Goal: Task Accomplishment & Management: Manage account settings

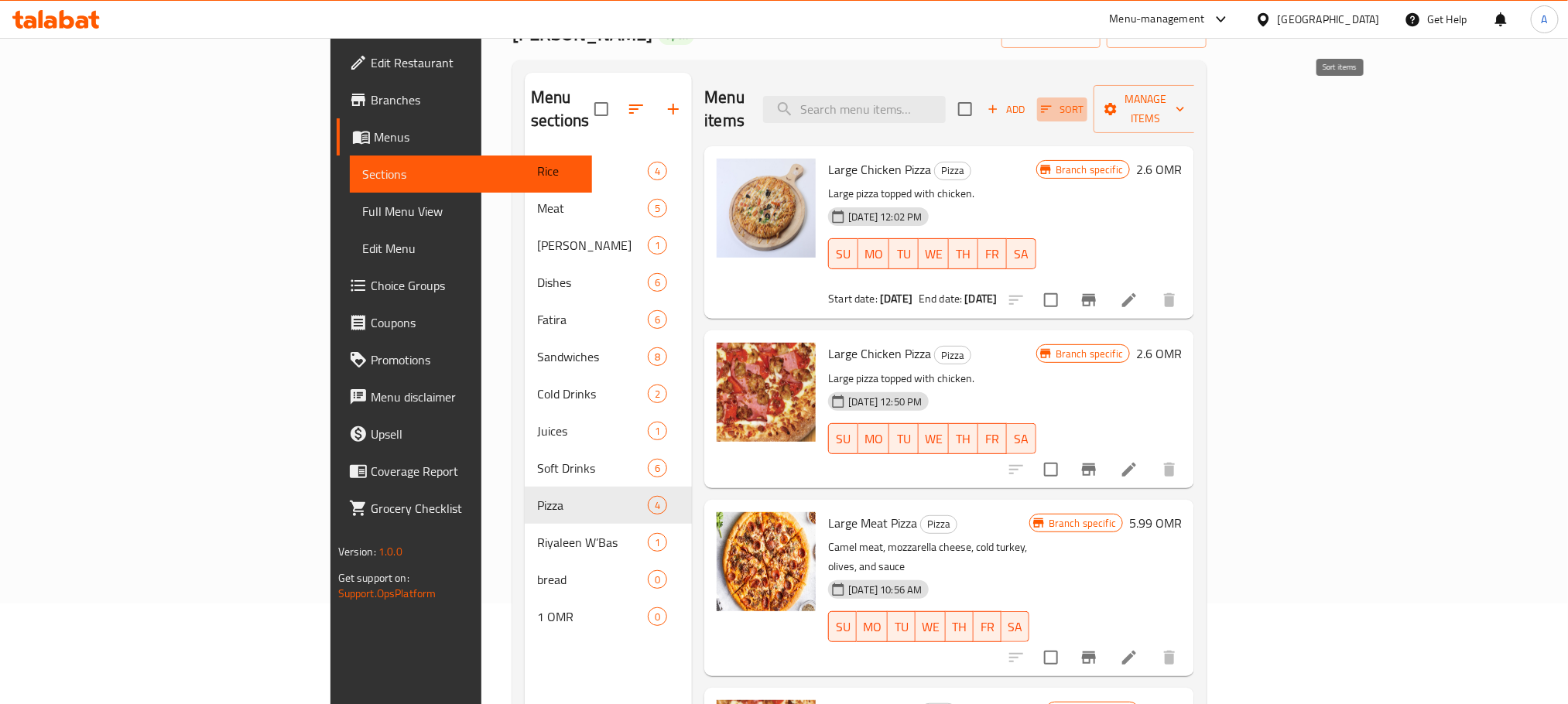
click at [1084, 101] on span "Sort" at bounding box center [1061, 109] width 42 height 18
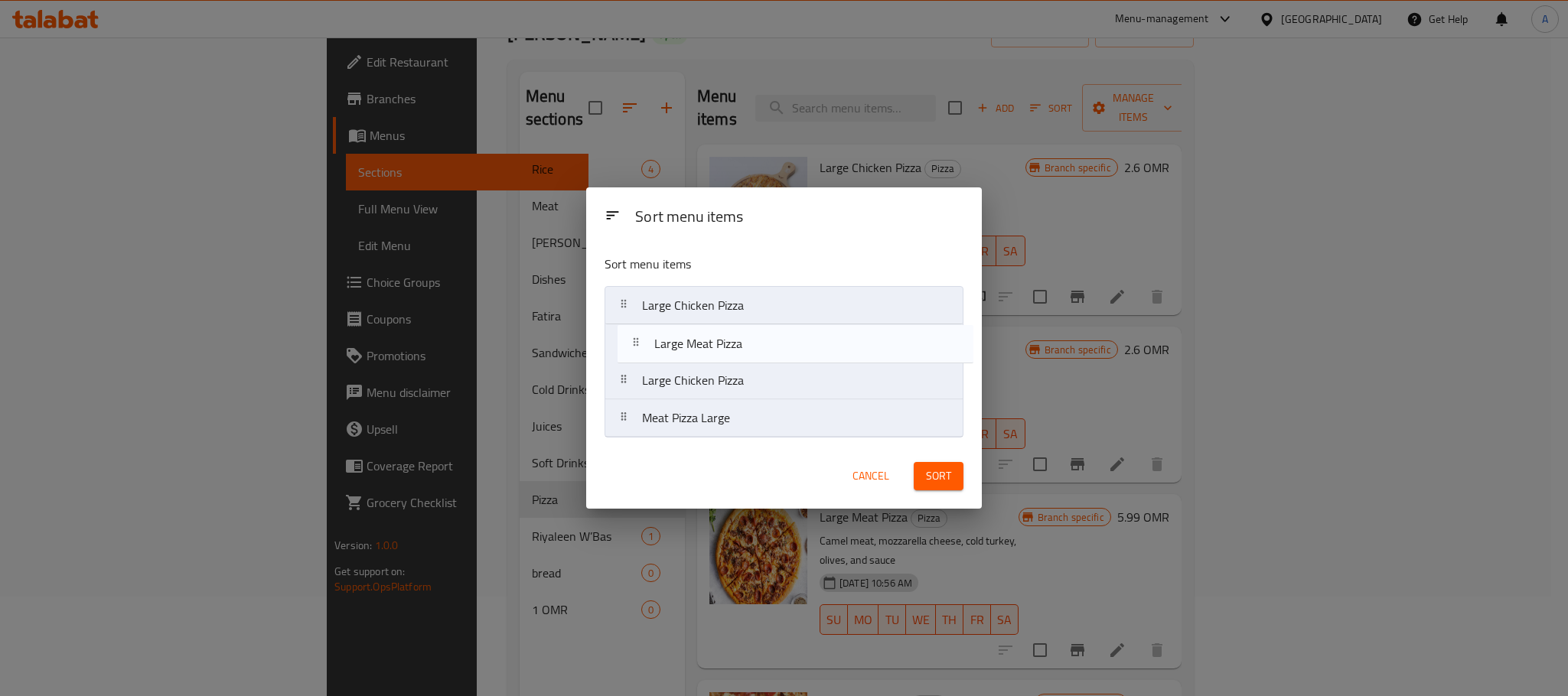
drag, startPoint x: 717, startPoint y: 381, endPoint x: 728, endPoint y: 340, distance: 42.4
click at [728, 340] on nav "Large Chicken Pizza Large Chicken Pizza Large Meat Pizza Meat Pizza Large" at bounding box center [784, 361] width 359 height 151
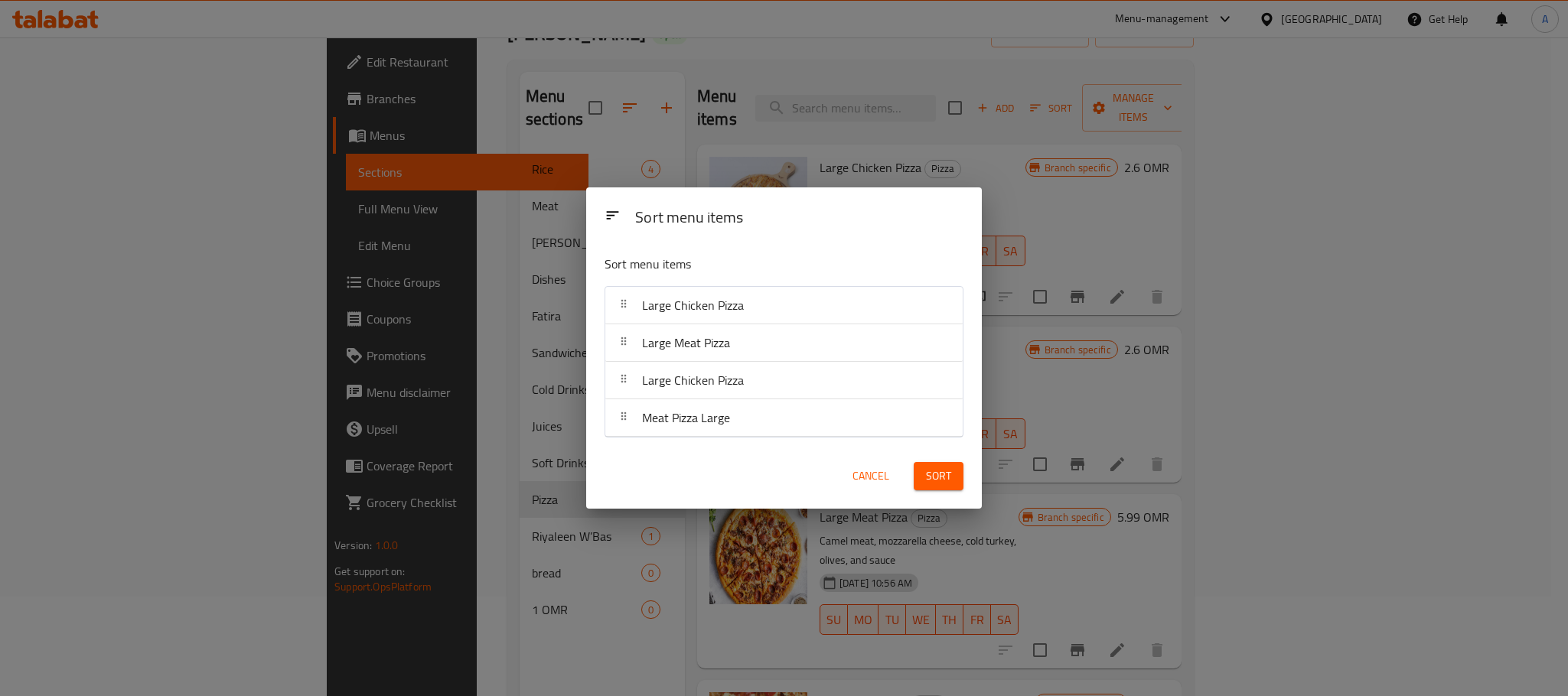
click at [933, 479] on span "Sort" at bounding box center [938, 476] width 25 height 20
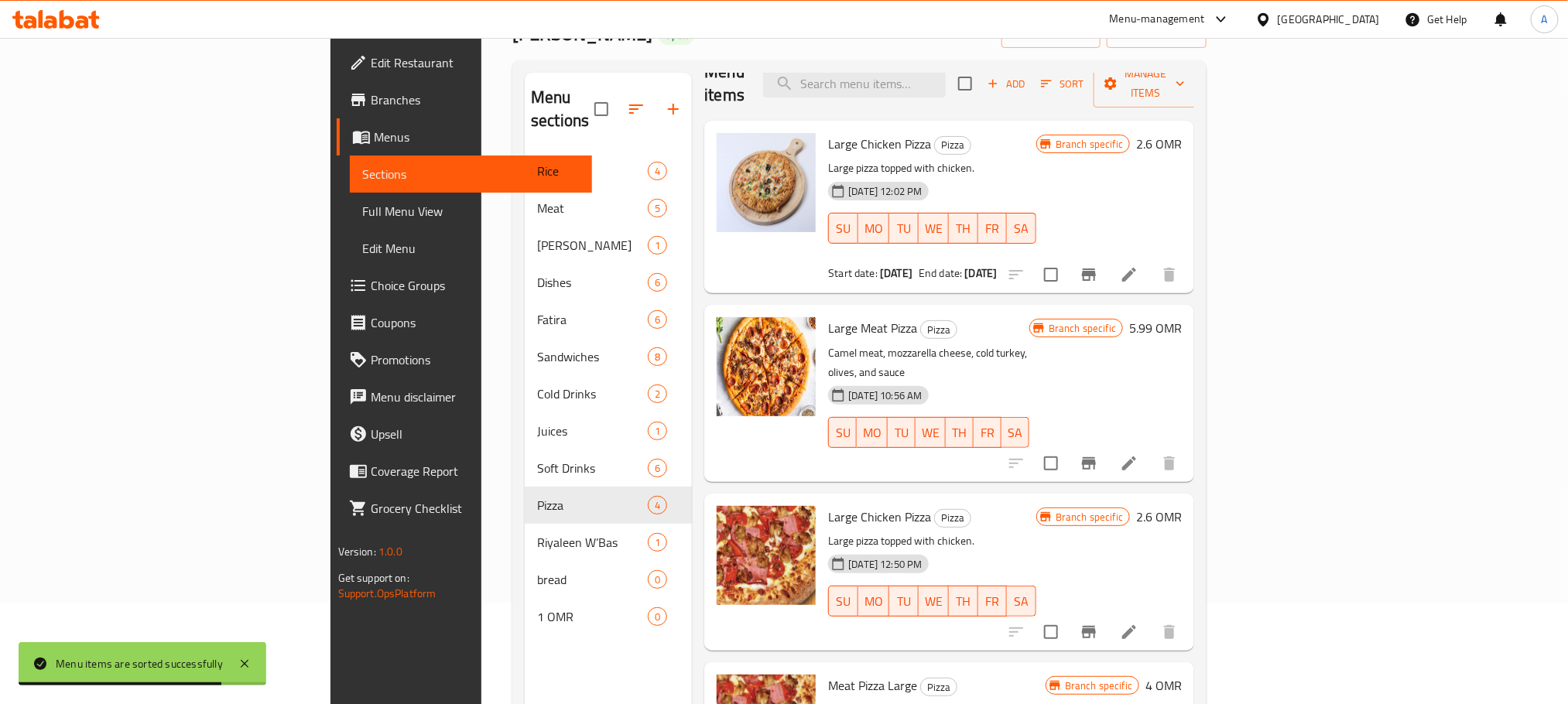
scroll to position [217, 0]
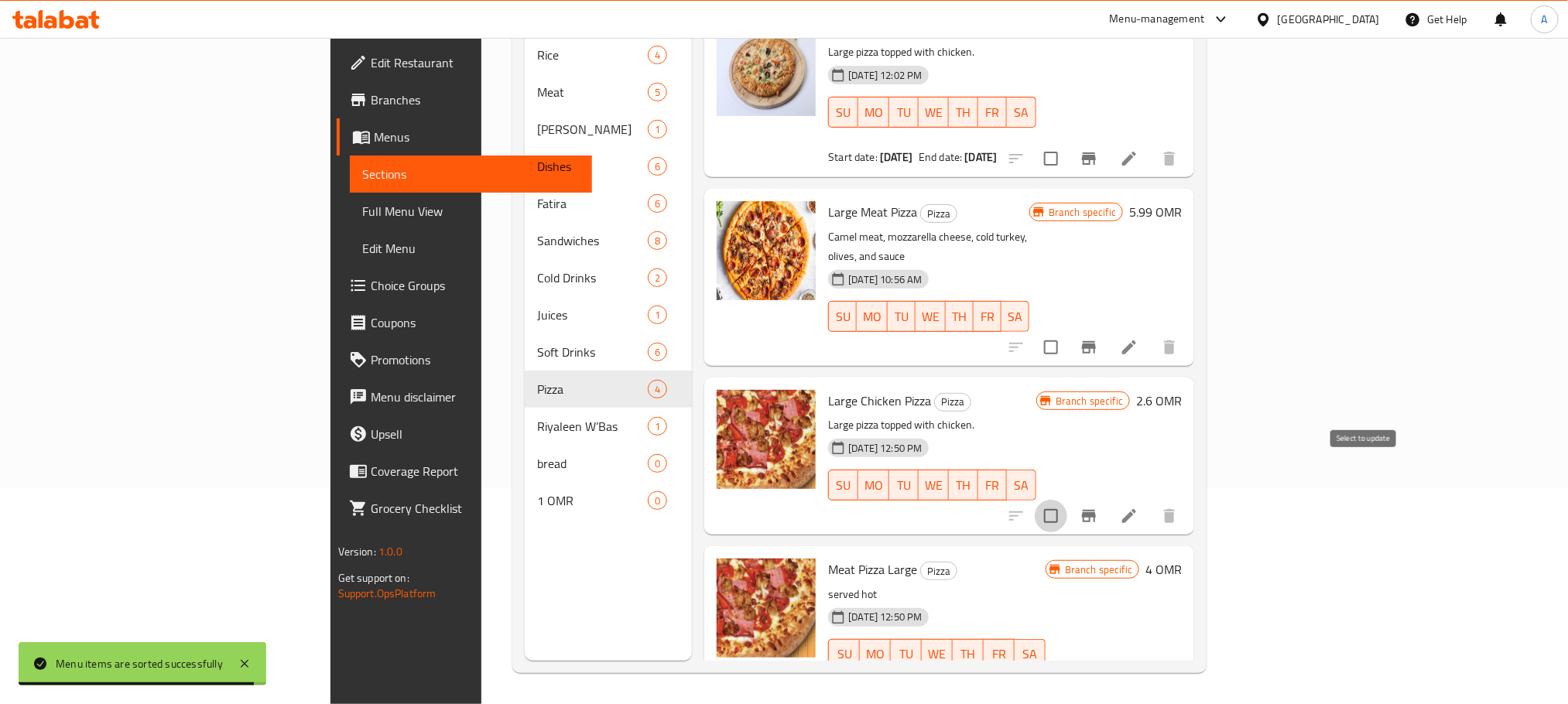
click at [1067, 500] on input "checkbox" at bounding box center [1051, 516] width 33 height 33
checkbox input "true"
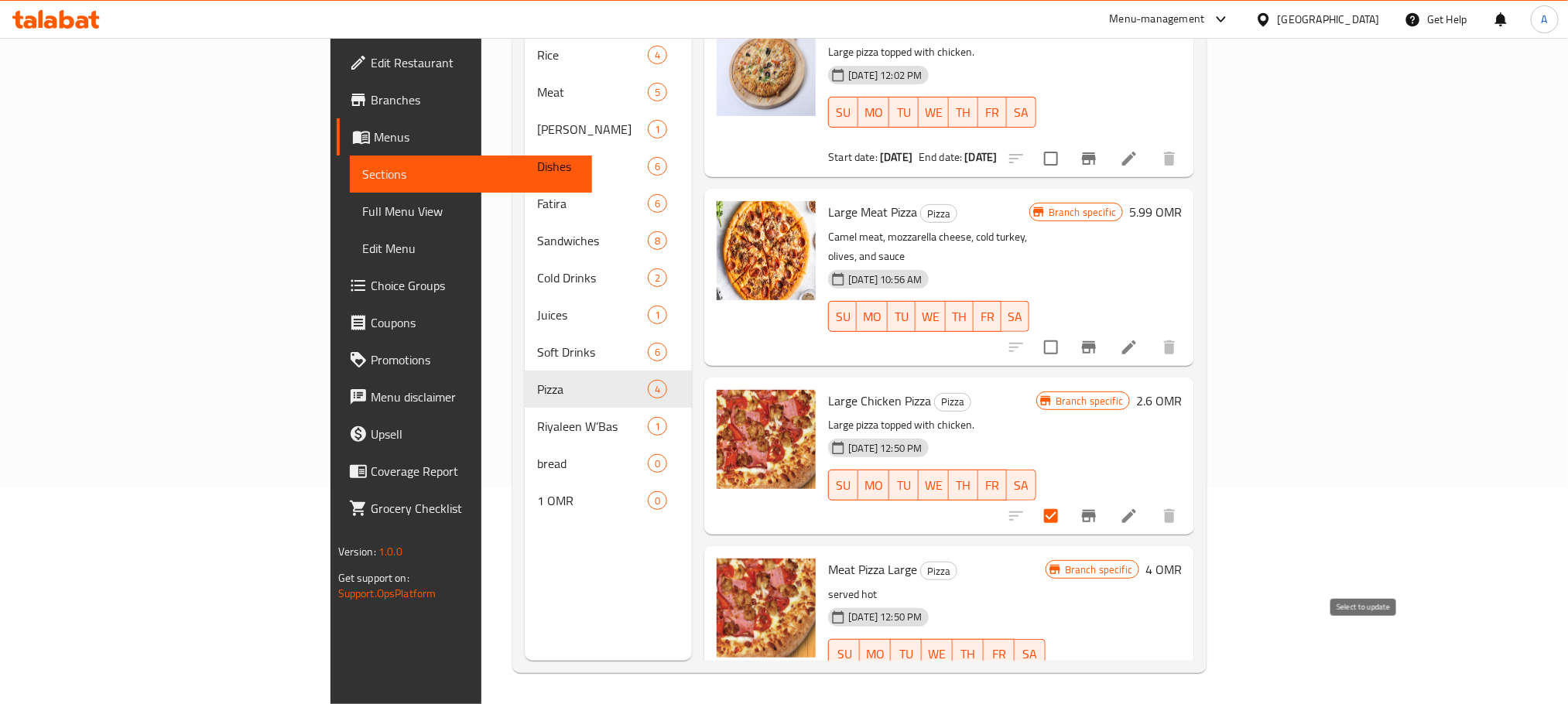
click at [1067, 669] on input "checkbox" at bounding box center [1051, 685] width 33 height 33
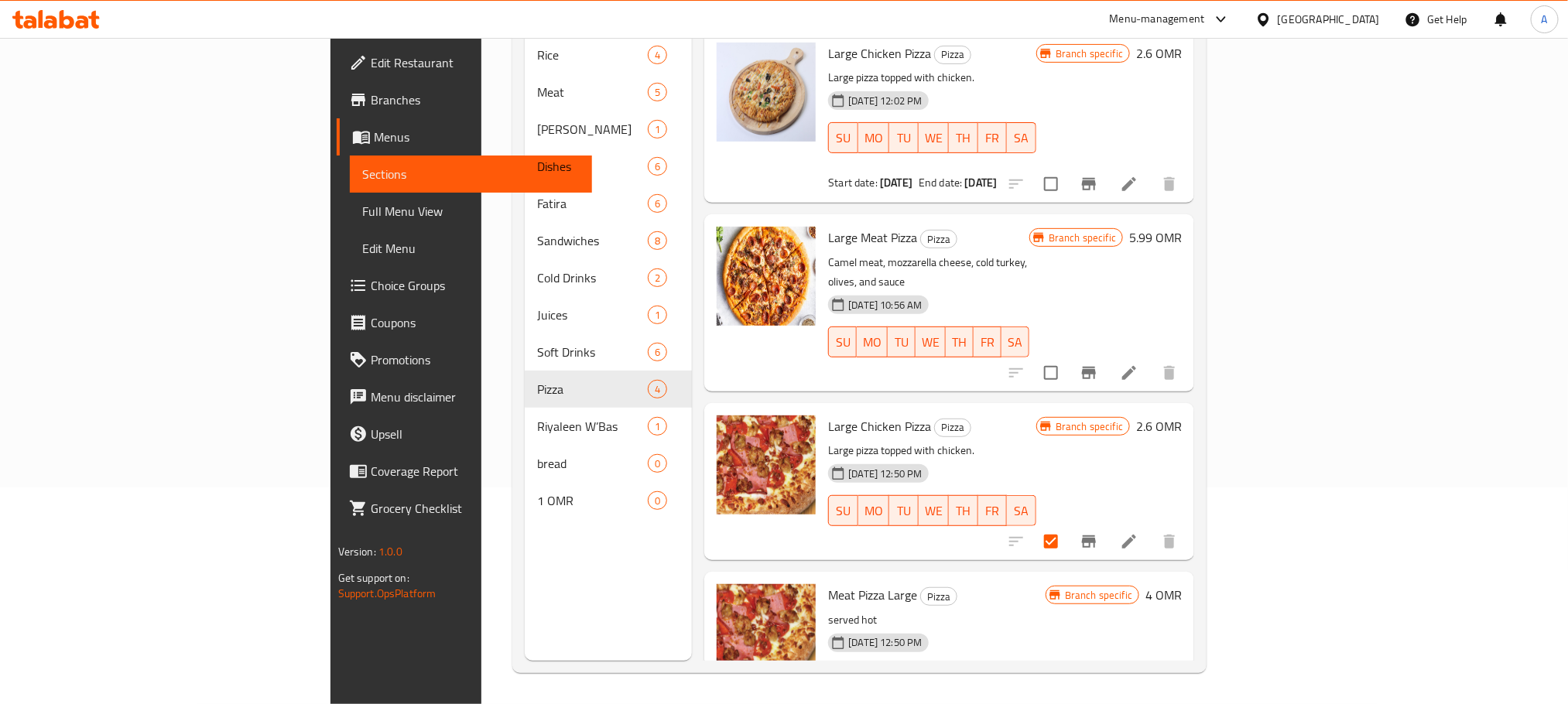
scroll to position [0, 0]
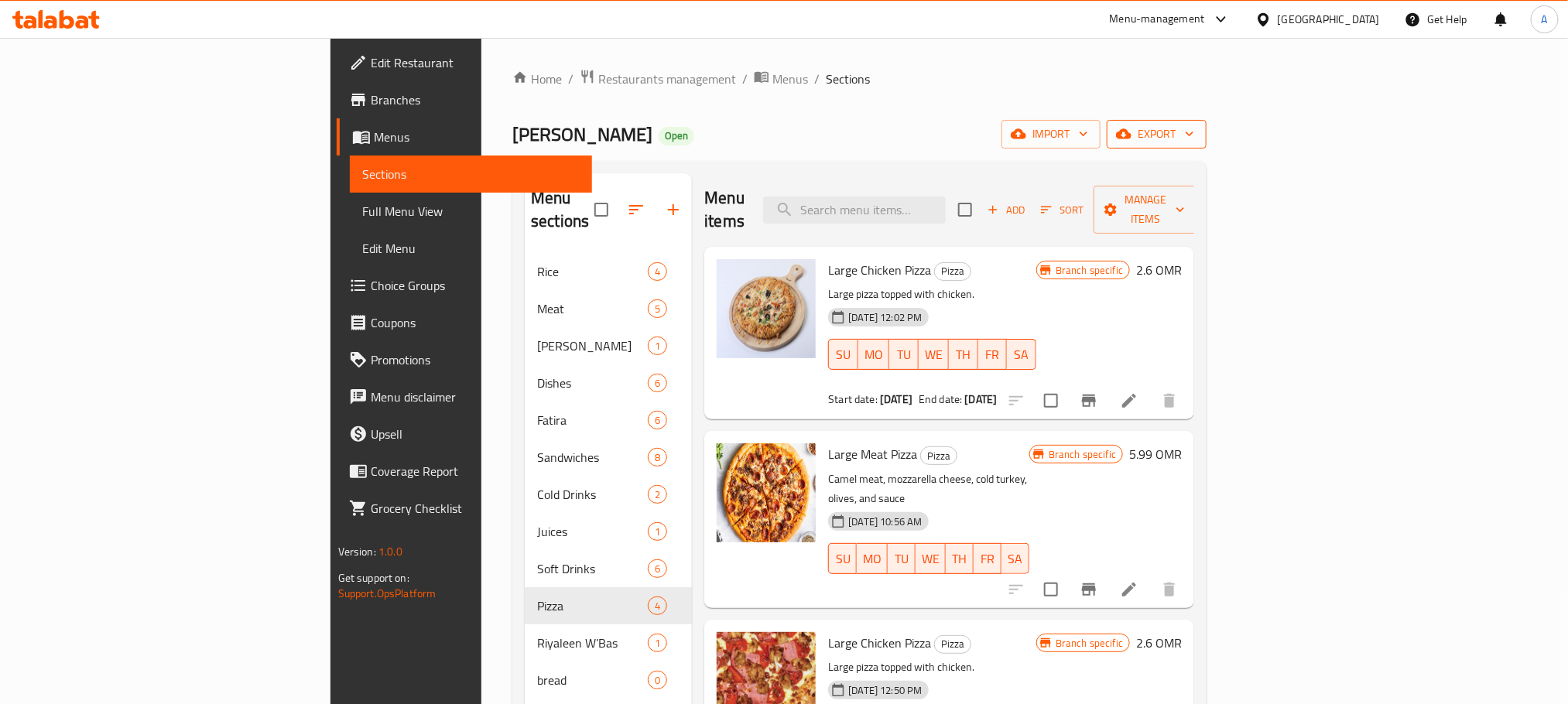
click at [1194, 126] on span "export" at bounding box center [1157, 134] width 75 height 20
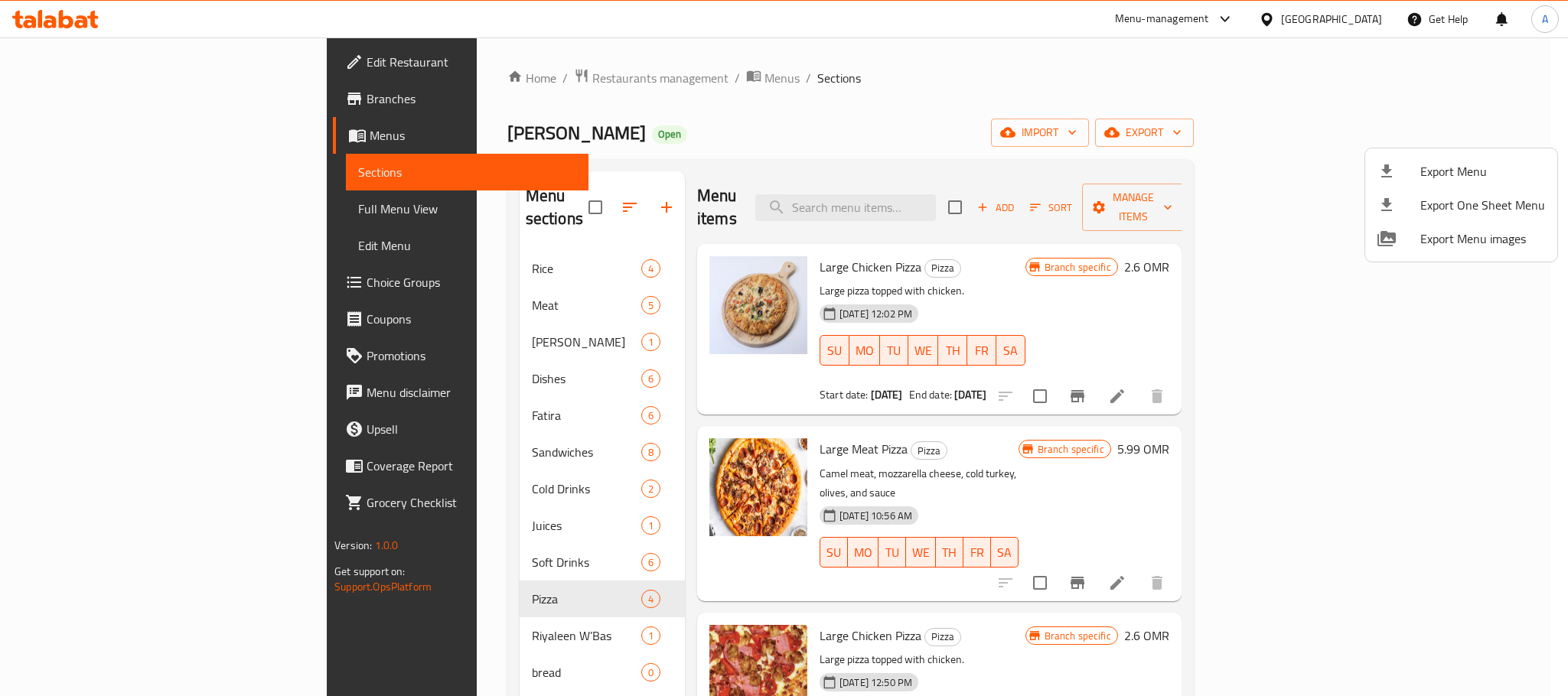
click at [1405, 73] on div at bounding box center [784, 348] width 1568 height 696
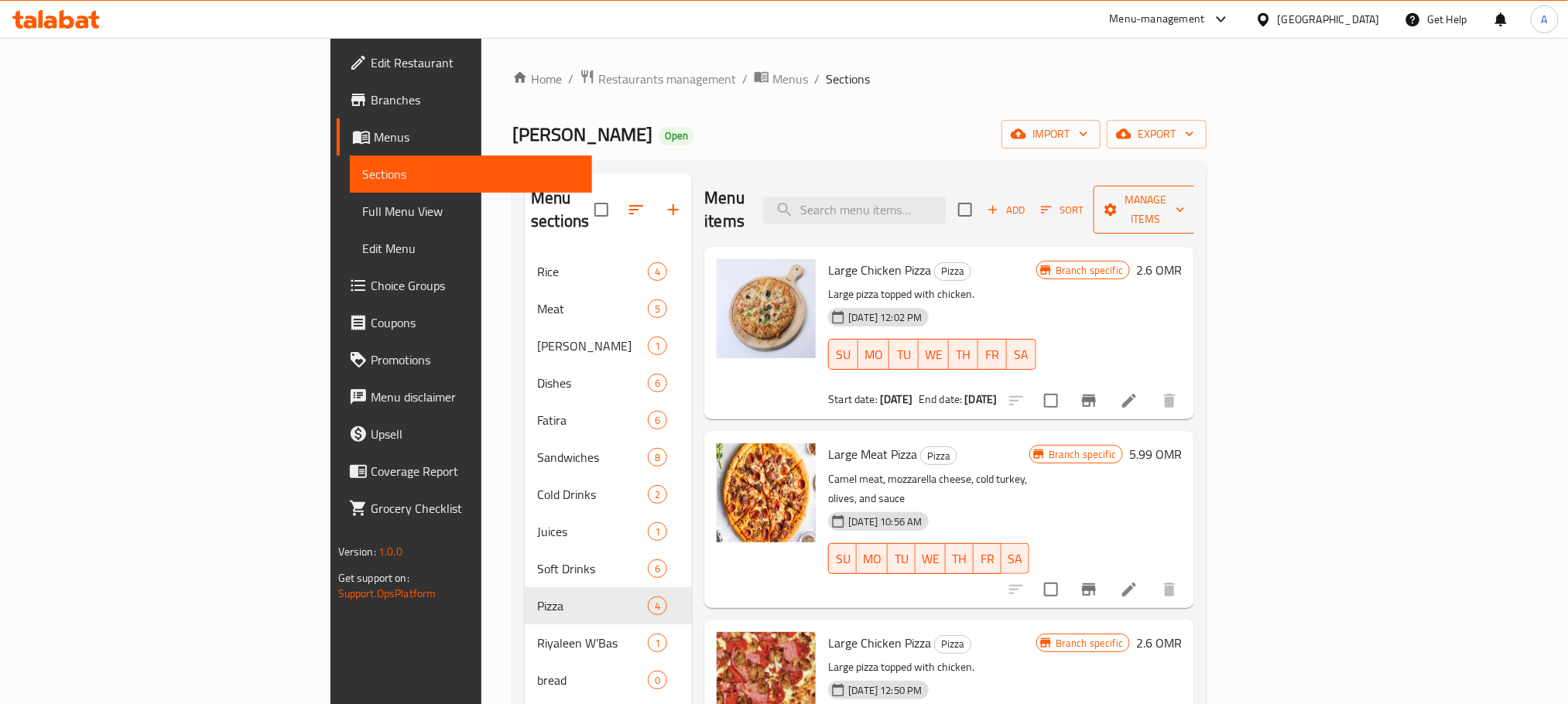
click at [1185, 191] on span "Manage items" at bounding box center [1146, 210] width 79 height 39
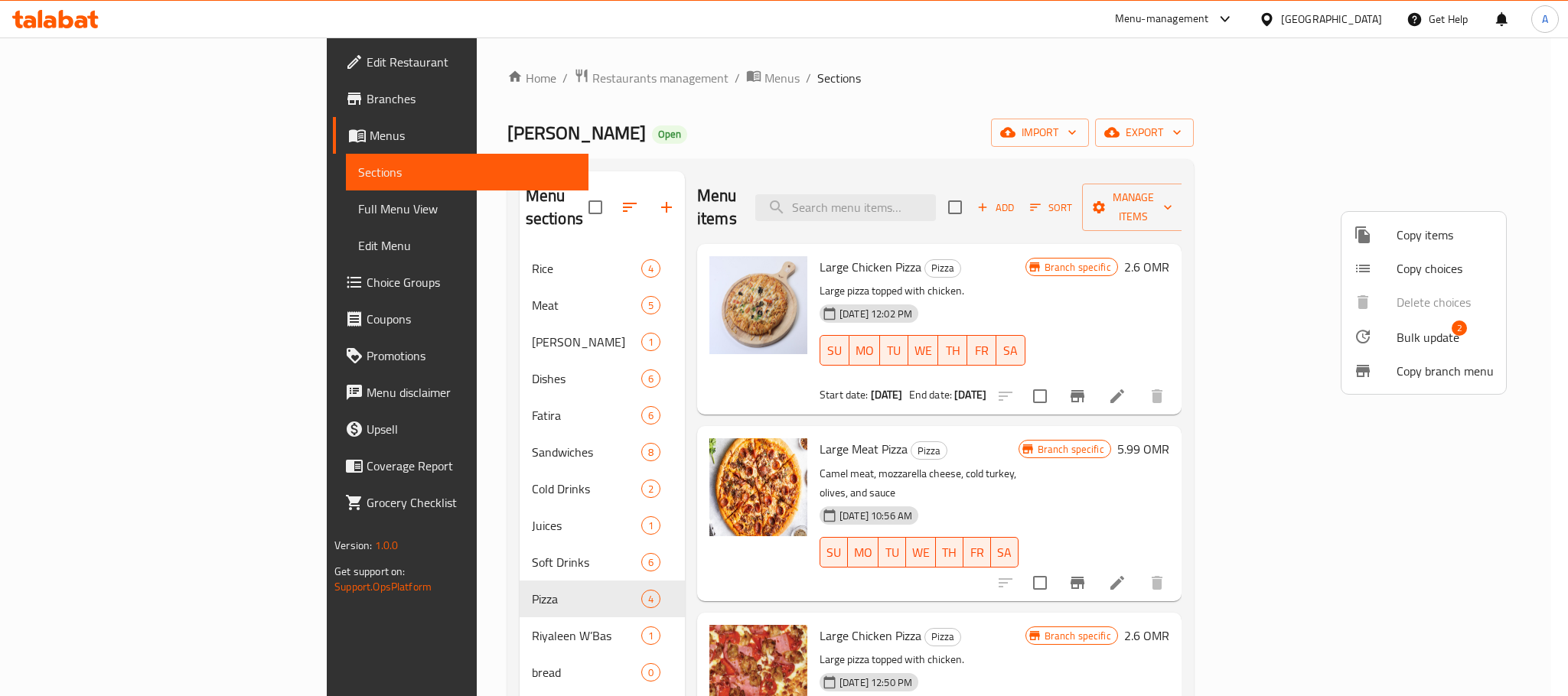
click at [1427, 329] on span "Bulk update" at bounding box center [1429, 337] width 63 height 19
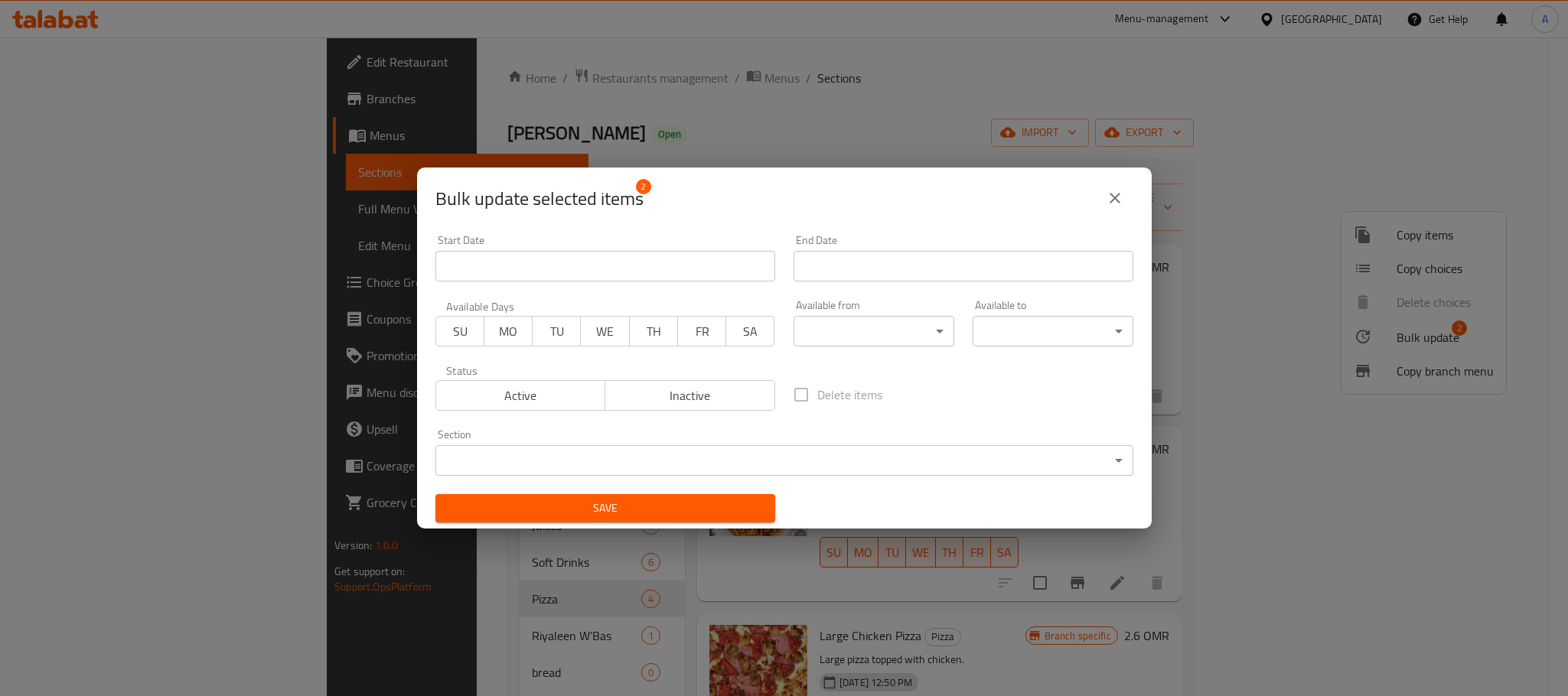
click at [679, 391] on span "Inactive" at bounding box center [691, 396] width 158 height 22
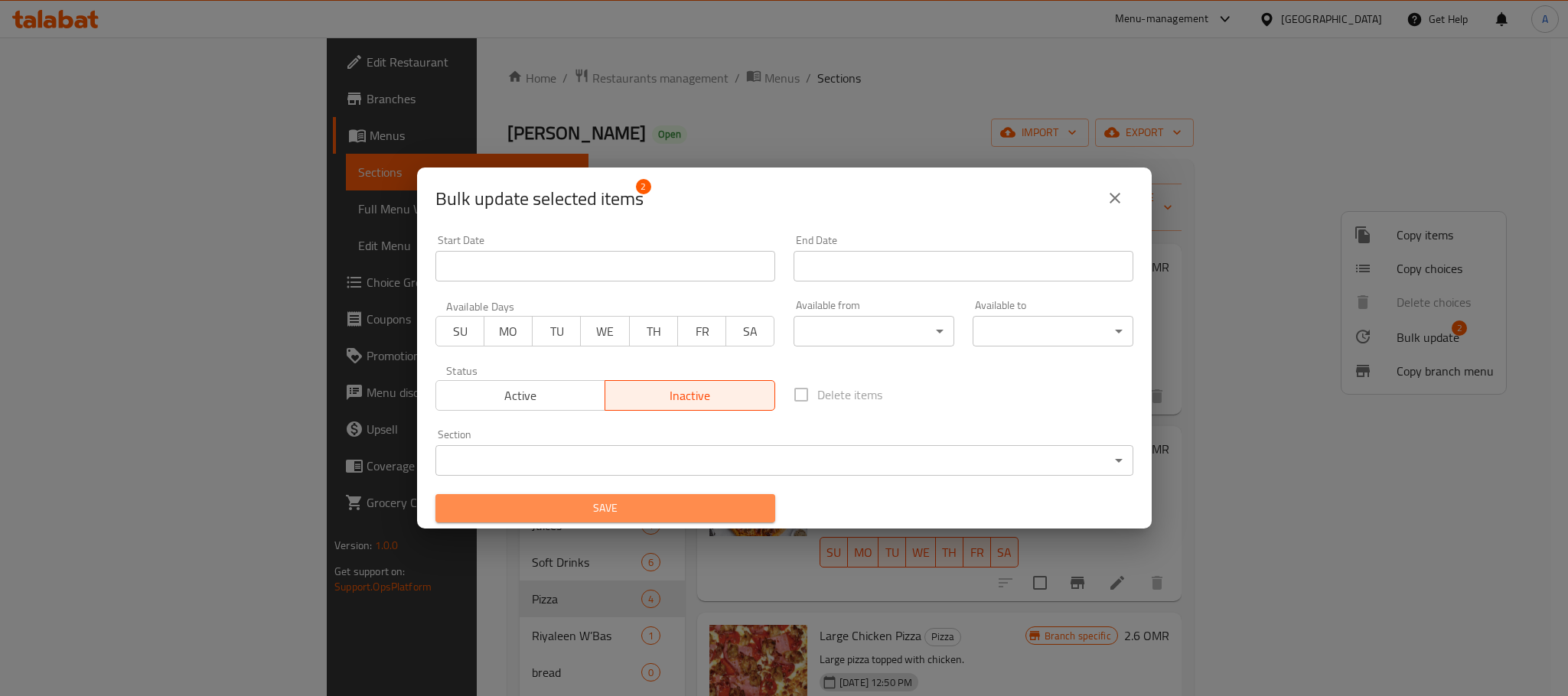
click at [646, 503] on span "Save" at bounding box center [605, 508] width 315 height 20
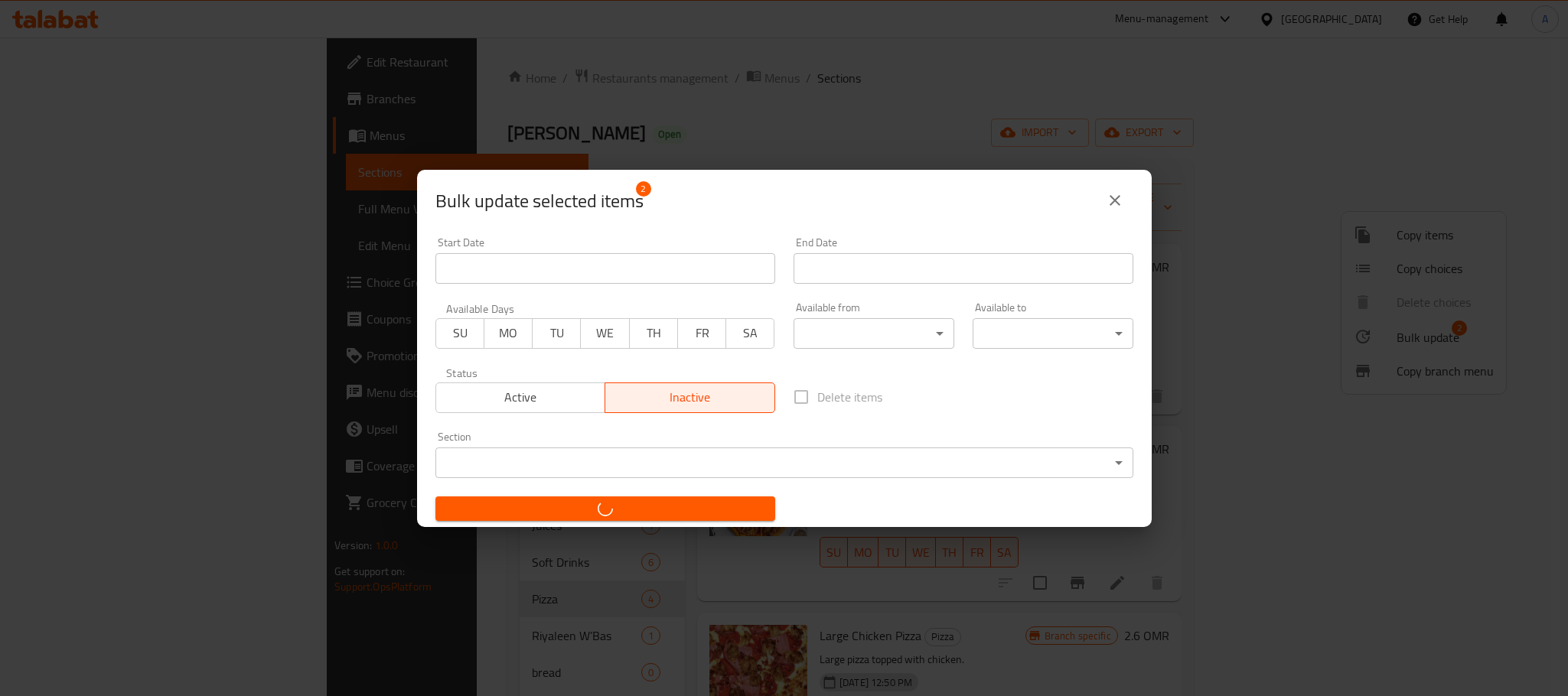
checkbox input "false"
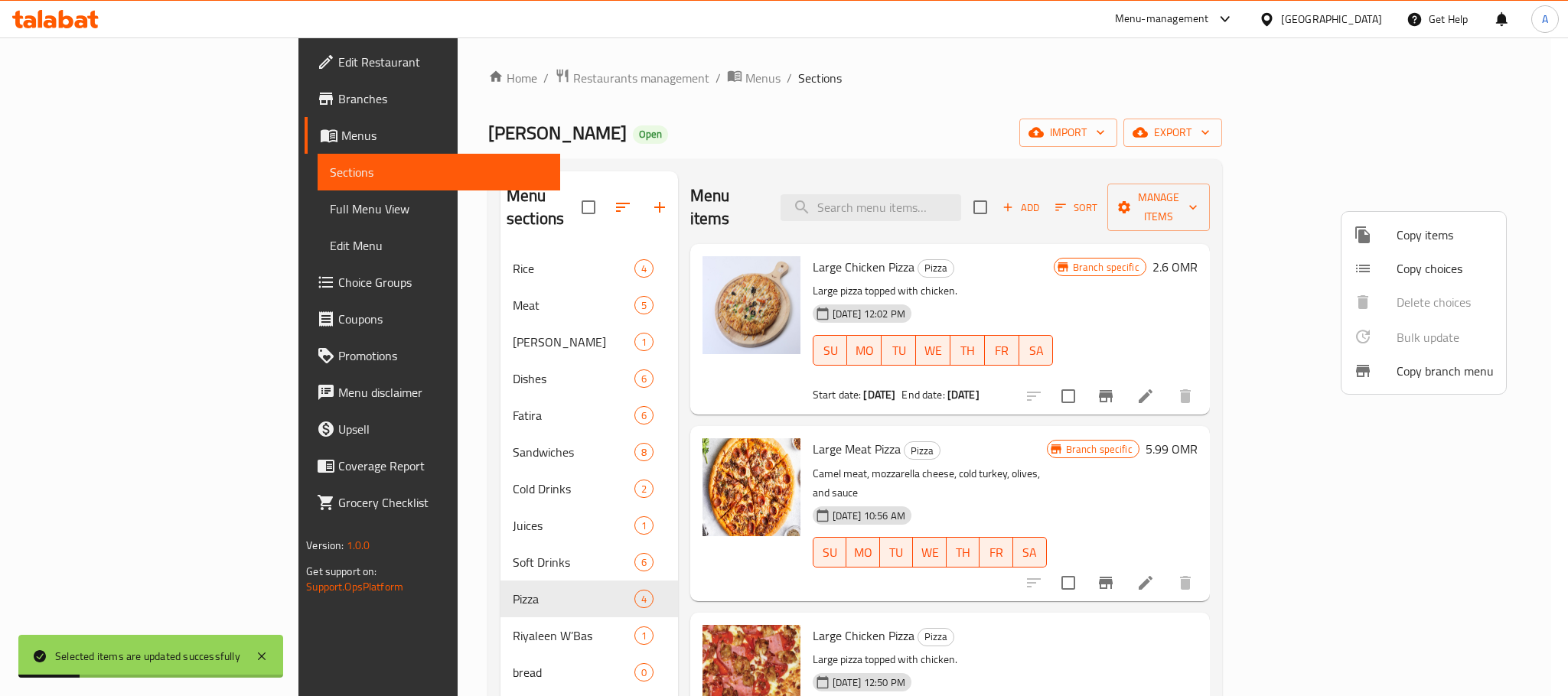
click at [1102, 384] on div at bounding box center [784, 348] width 1568 height 696
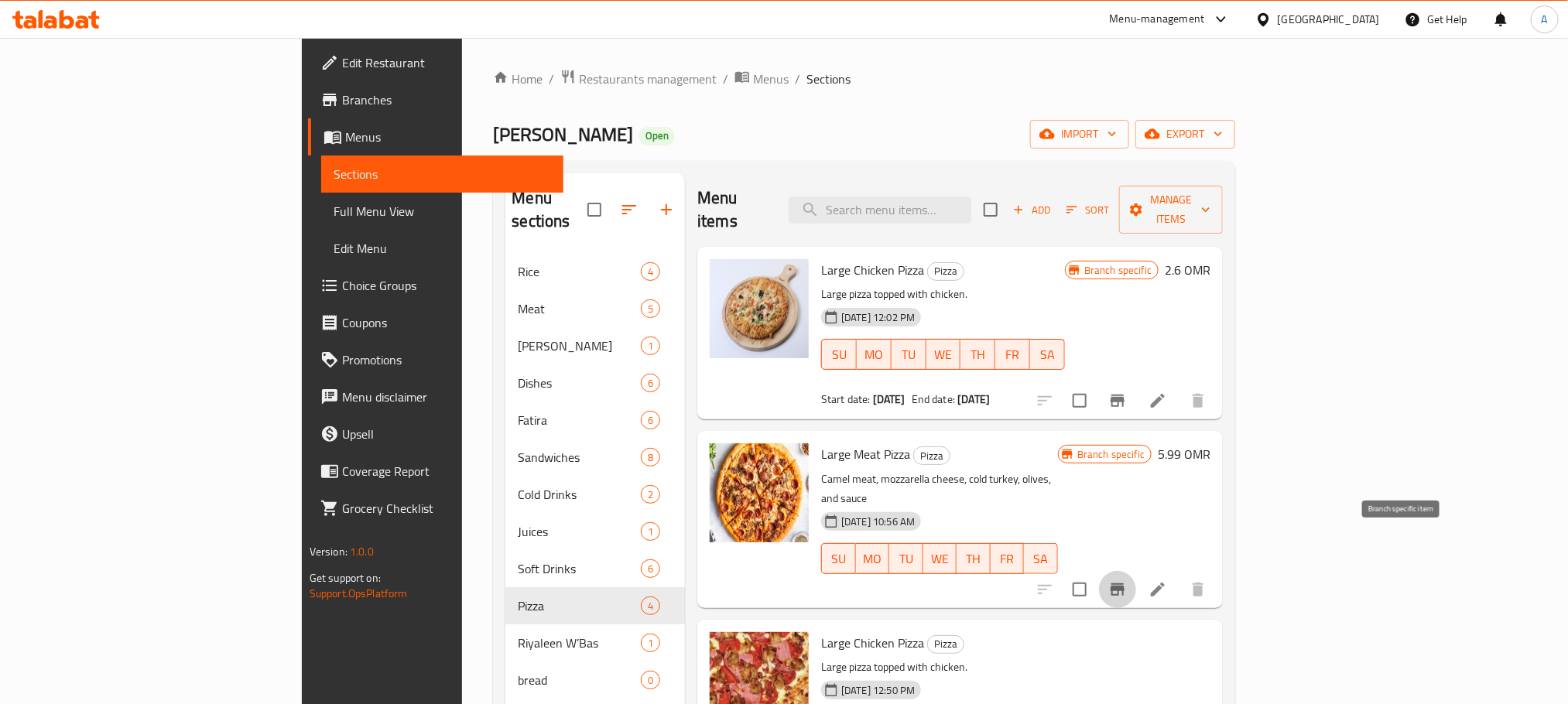
click at [1127, 580] on icon "Branch-specific-item" at bounding box center [1118, 589] width 19 height 19
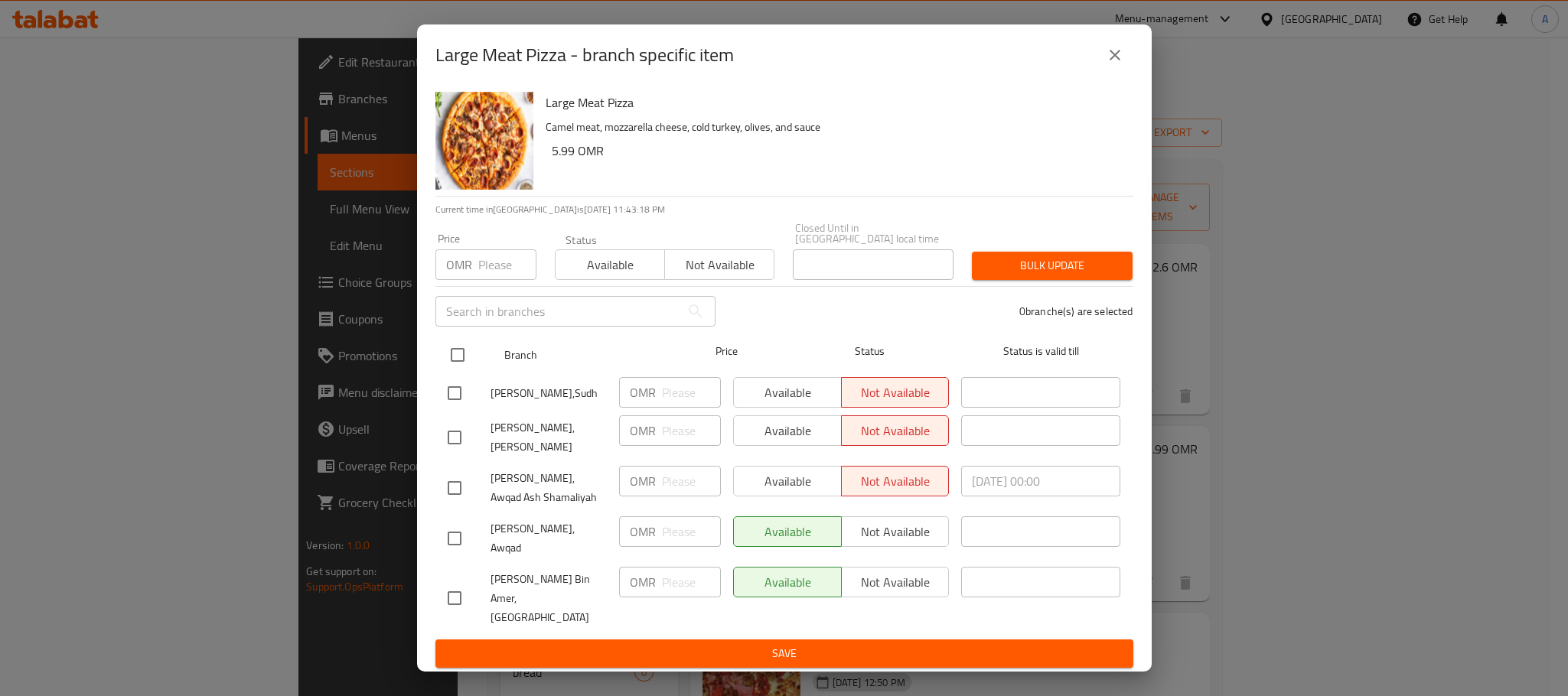
click at [462, 362] on input "checkbox" at bounding box center [457, 355] width 33 height 33
checkbox input "true"
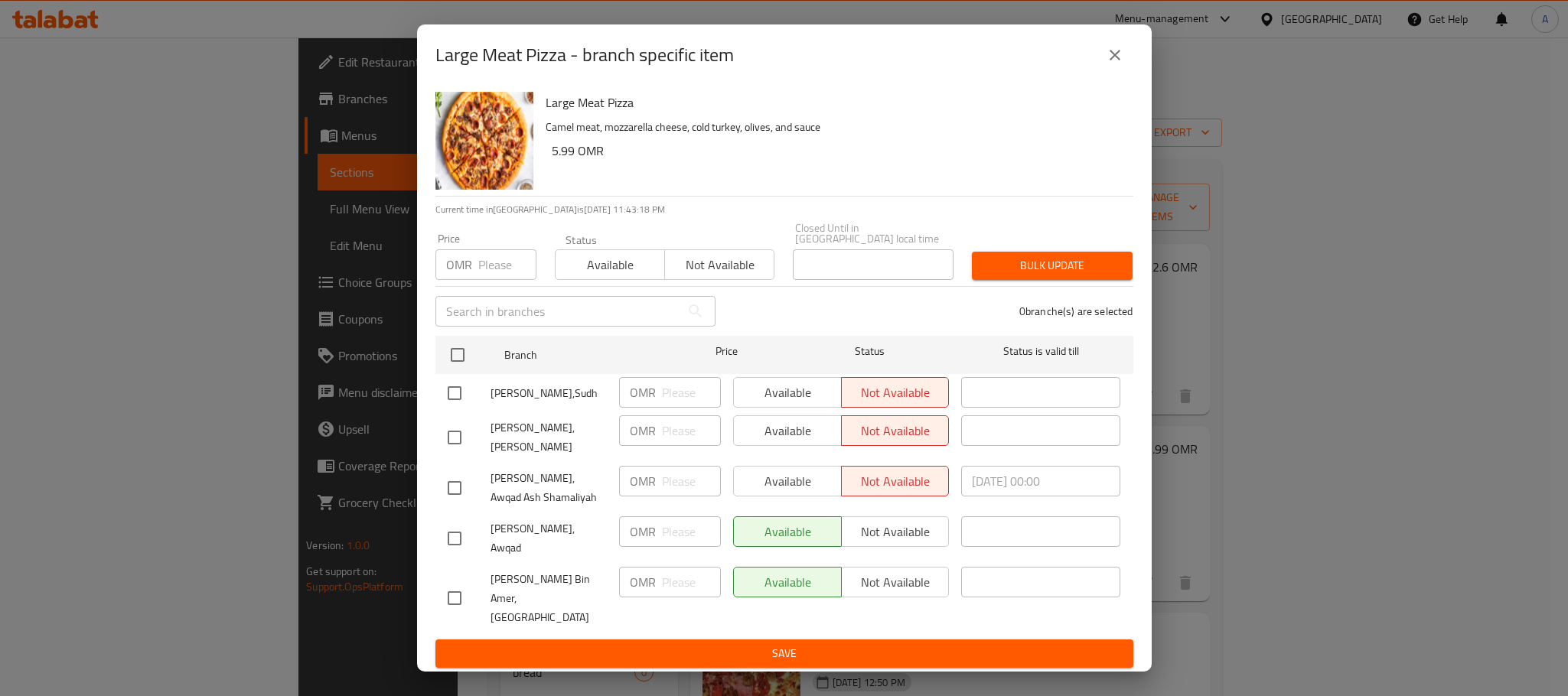
checkbox input "true"
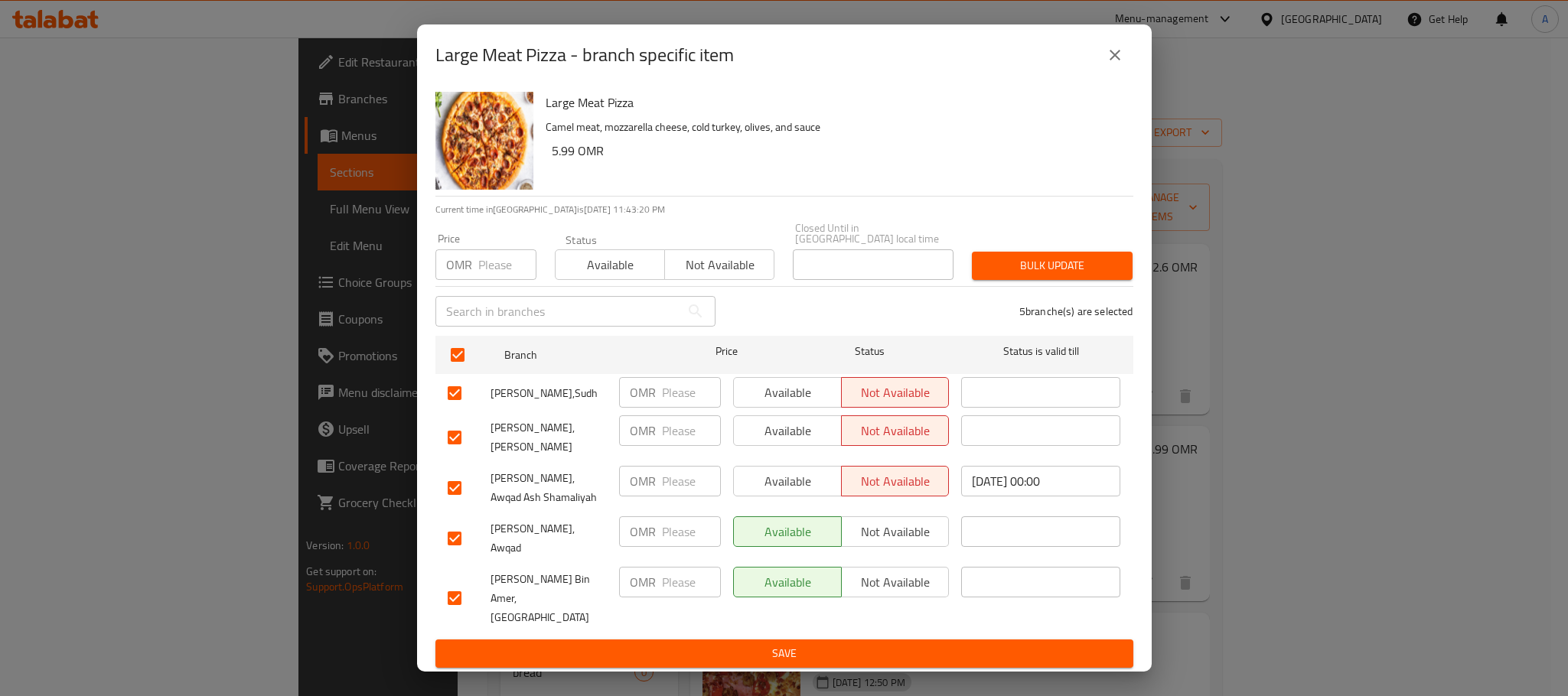
click at [687, 579] on input "number" at bounding box center [691, 582] width 59 height 31
type input "4.5"
click at [705, 644] on span "Save" at bounding box center [784, 653] width 674 height 20
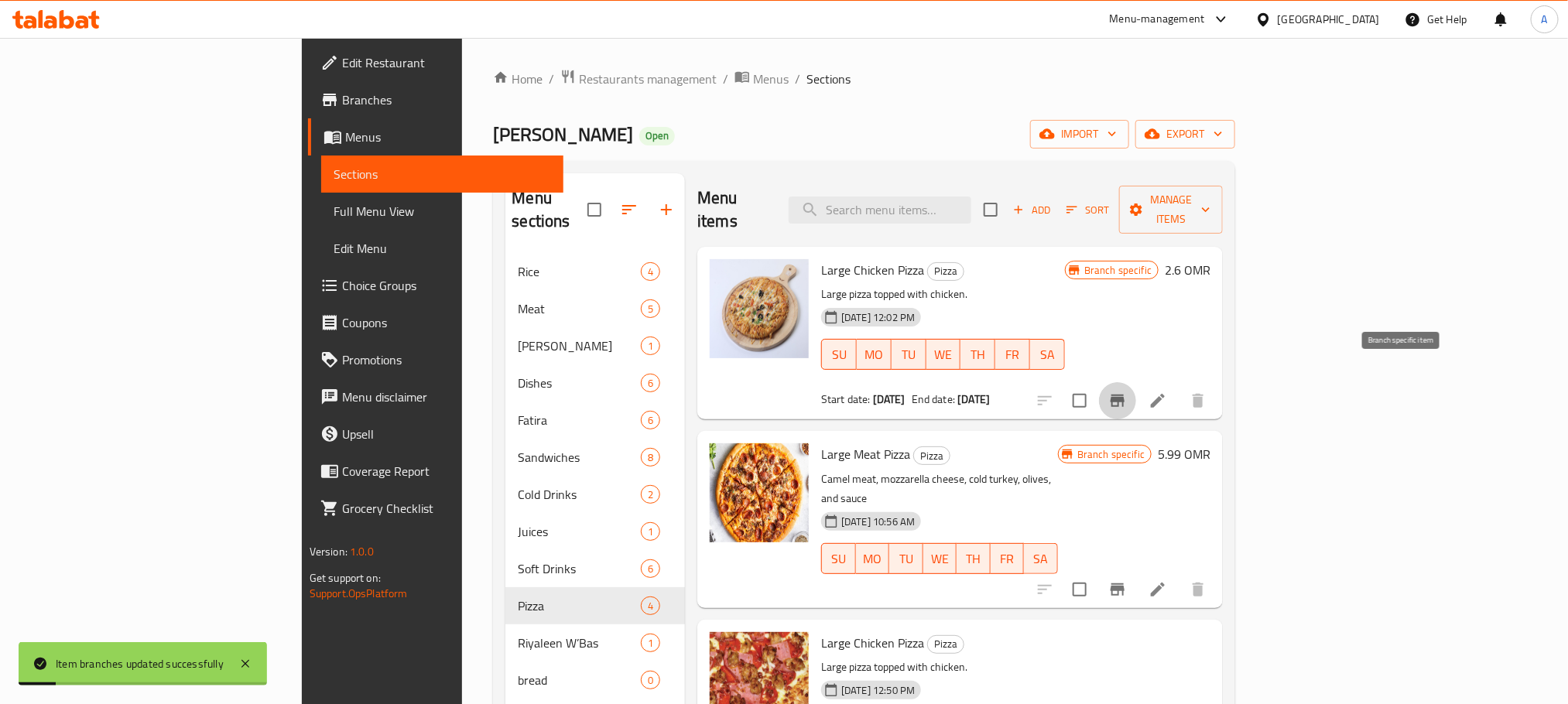
click at [1127, 392] on icon "Branch-specific-item" at bounding box center [1118, 401] width 19 height 19
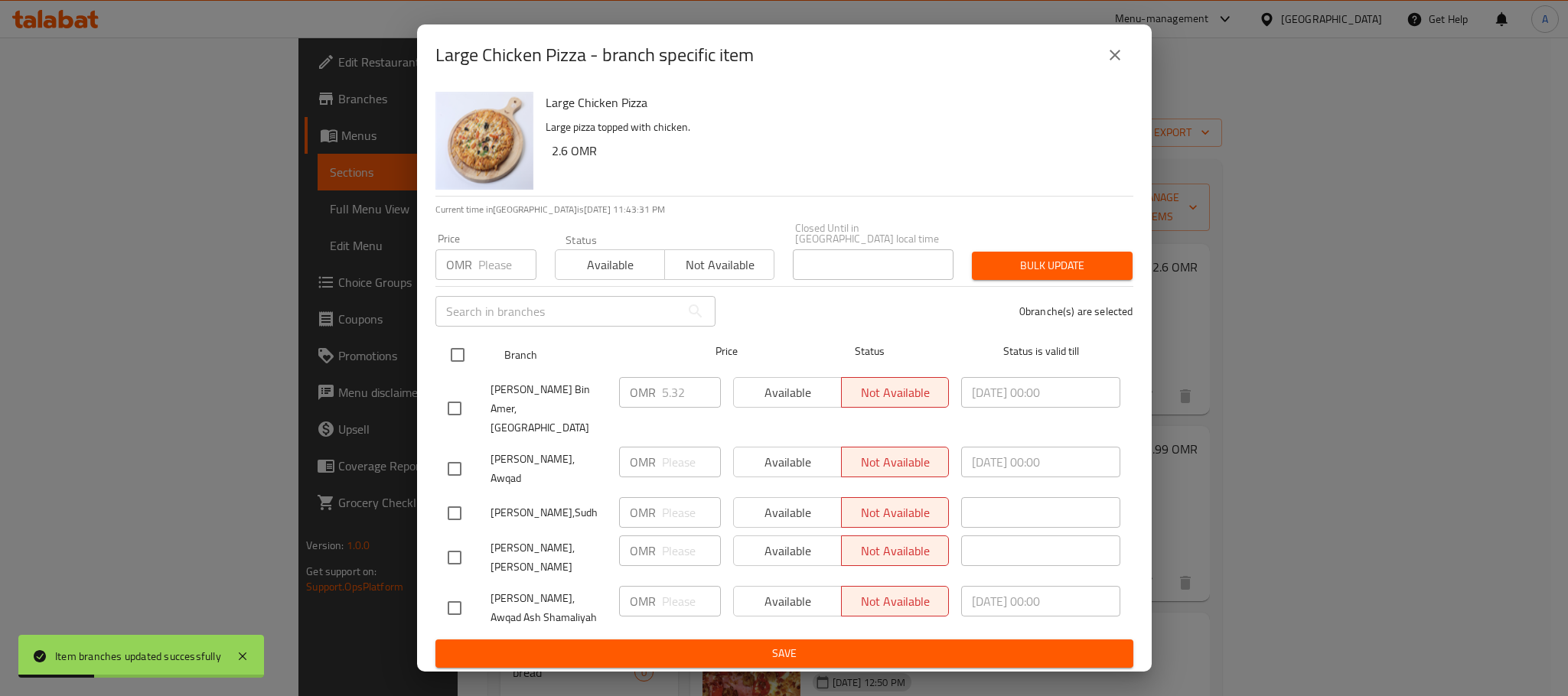
click at [462, 363] on input "checkbox" at bounding box center [457, 355] width 33 height 33
checkbox input "true"
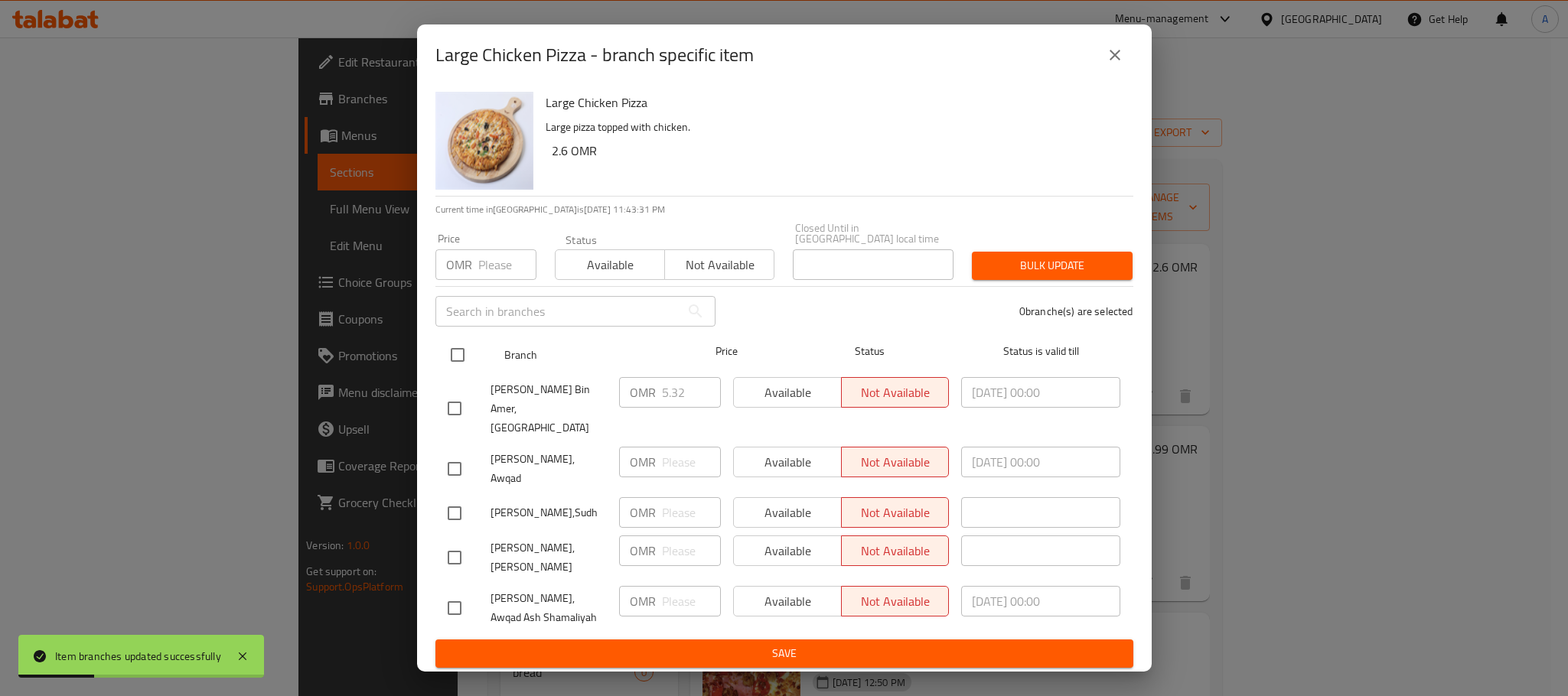
checkbox input "true"
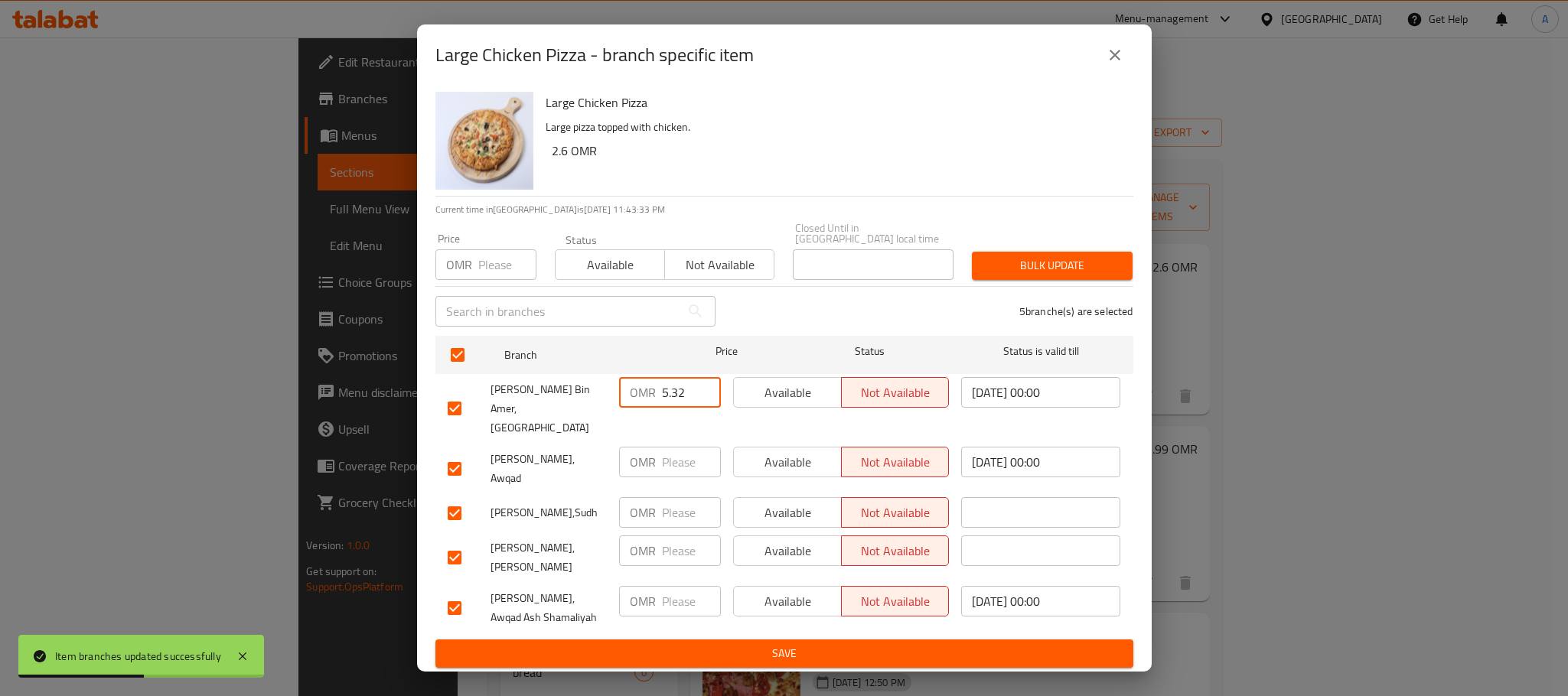
drag, startPoint x: 684, startPoint y: 401, endPoint x: 640, endPoint y: 401, distance: 44.0
click at [640, 401] on div "OMR 5.32 ​" at bounding box center [670, 392] width 102 height 31
type input "4"
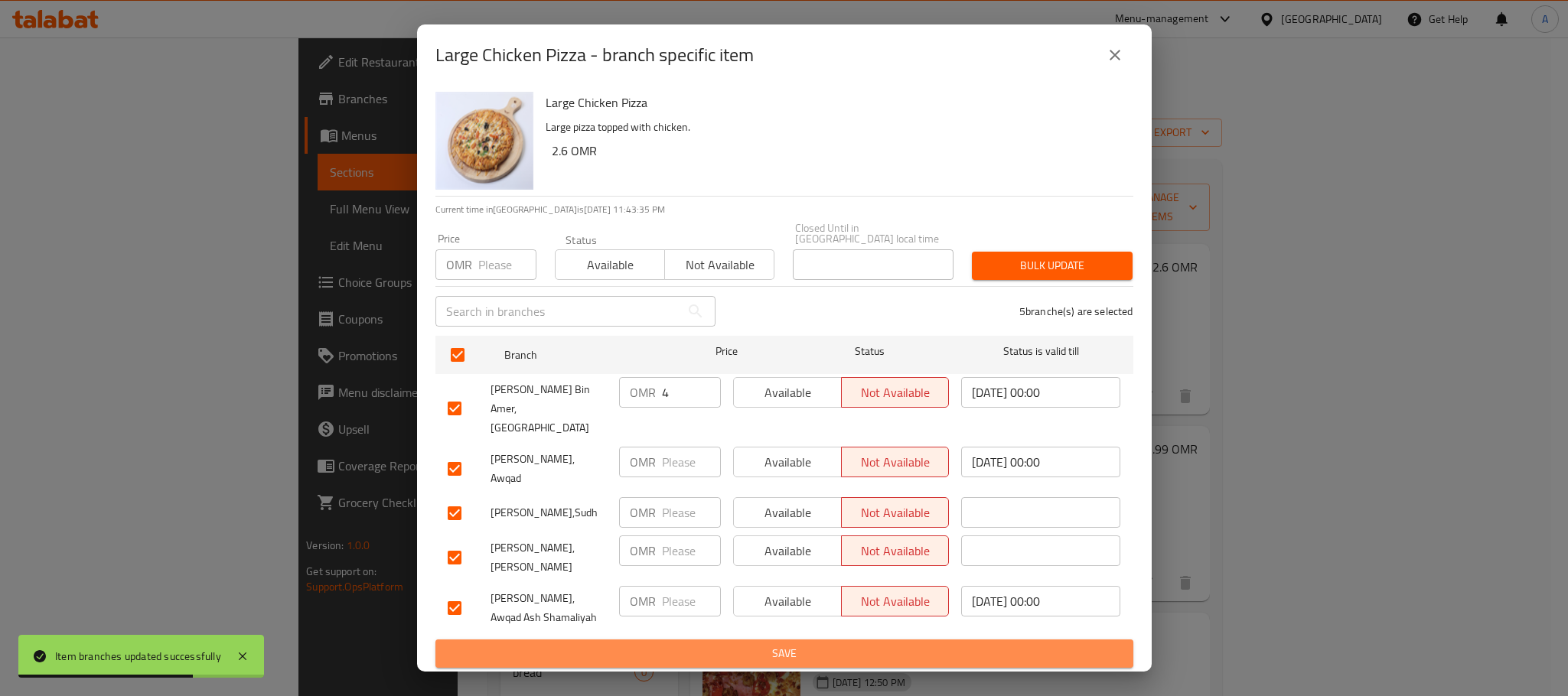
click at [744, 644] on span "Save" at bounding box center [784, 653] width 674 height 20
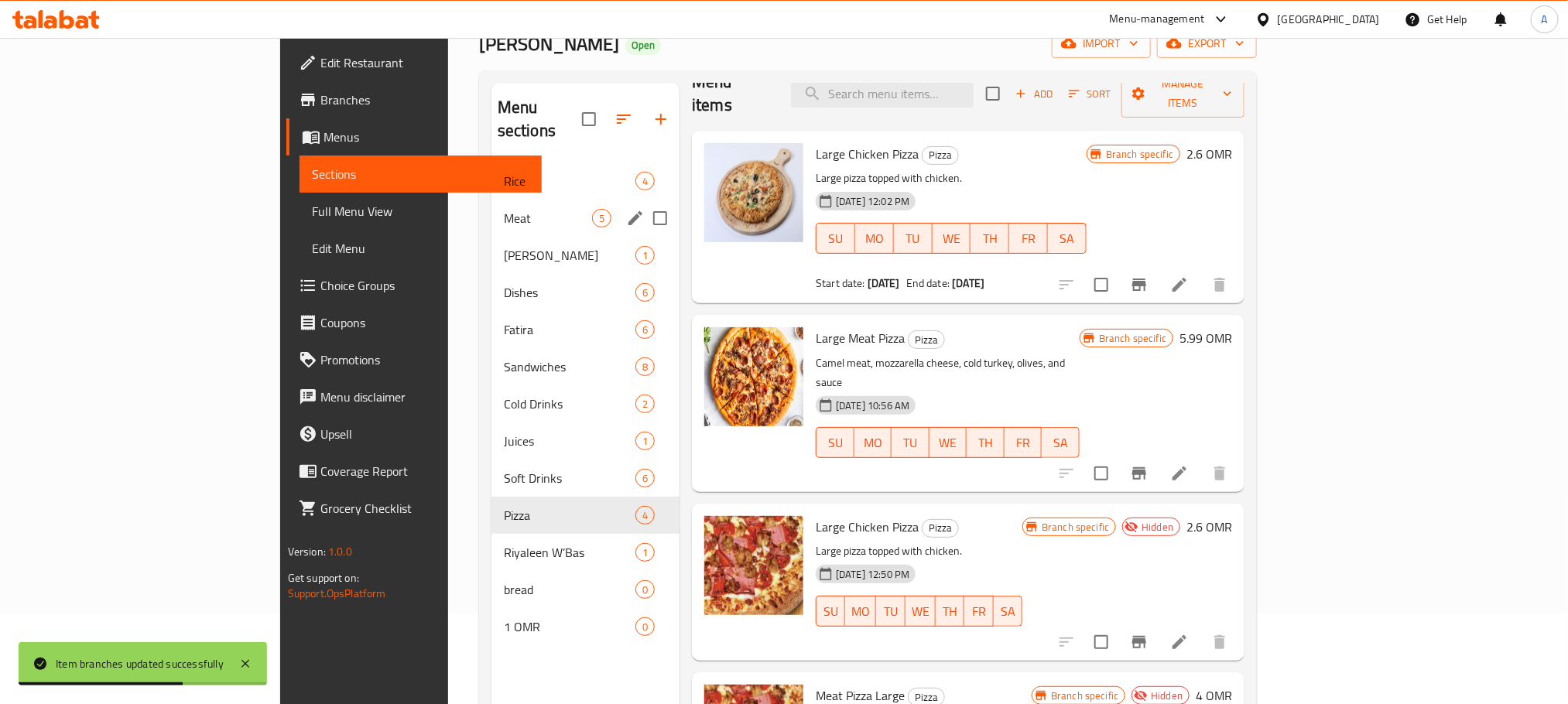
scroll to position [116, 0]
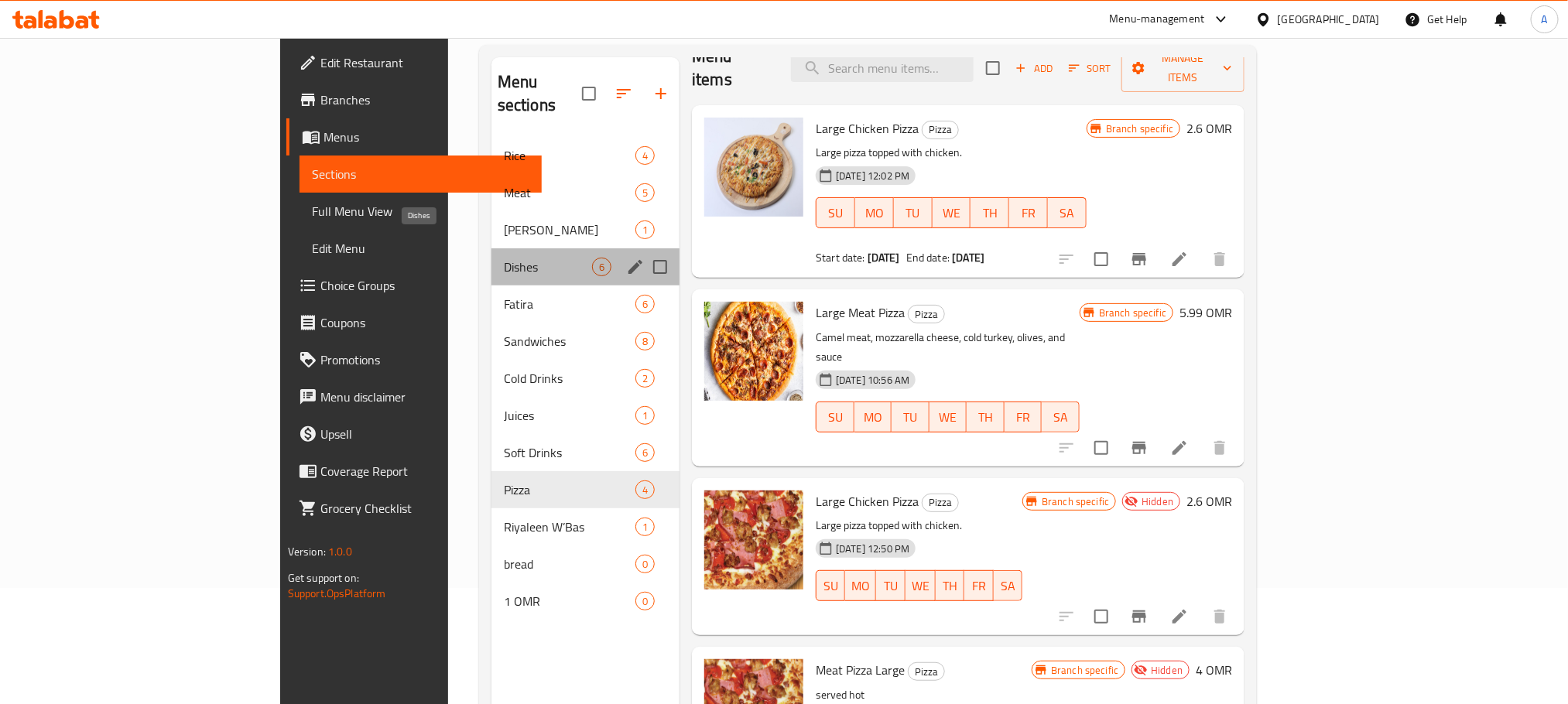
click at [504, 258] on span "Dishes" at bounding box center [548, 267] width 88 height 19
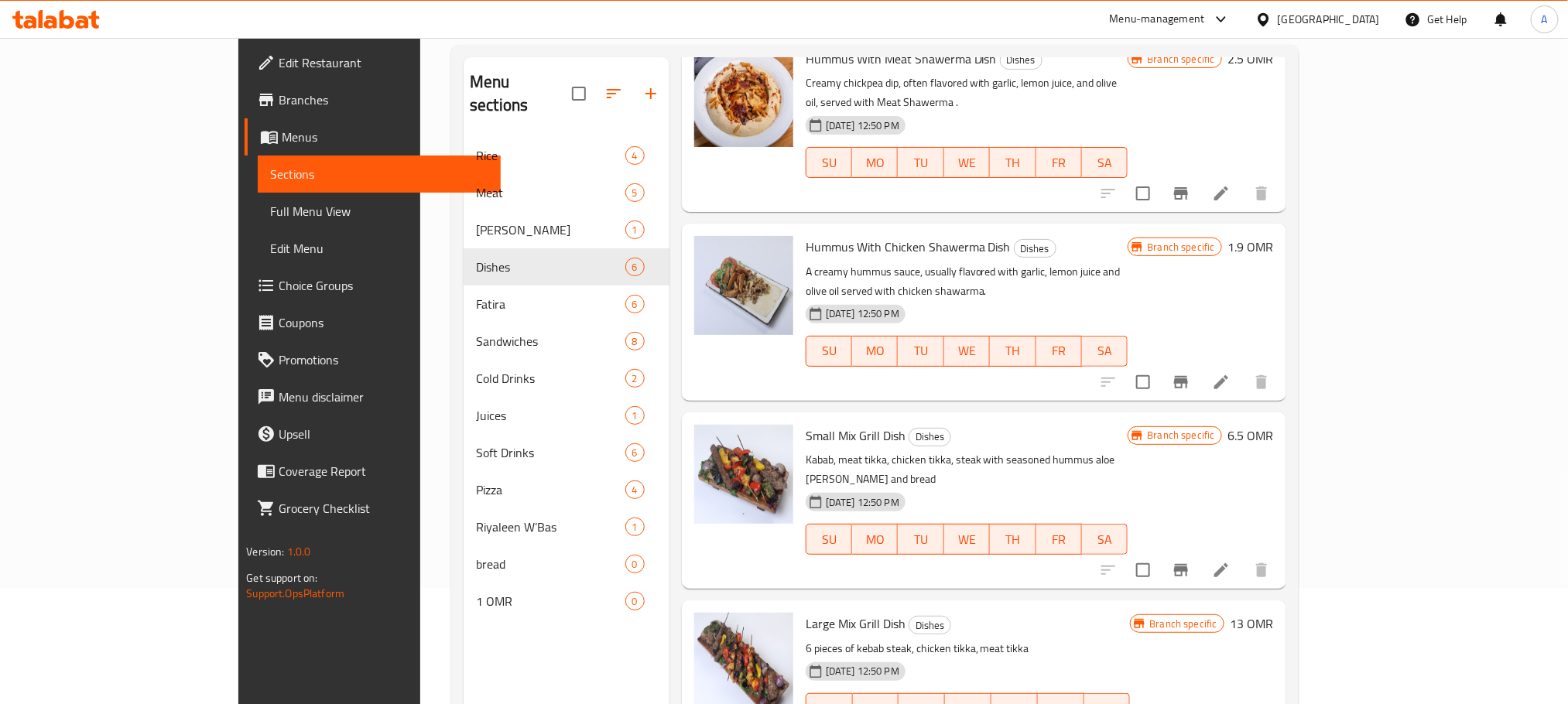
scroll to position [116, 0]
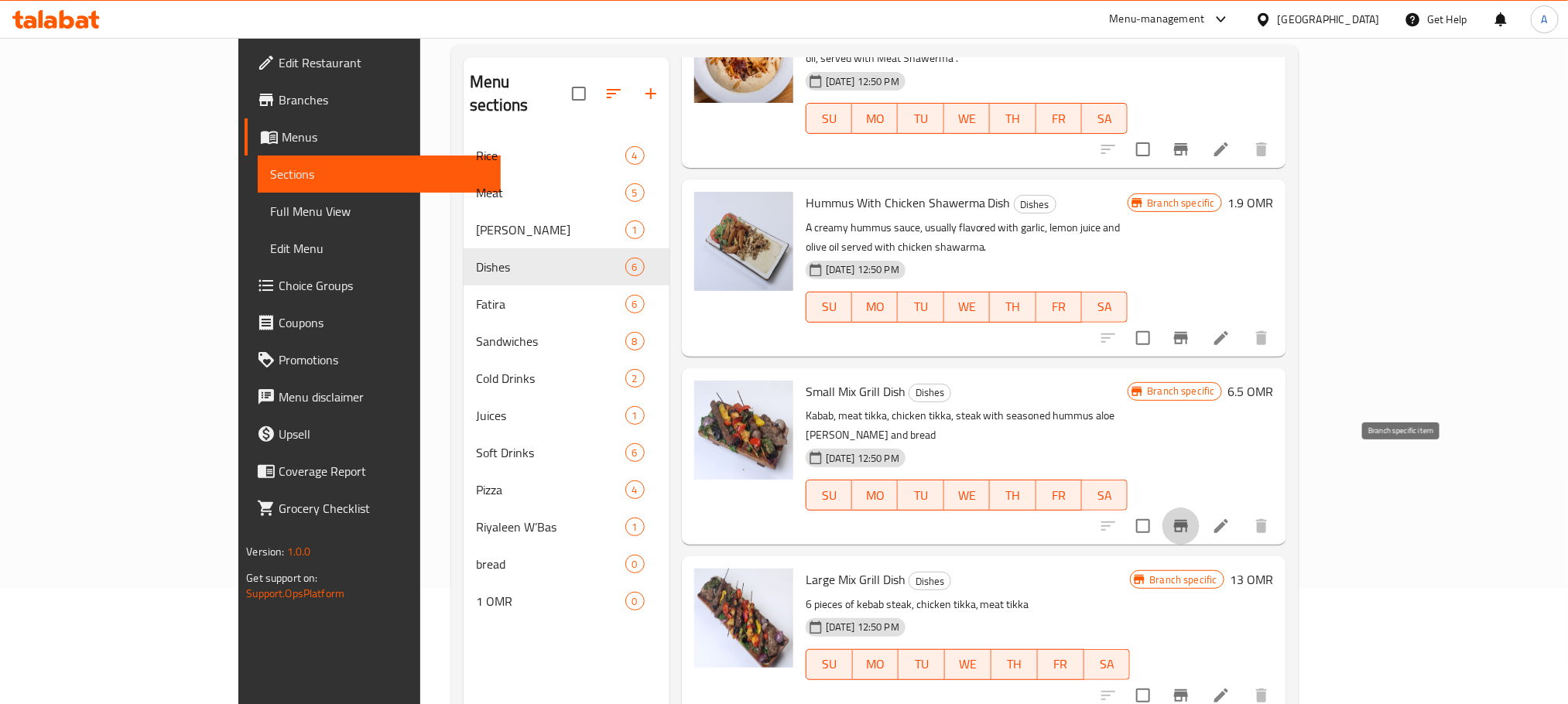
click at [1190, 517] on icon "Branch-specific-item" at bounding box center [1182, 526] width 19 height 19
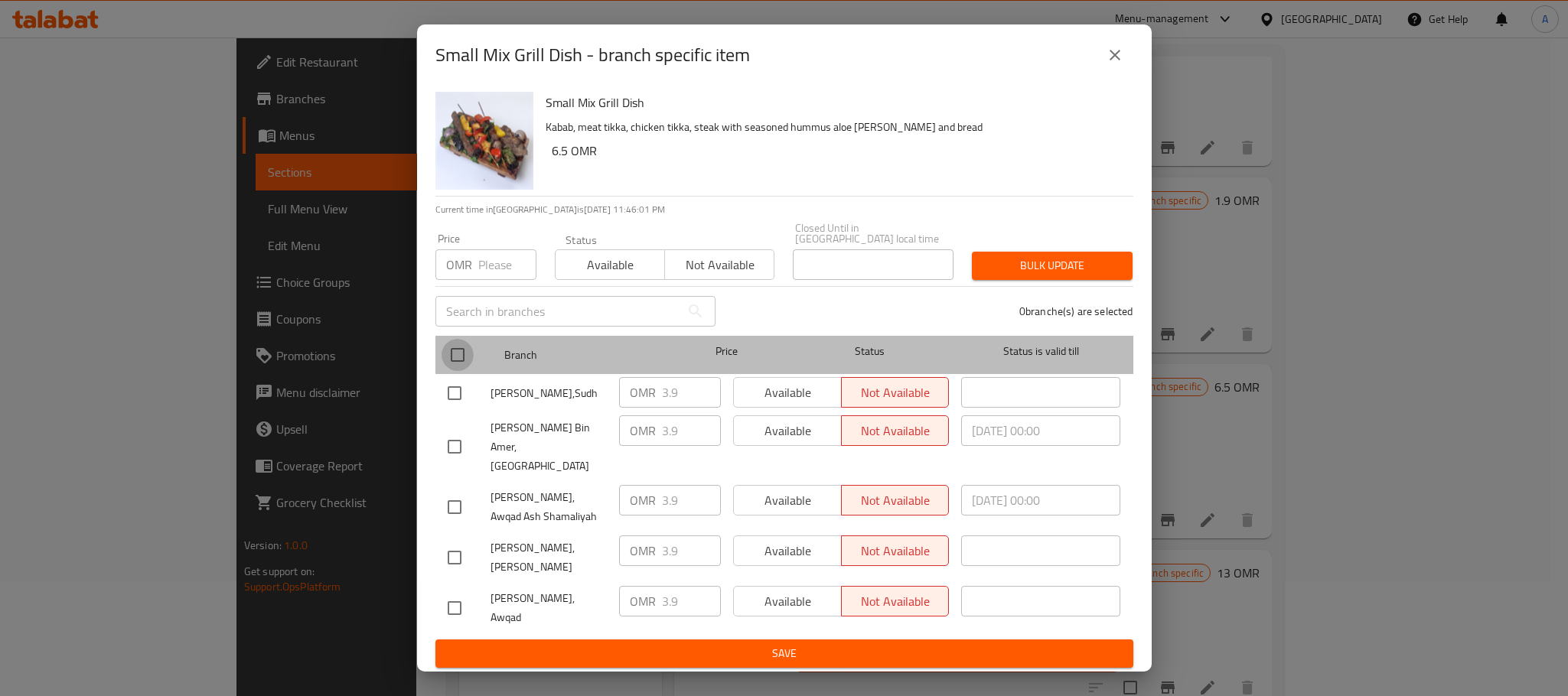
click at [460, 365] on input "checkbox" at bounding box center [457, 355] width 33 height 33
checkbox input "true"
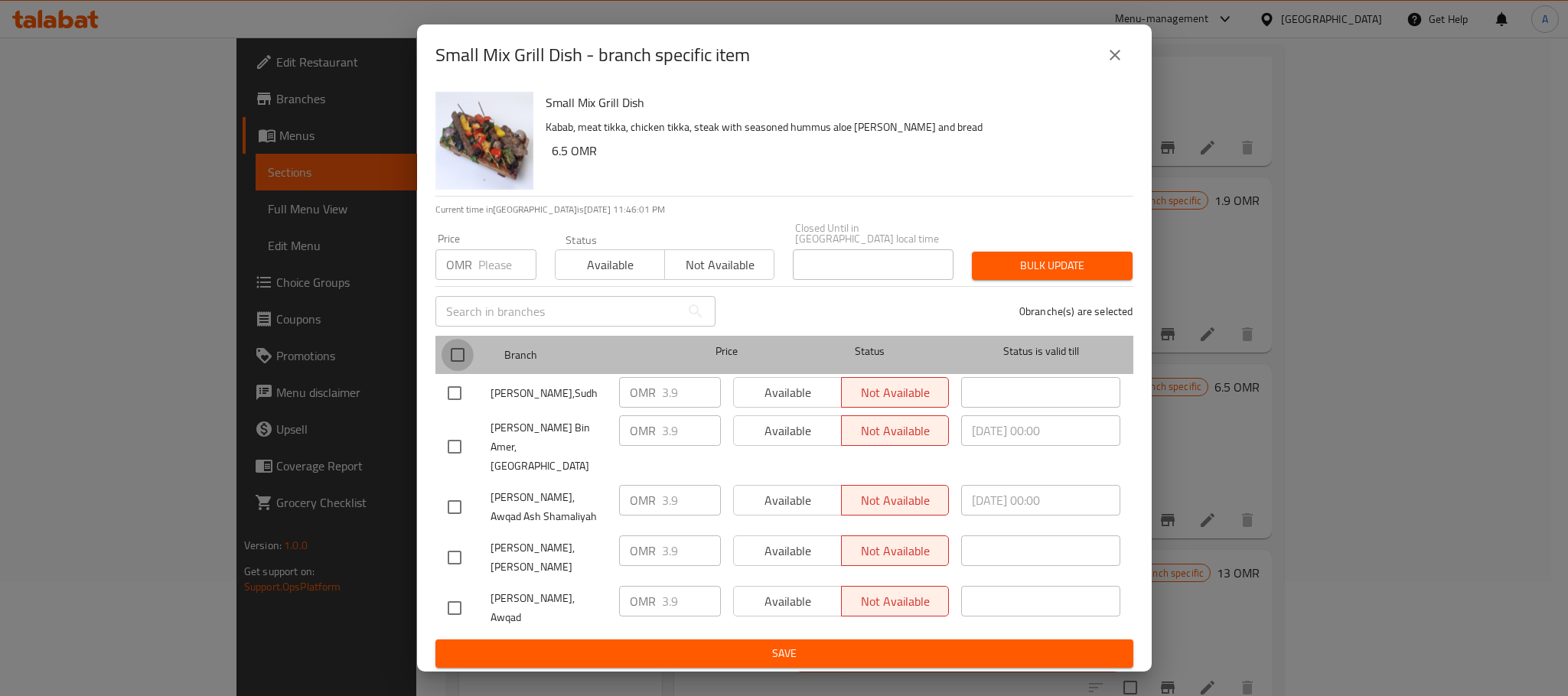
checkbox input "true"
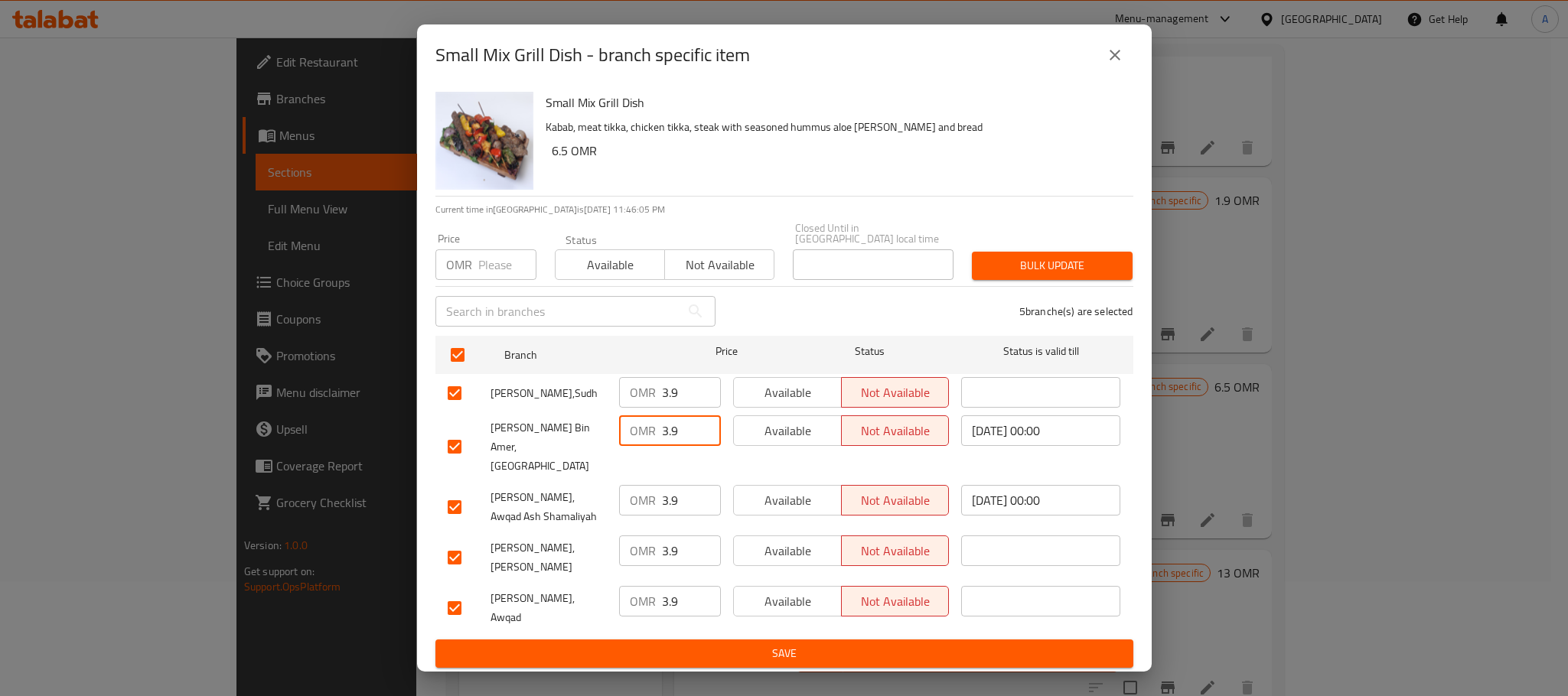
drag, startPoint x: 680, startPoint y: 443, endPoint x: 652, endPoint y: 443, distance: 28.0
click at [652, 443] on div "OMR 3.9 ​" at bounding box center [670, 430] width 102 height 31
type input "5"
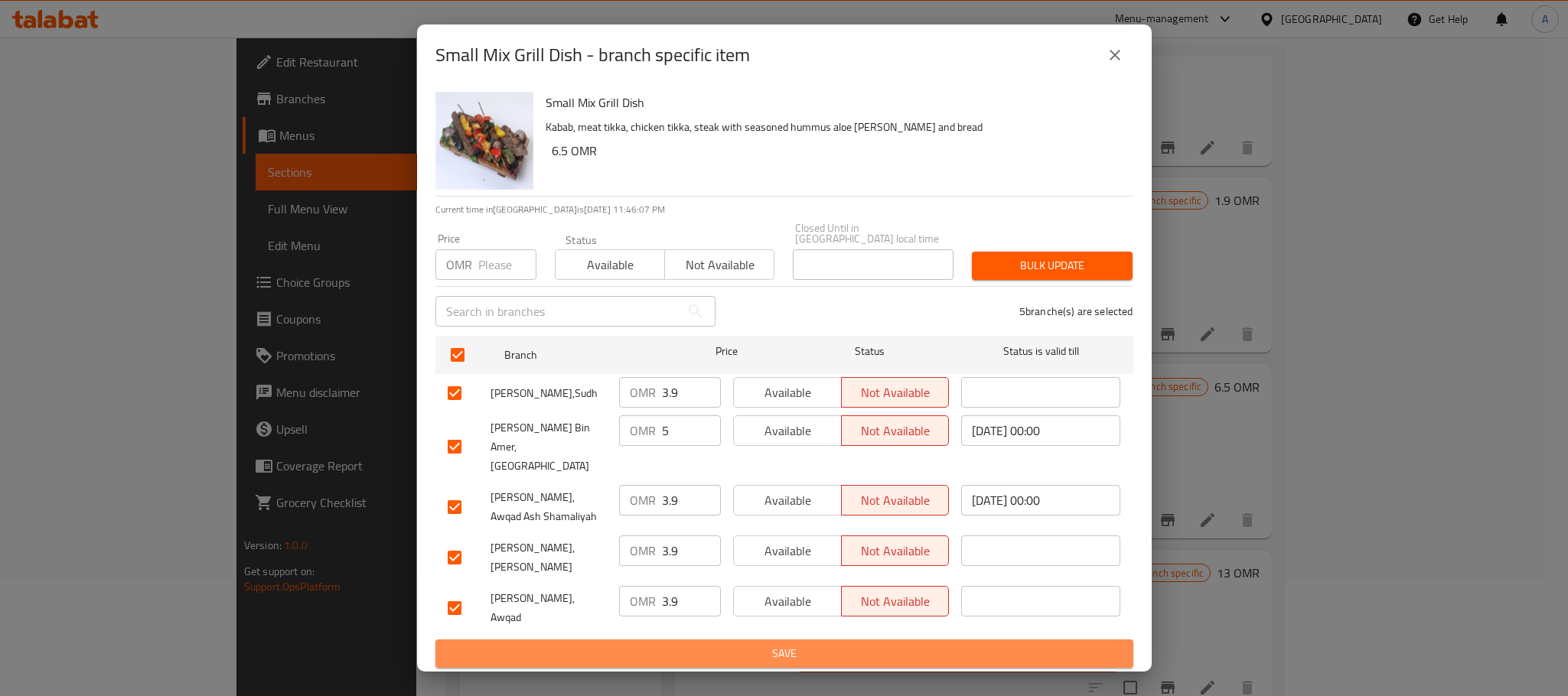
click at [705, 644] on span "Save" at bounding box center [784, 653] width 674 height 20
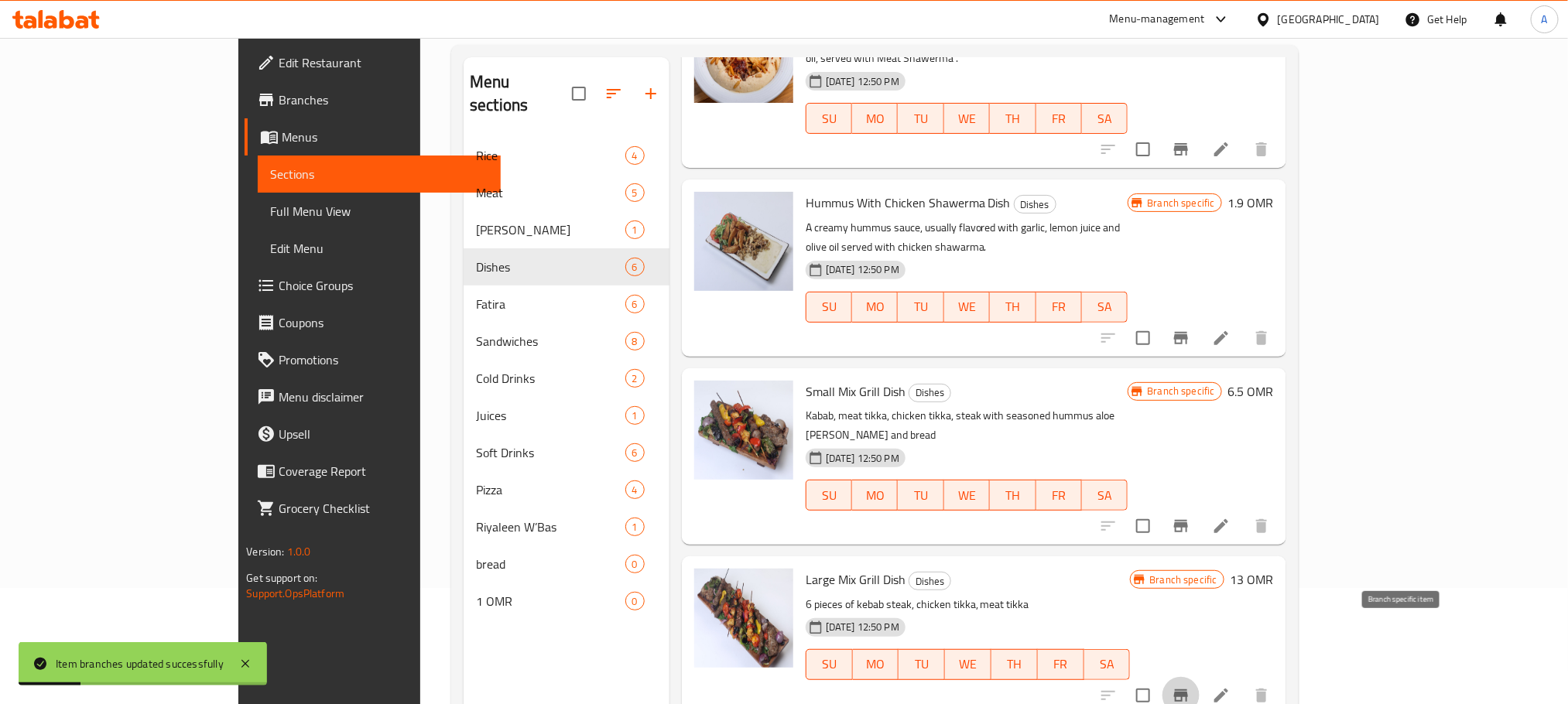
click at [1190, 686] on icon "Branch-specific-item" at bounding box center [1182, 696] width 19 height 19
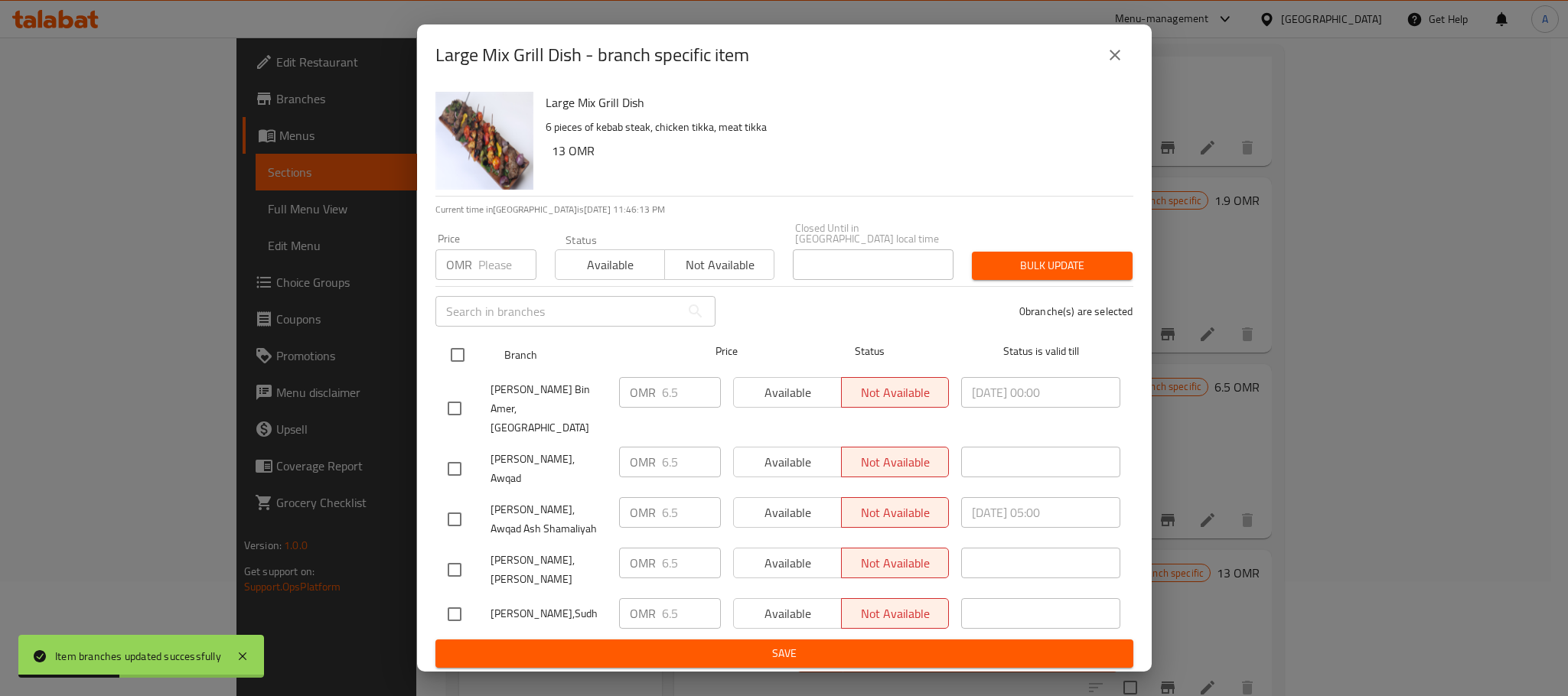
click at [457, 363] on input "checkbox" at bounding box center [457, 355] width 33 height 33
checkbox input "true"
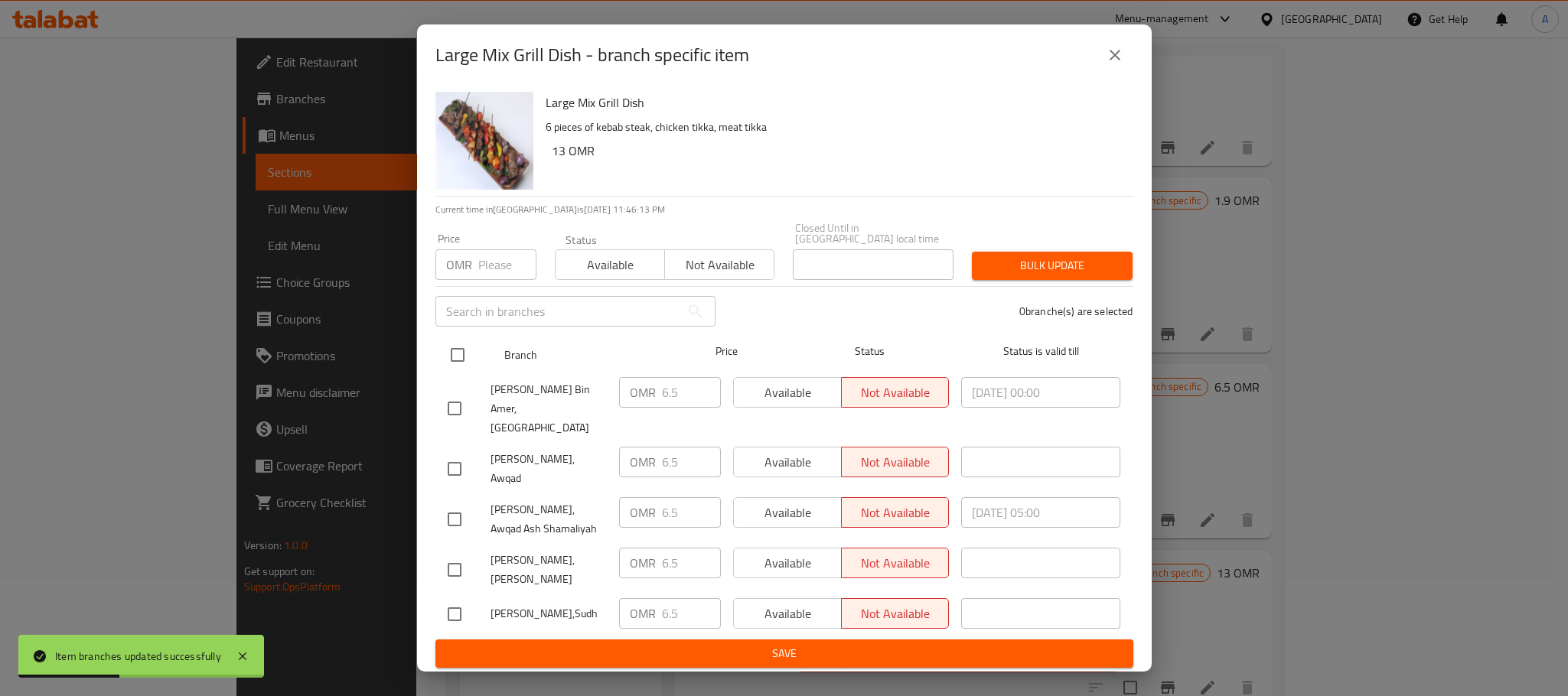
checkbox input "true"
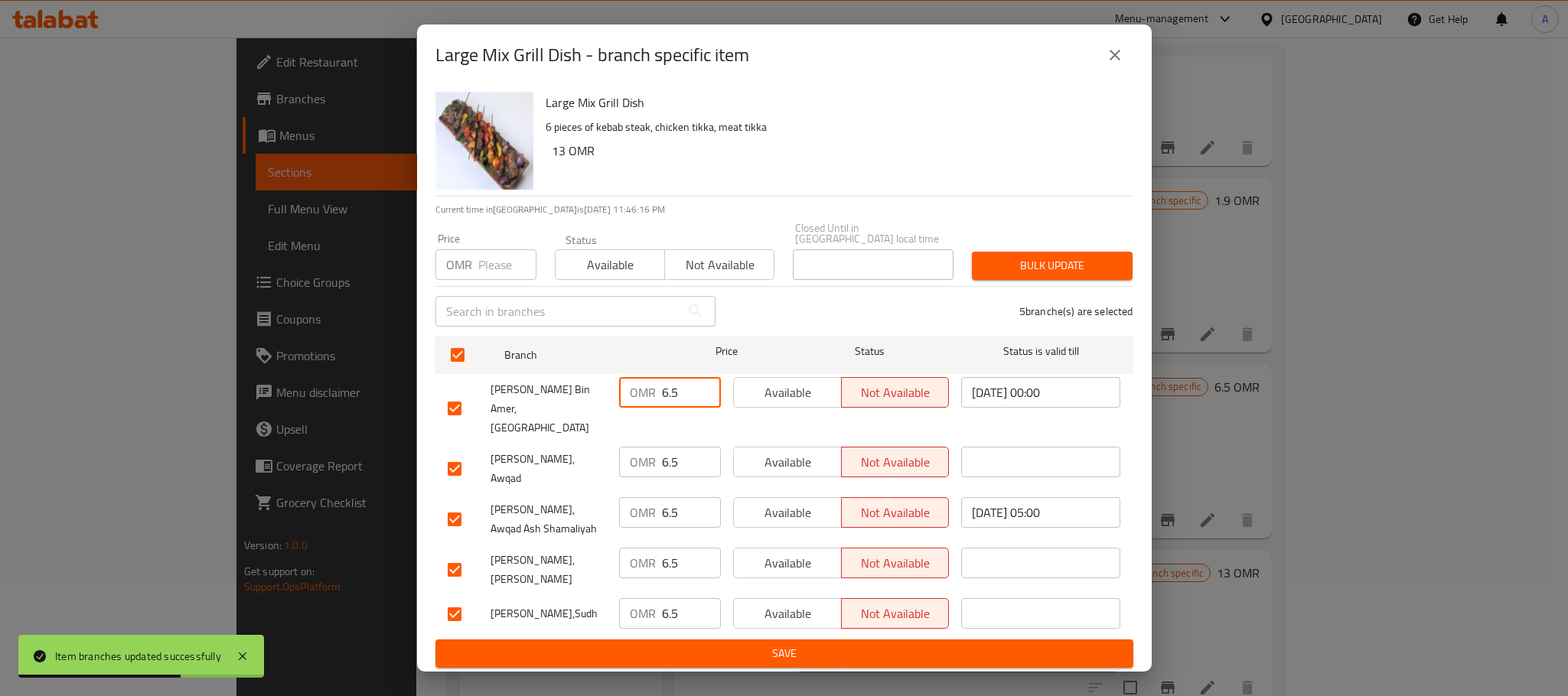
drag, startPoint x: 684, startPoint y: 406, endPoint x: 650, endPoint y: 406, distance: 34.0
click at [650, 406] on div "OMR 6.5 ​" at bounding box center [670, 392] width 102 height 31
type input "15"
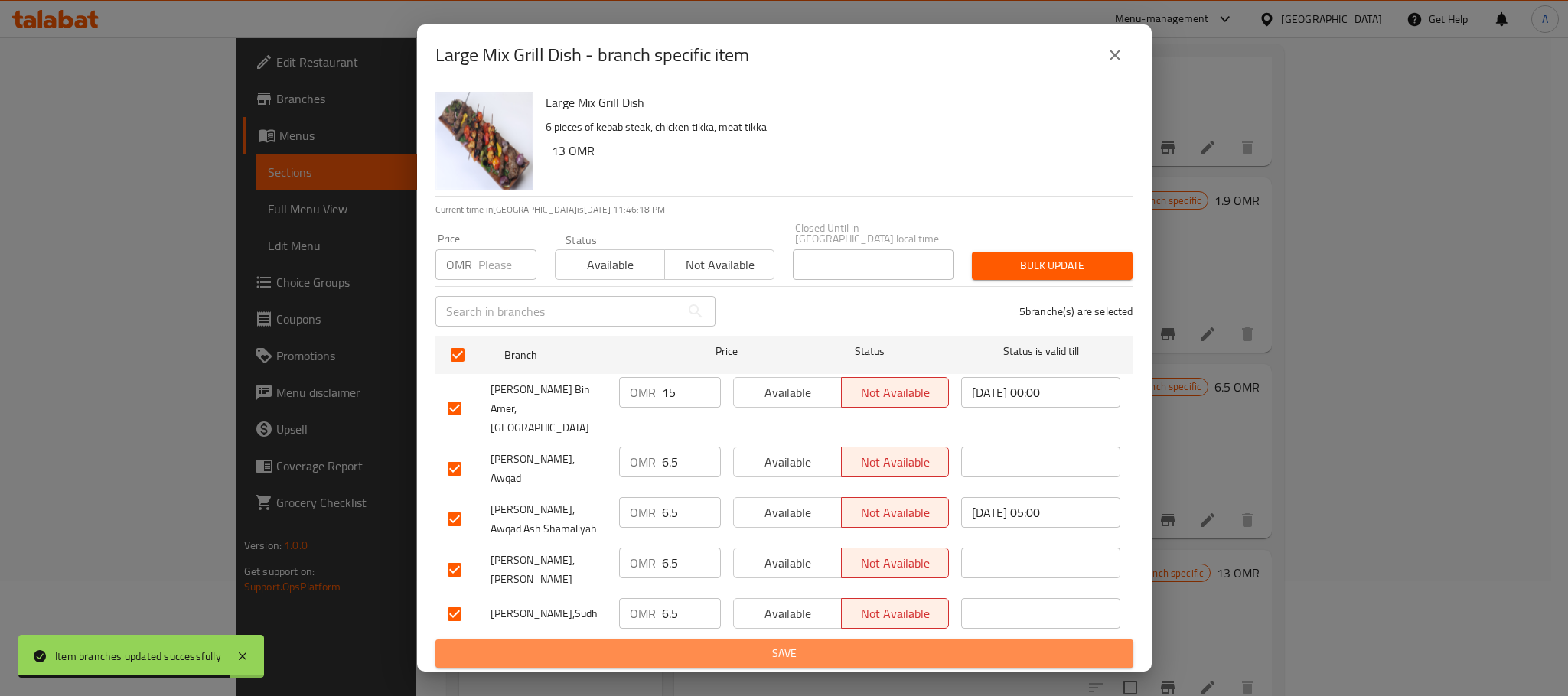
click at [689, 644] on span "Save" at bounding box center [784, 653] width 674 height 20
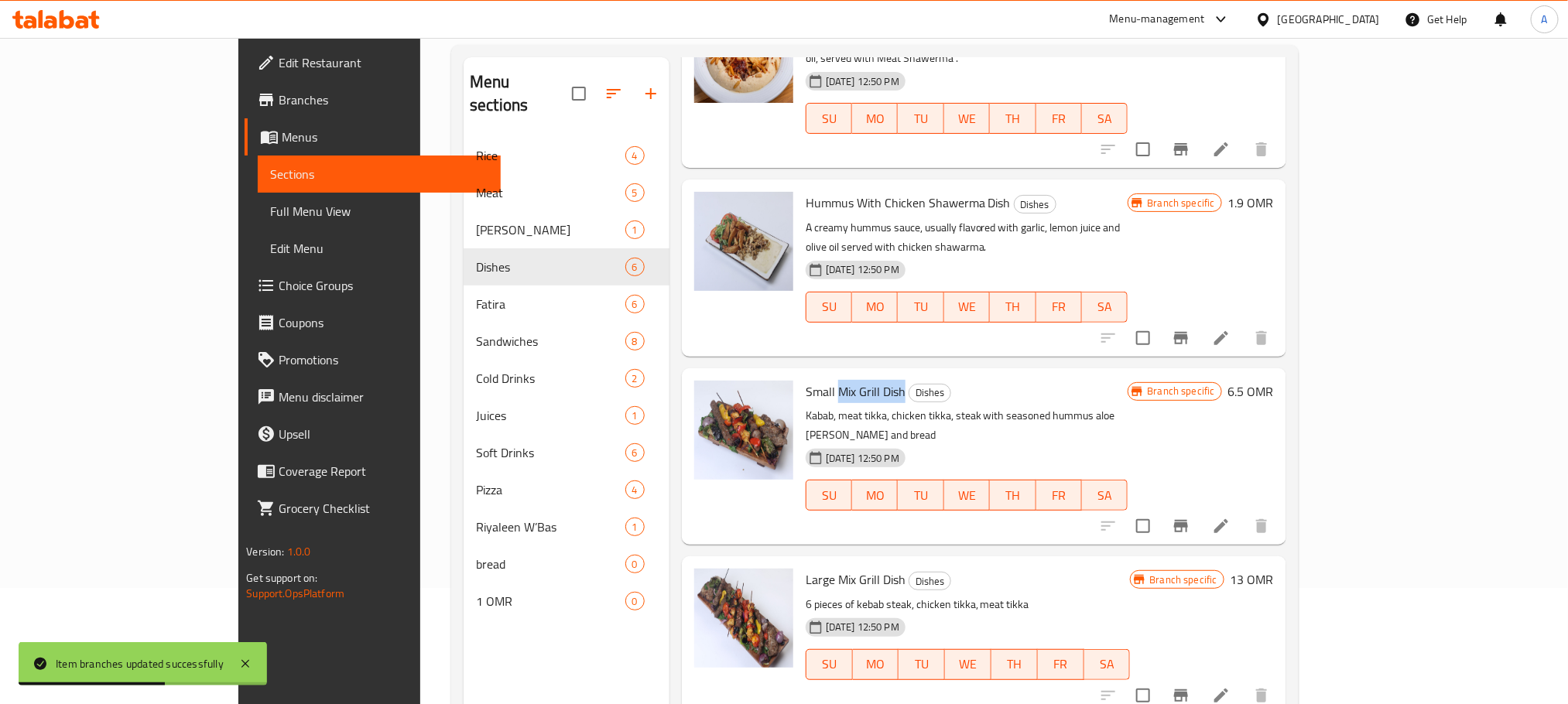
drag, startPoint x: 845, startPoint y: 352, endPoint x: 778, endPoint y: 352, distance: 67.0
click at [806, 381] on h6 "Small Mix Grill Dish Dishes" at bounding box center [966, 391] width 322 height 22
copy span "Mix Grill Dish"
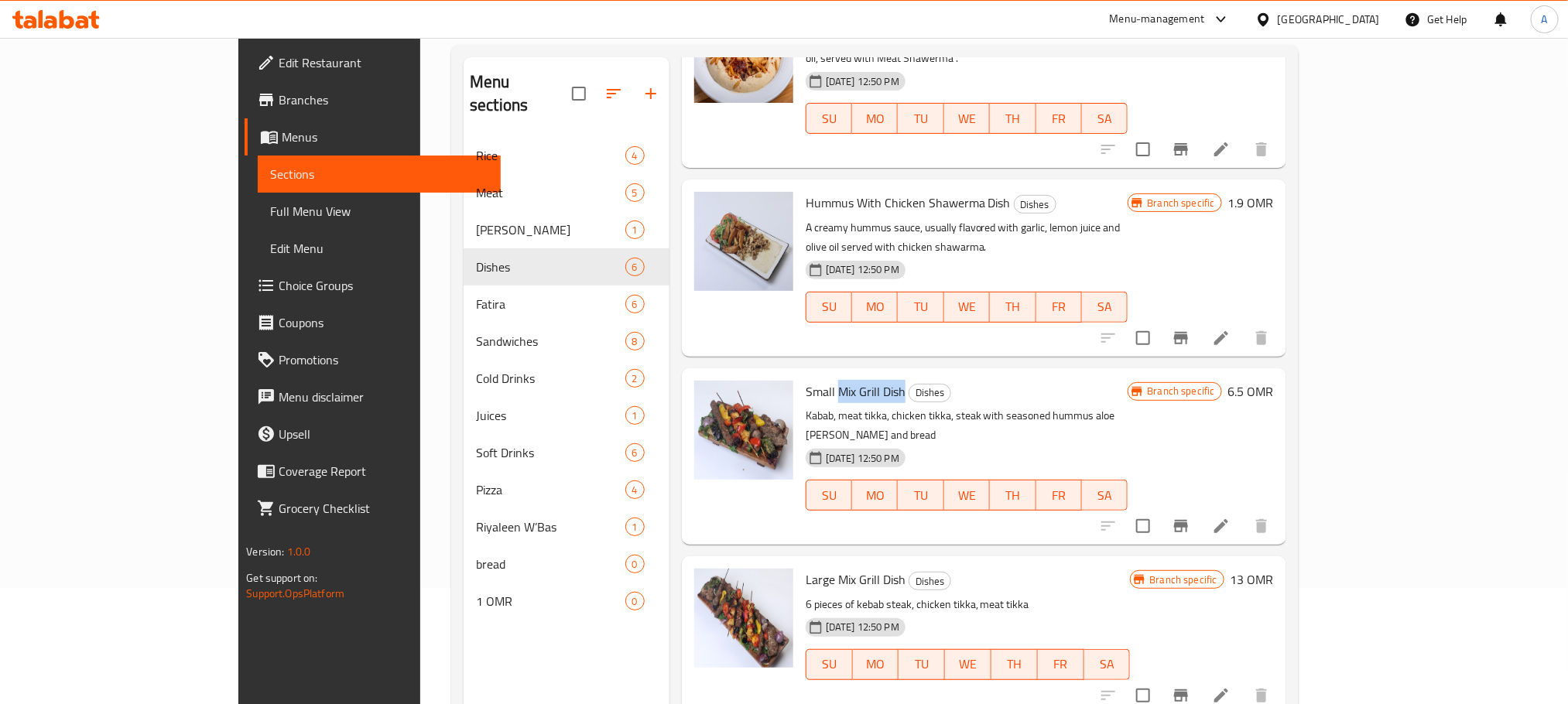
scroll to position [0, 0]
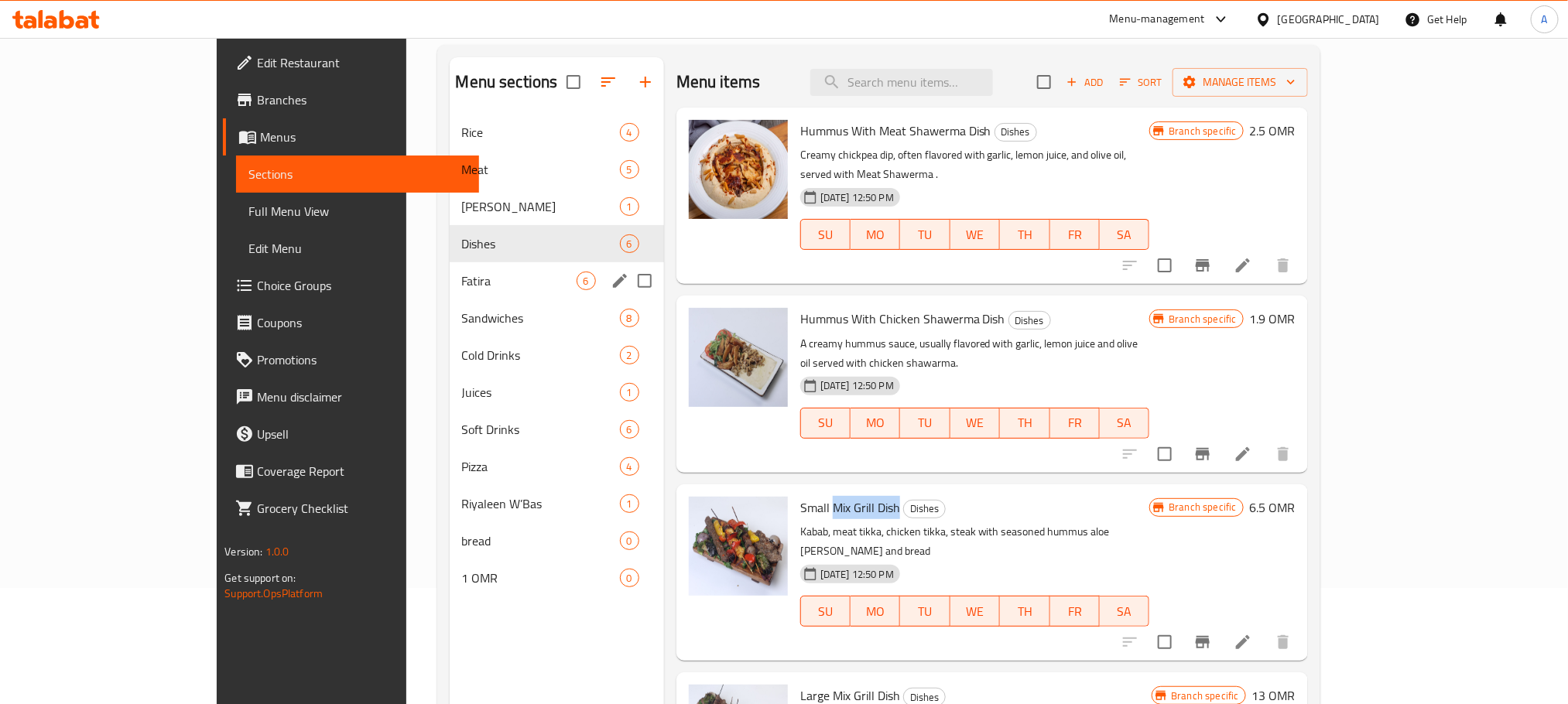
click at [463, 312] on span "Sandwiches" at bounding box center [541, 319] width 158 height 19
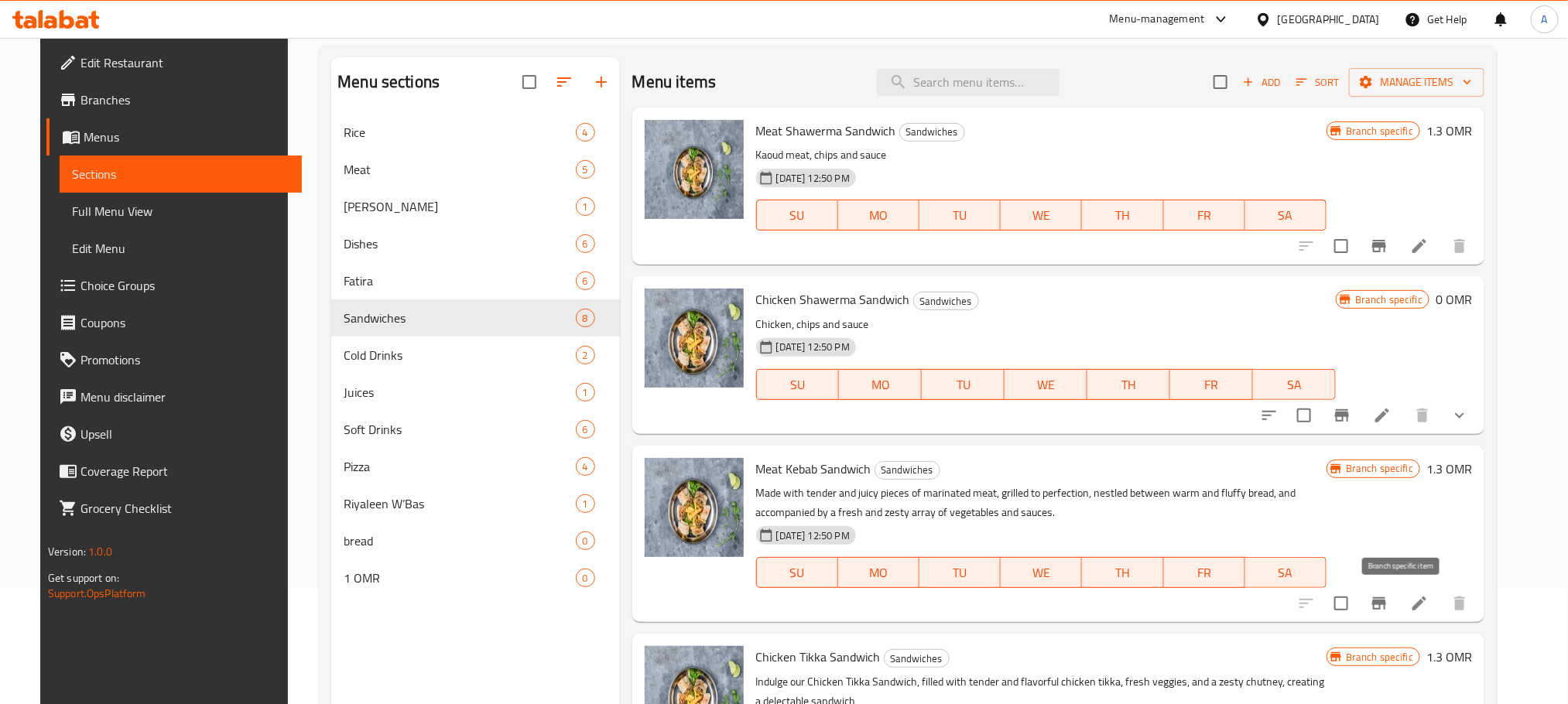
click at [1387, 599] on icon "Branch-specific-item" at bounding box center [1379, 603] width 14 height 12
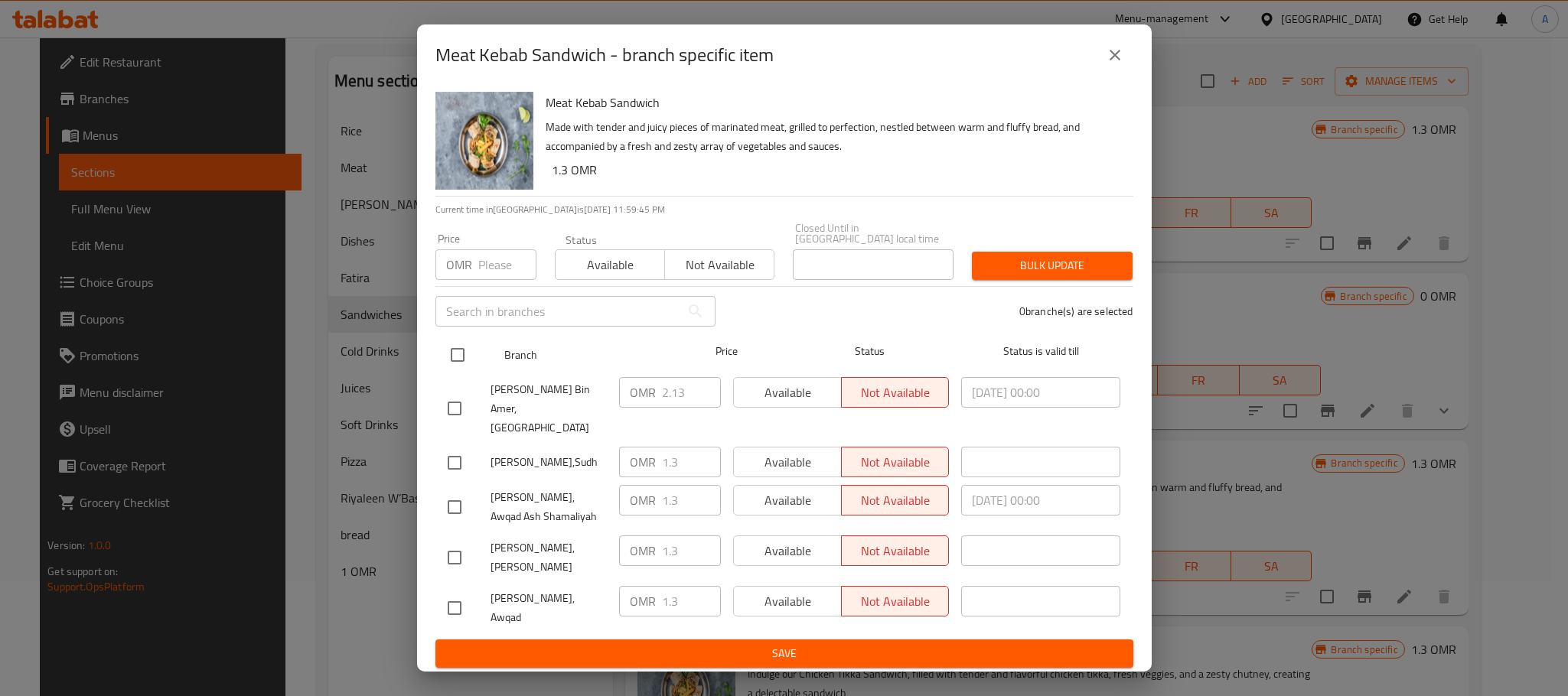
click at [457, 361] on input "checkbox" at bounding box center [457, 355] width 33 height 33
checkbox input "true"
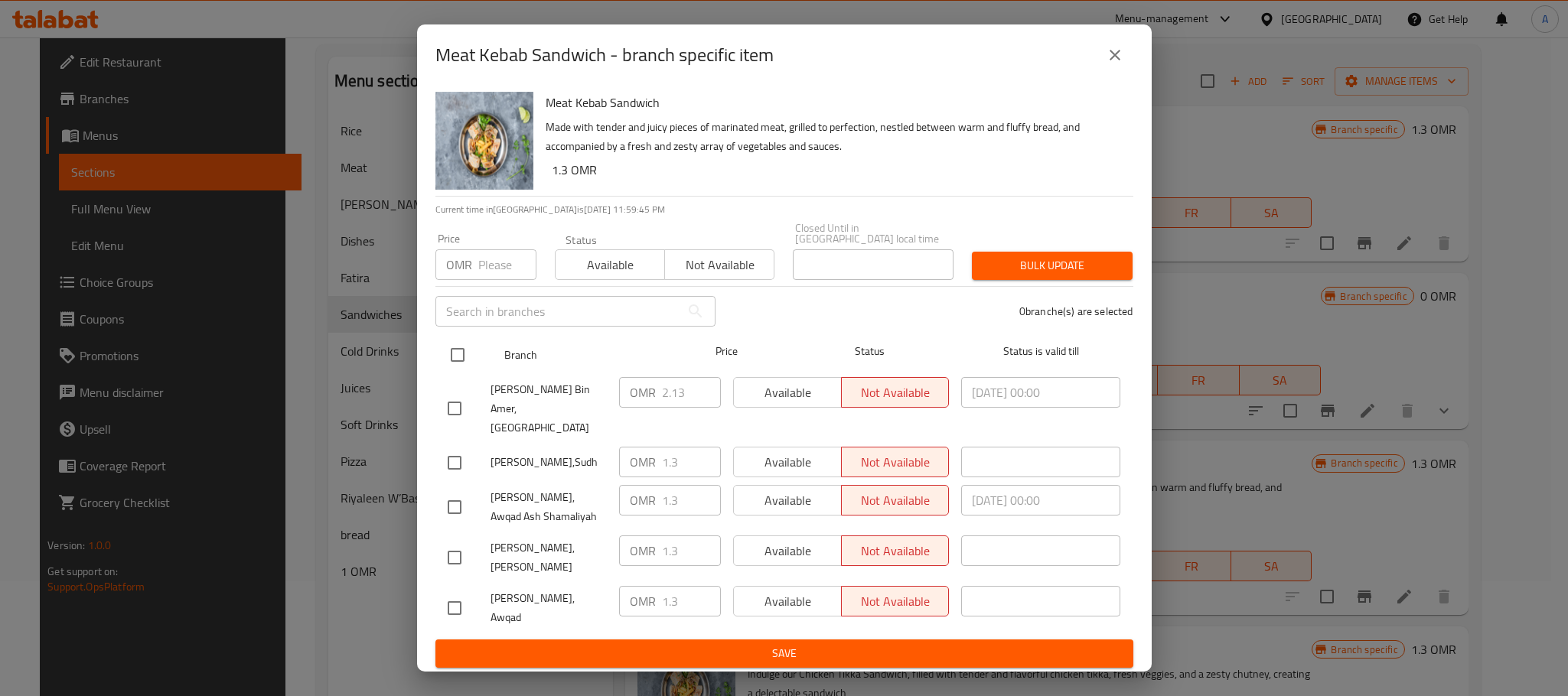
checkbox input "true"
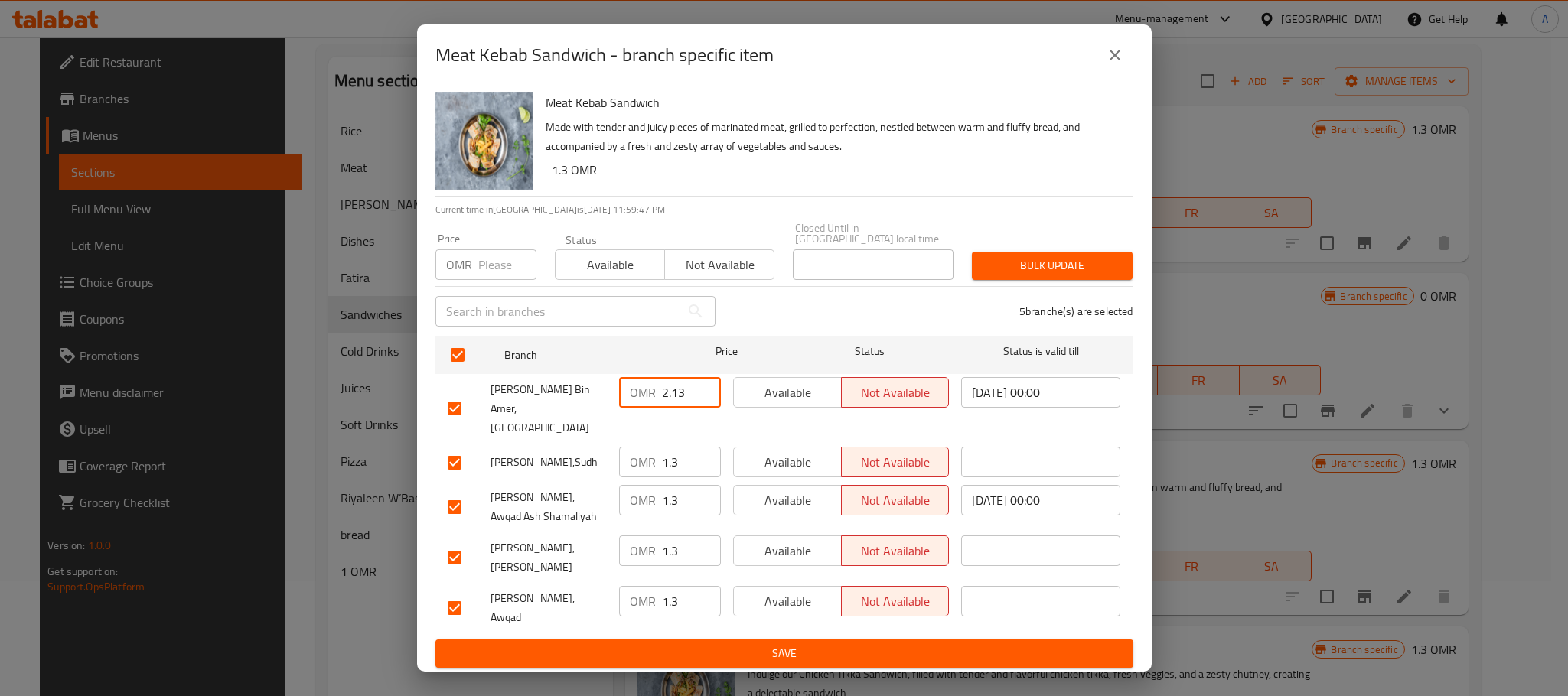
drag, startPoint x: 687, startPoint y: 395, endPoint x: 654, endPoint y: 397, distance: 33.1
click at [654, 397] on div "OMR 2.13 ​" at bounding box center [670, 392] width 102 height 31
type input "1.6"
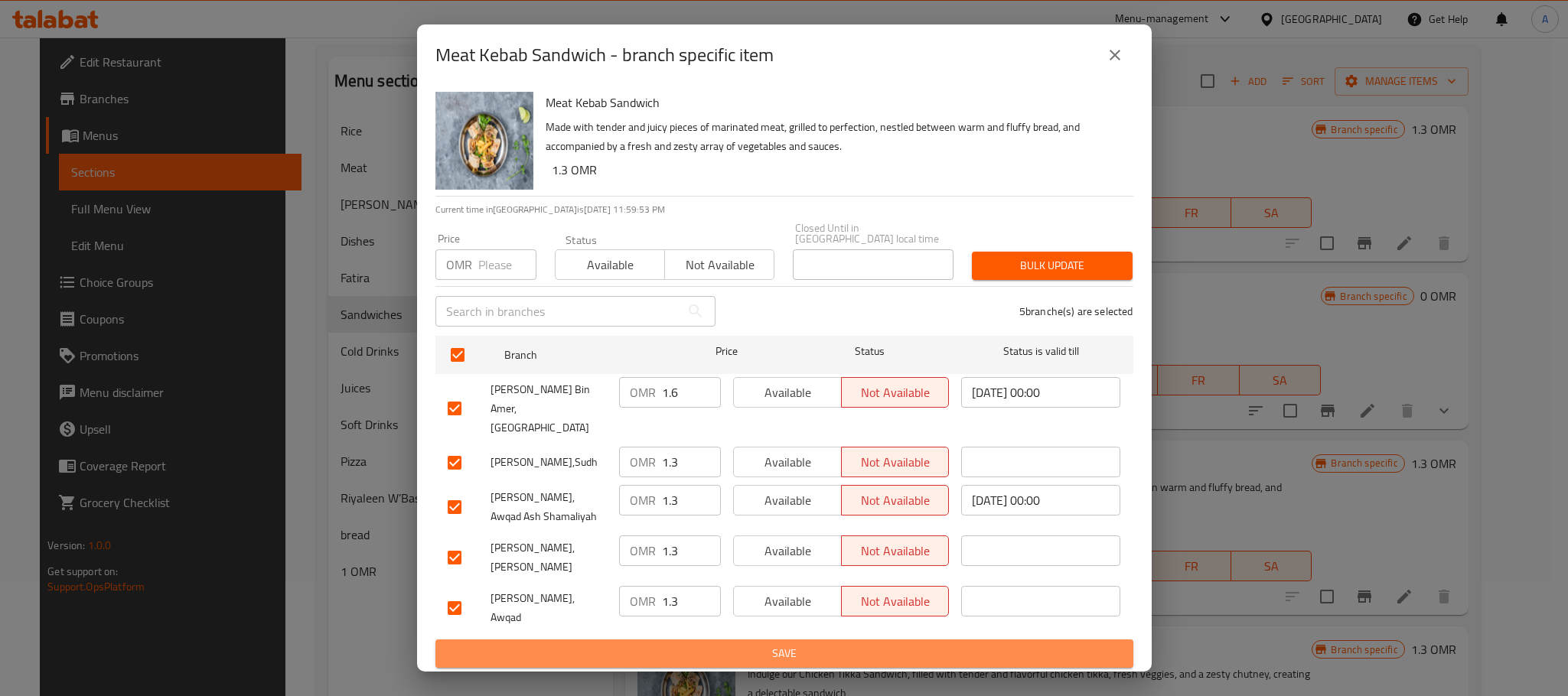
click at [824, 644] on span "Save" at bounding box center [784, 653] width 674 height 20
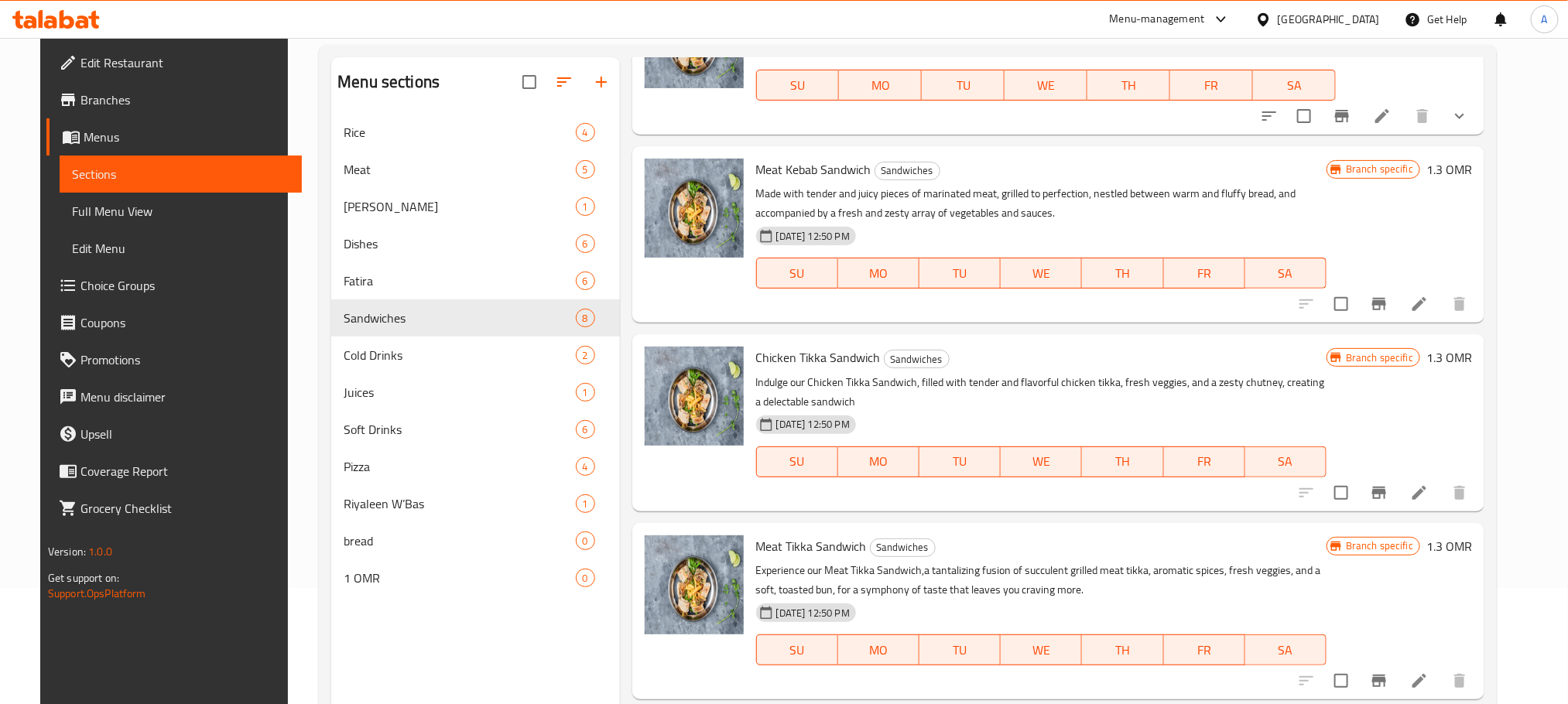
scroll to position [348, 0]
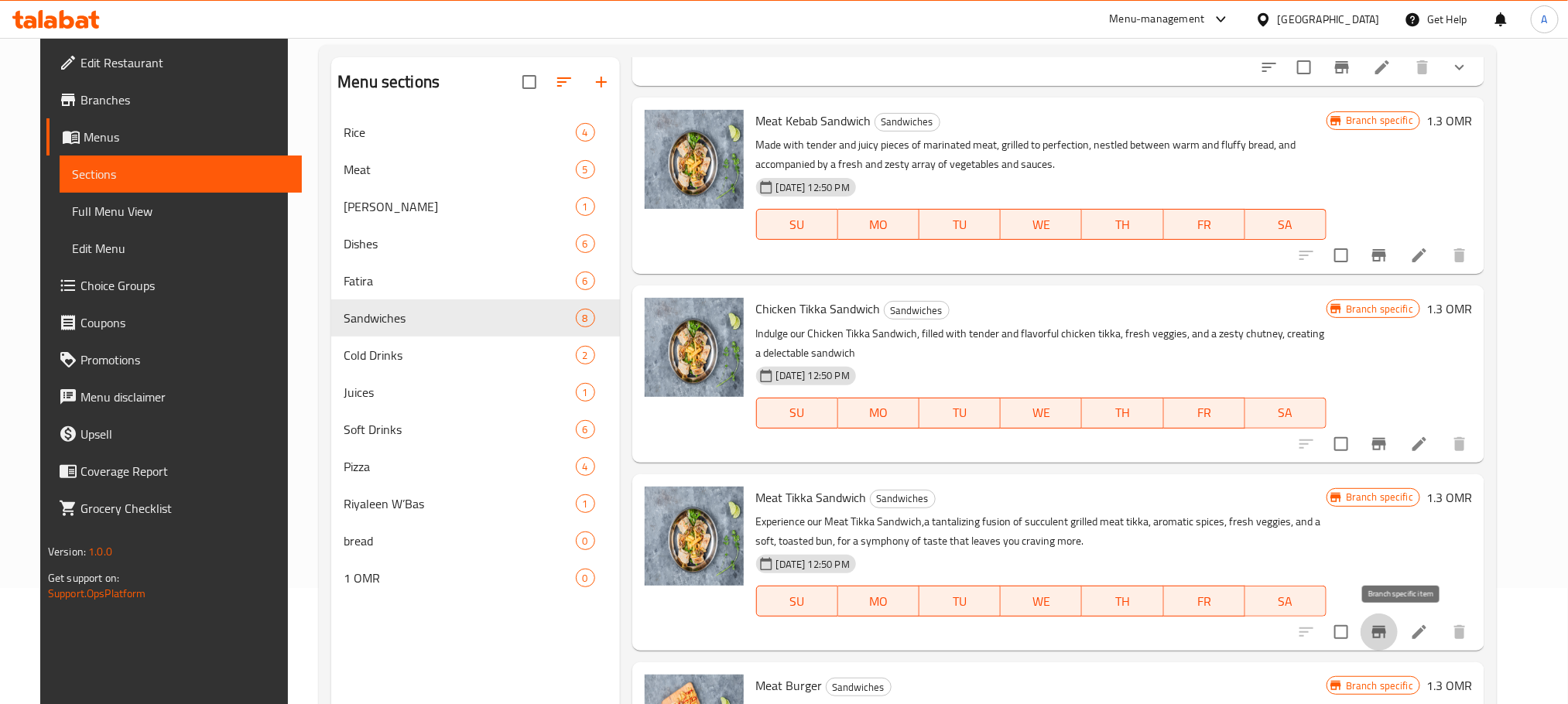
click at [1387, 629] on icon "Branch-specific-item" at bounding box center [1379, 632] width 14 height 12
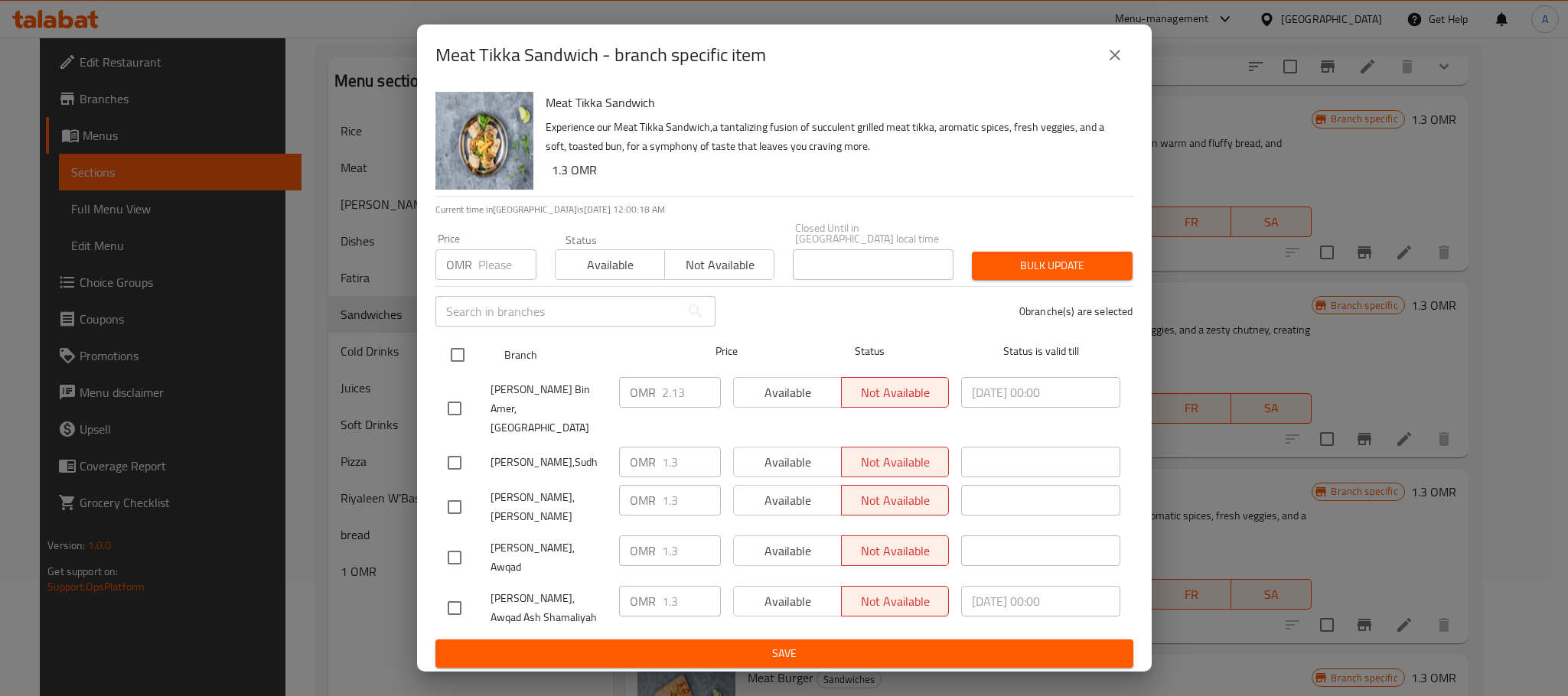
click at [462, 363] on input "checkbox" at bounding box center [457, 355] width 33 height 33
checkbox input "true"
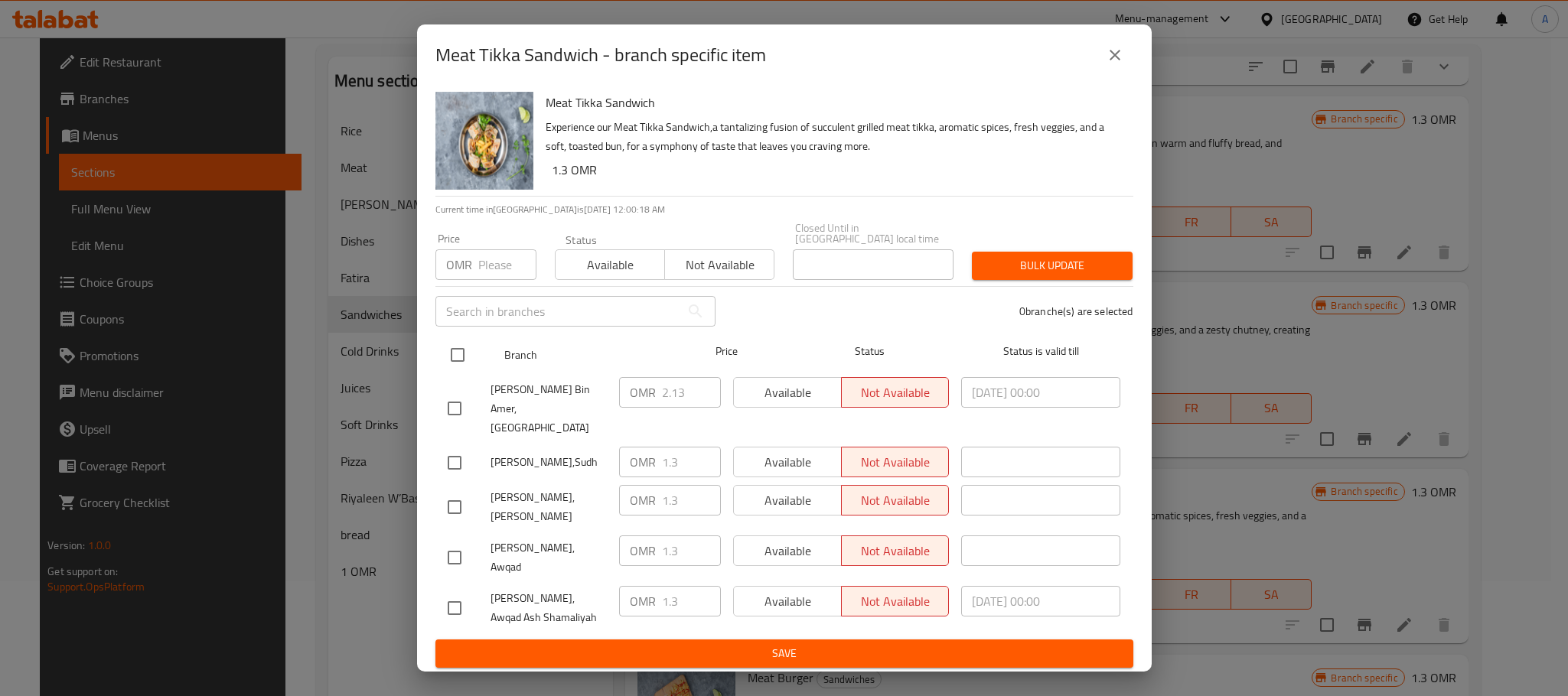
checkbox input "true"
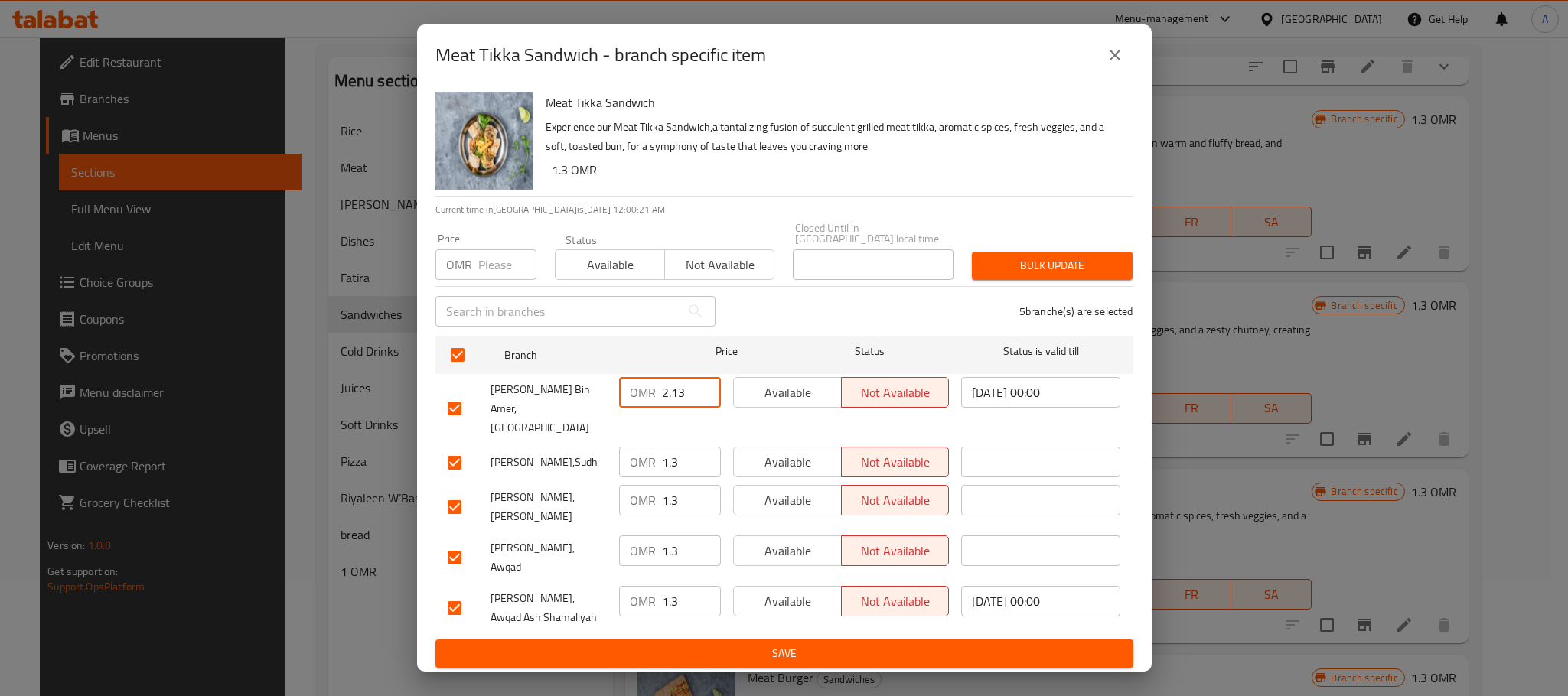
drag, startPoint x: 687, startPoint y: 396, endPoint x: 646, endPoint y: 397, distance: 41.0
click at [646, 397] on div "OMR 2.13 ​" at bounding box center [670, 392] width 102 height 31
type input "1.6"
click at [768, 644] on span "Save" at bounding box center [784, 653] width 674 height 20
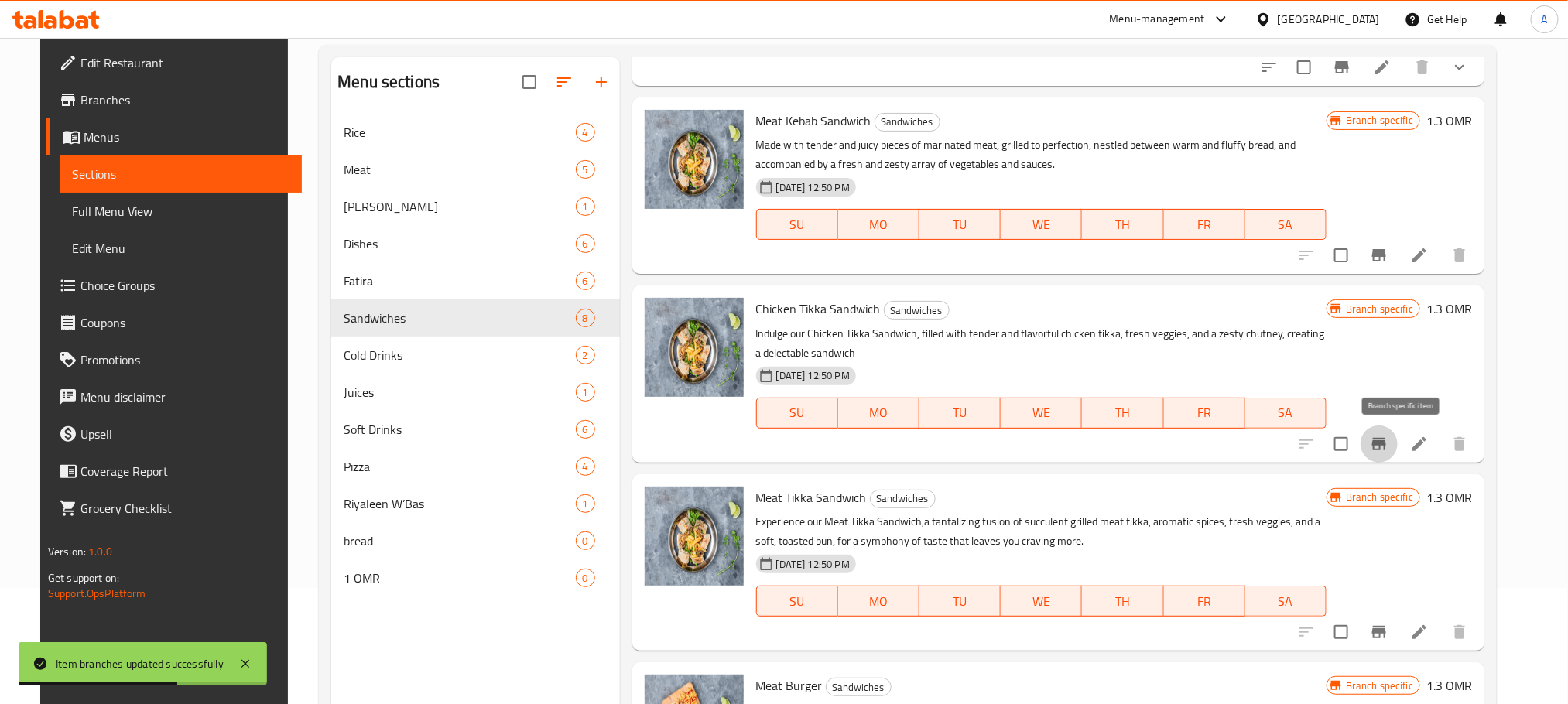
click at [1388, 440] on icon "Branch-specific-item" at bounding box center [1379, 445] width 19 height 19
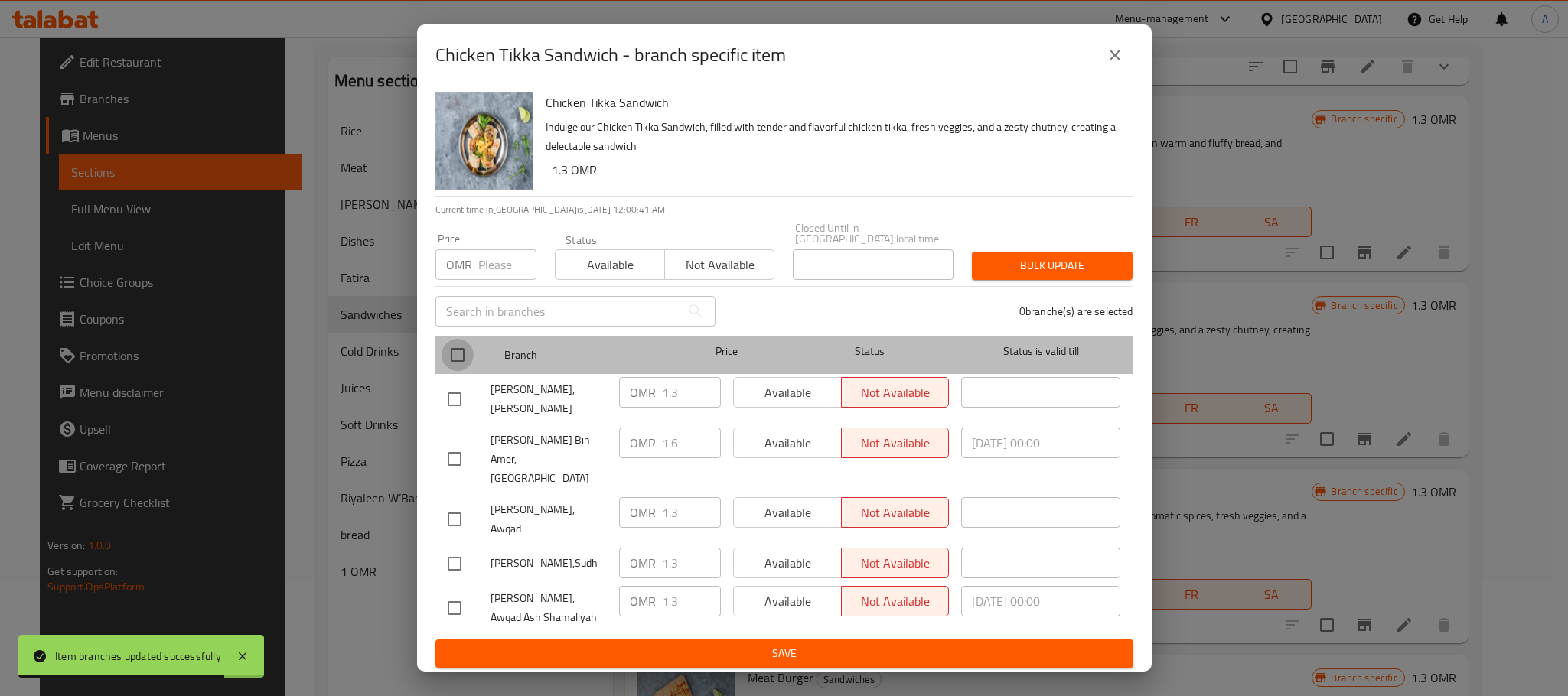
click at [457, 361] on input "checkbox" at bounding box center [457, 355] width 33 height 33
checkbox input "true"
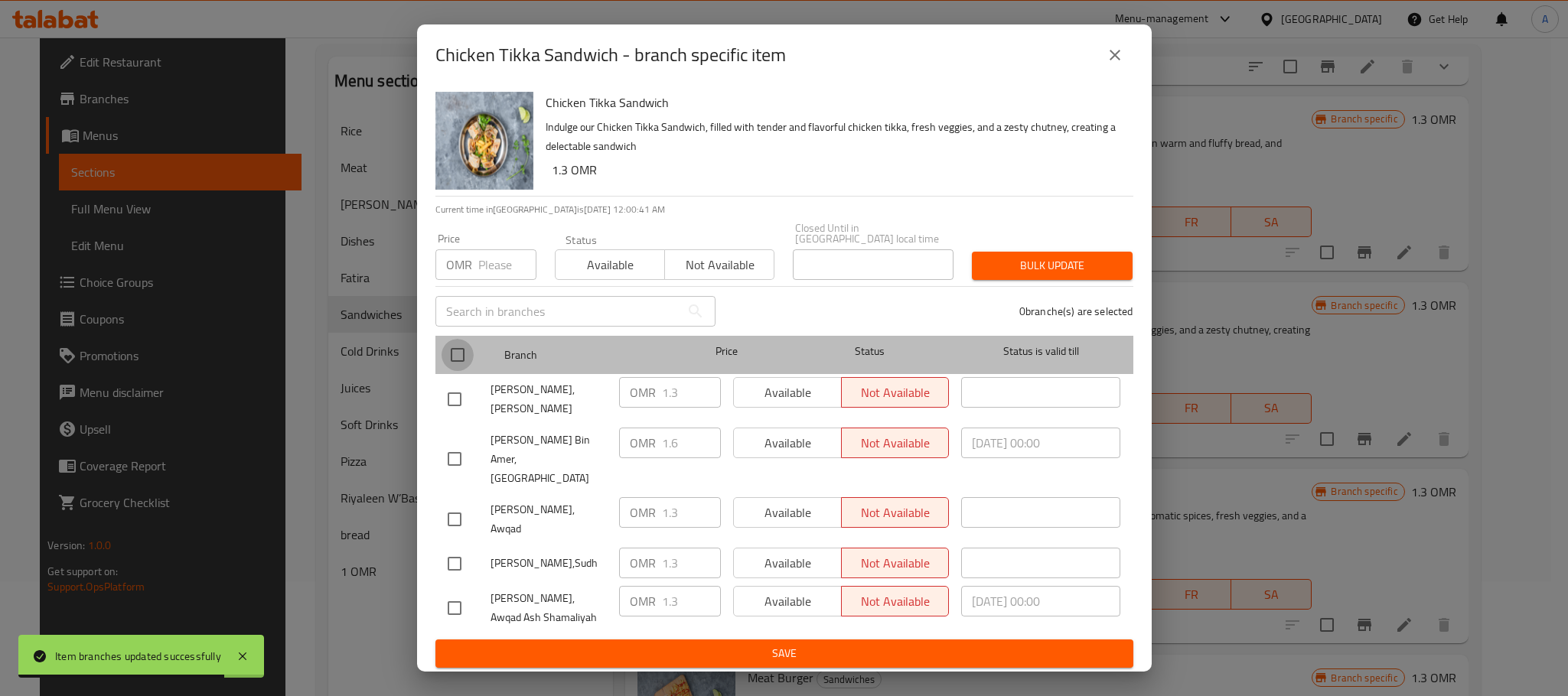
checkbox input "true"
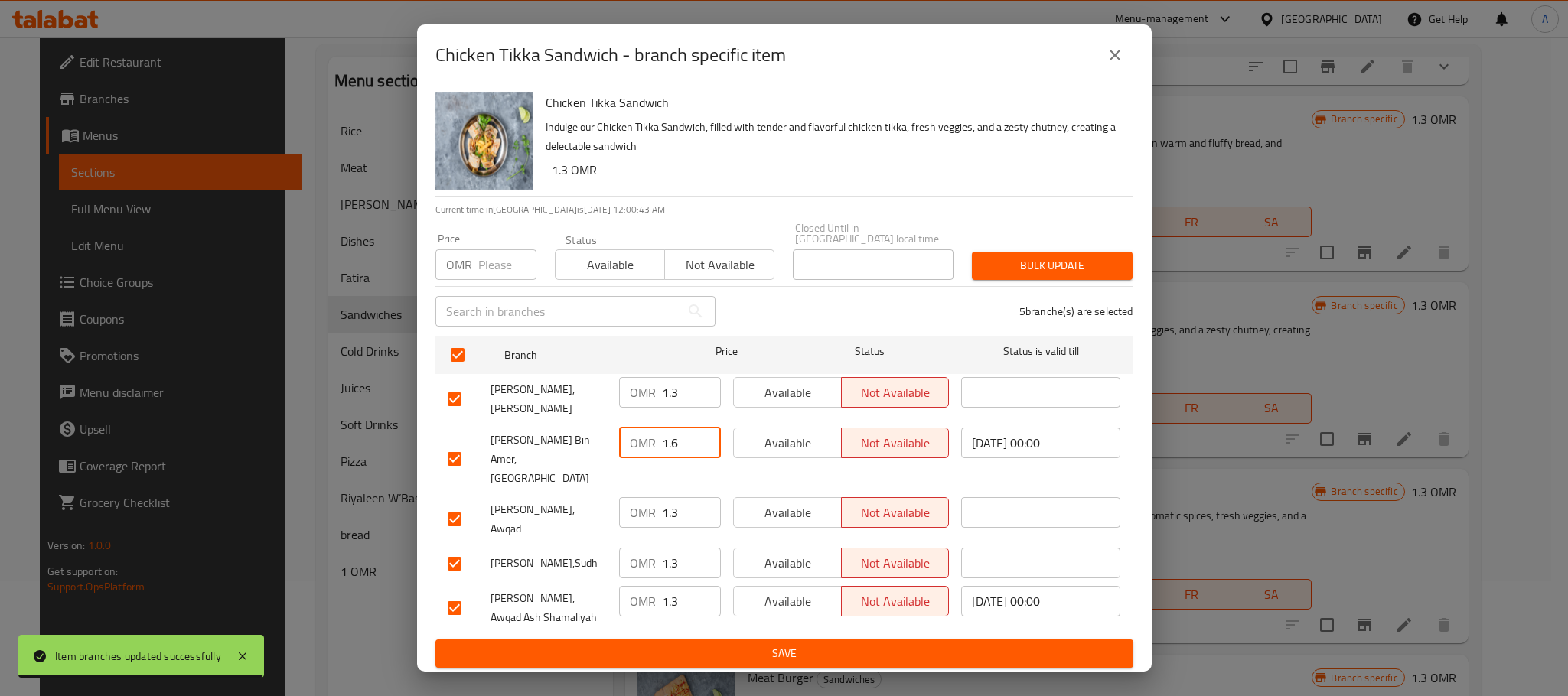
click at [685, 441] on input "1.6" at bounding box center [691, 442] width 59 height 31
type input "1.2"
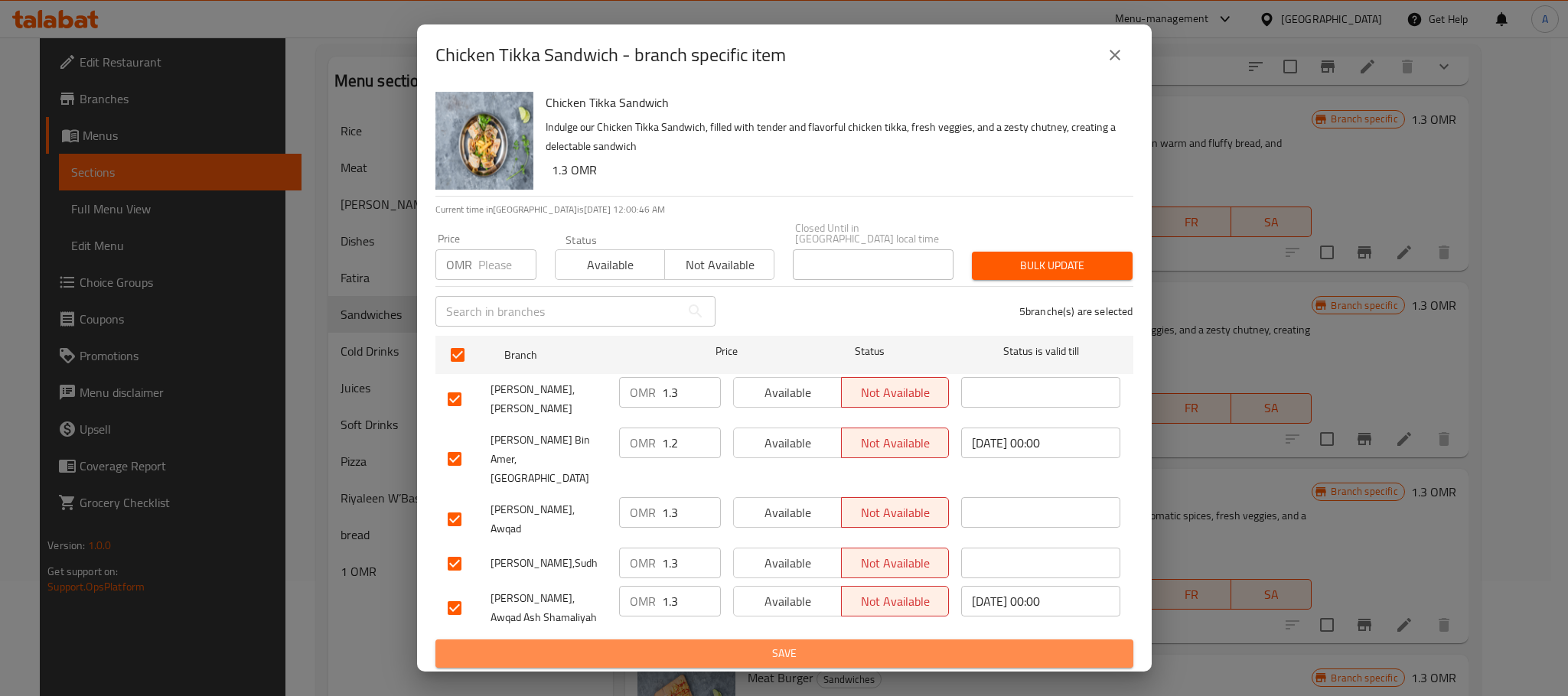
click at [760, 644] on span "Save" at bounding box center [784, 653] width 674 height 20
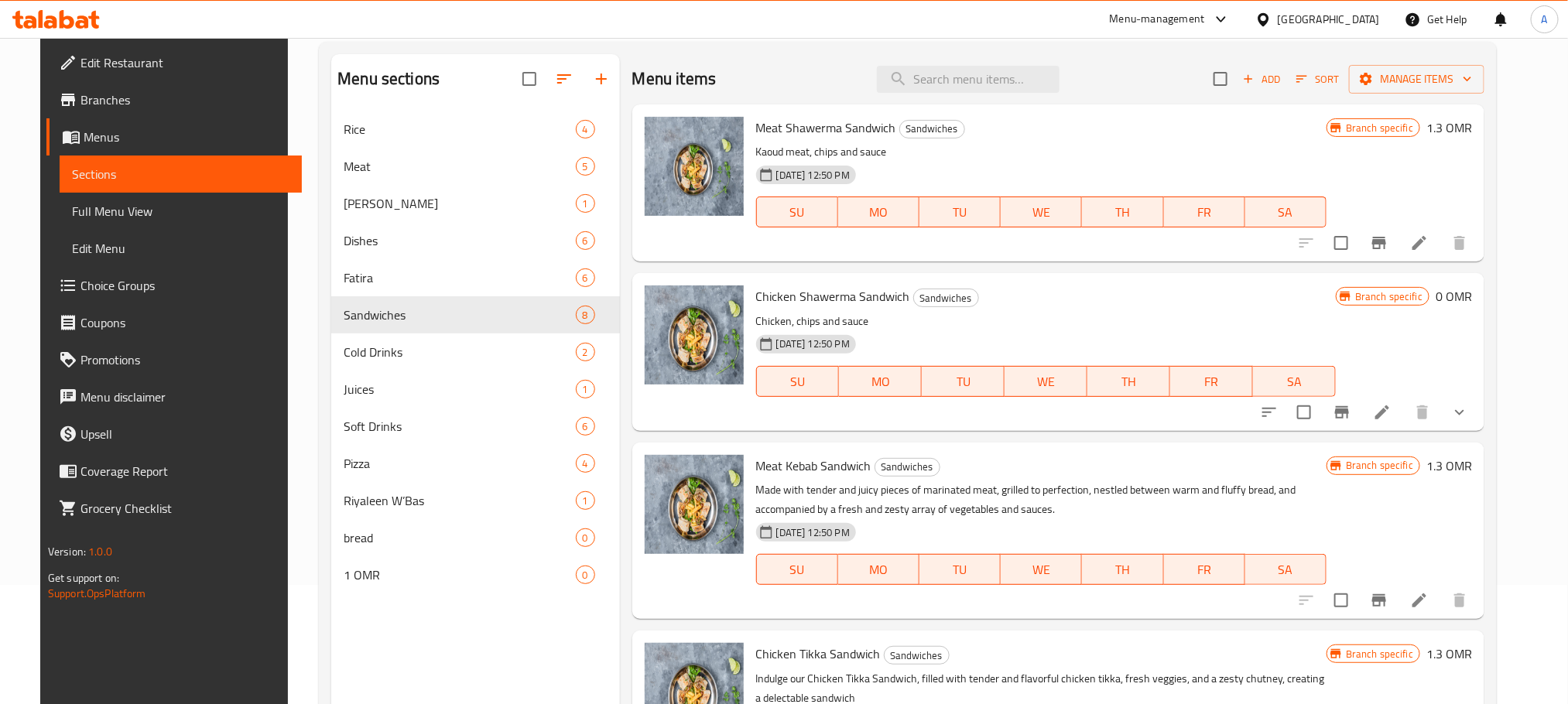
scroll to position [0, 0]
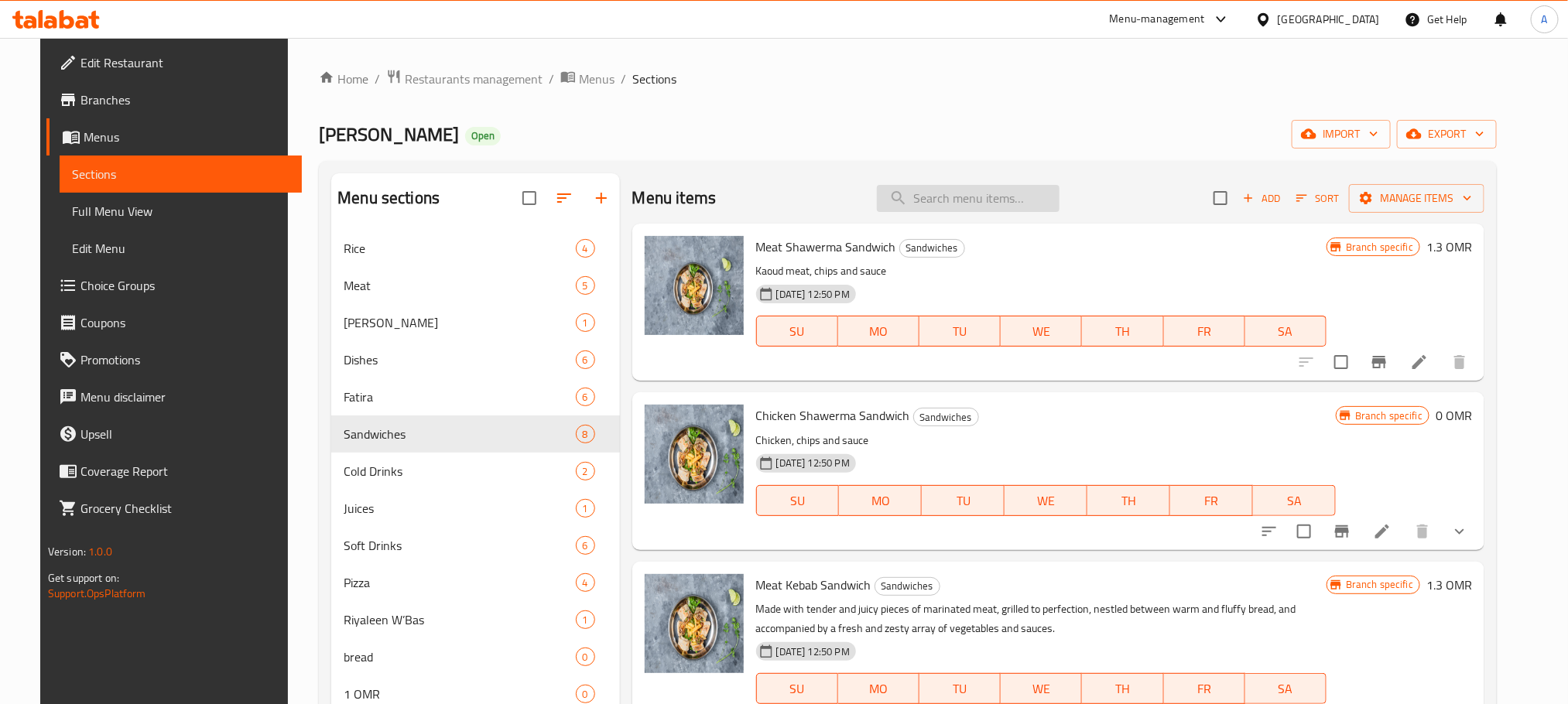
click at [966, 199] on input "search" at bounding box center [968, 198] width 182 height 27
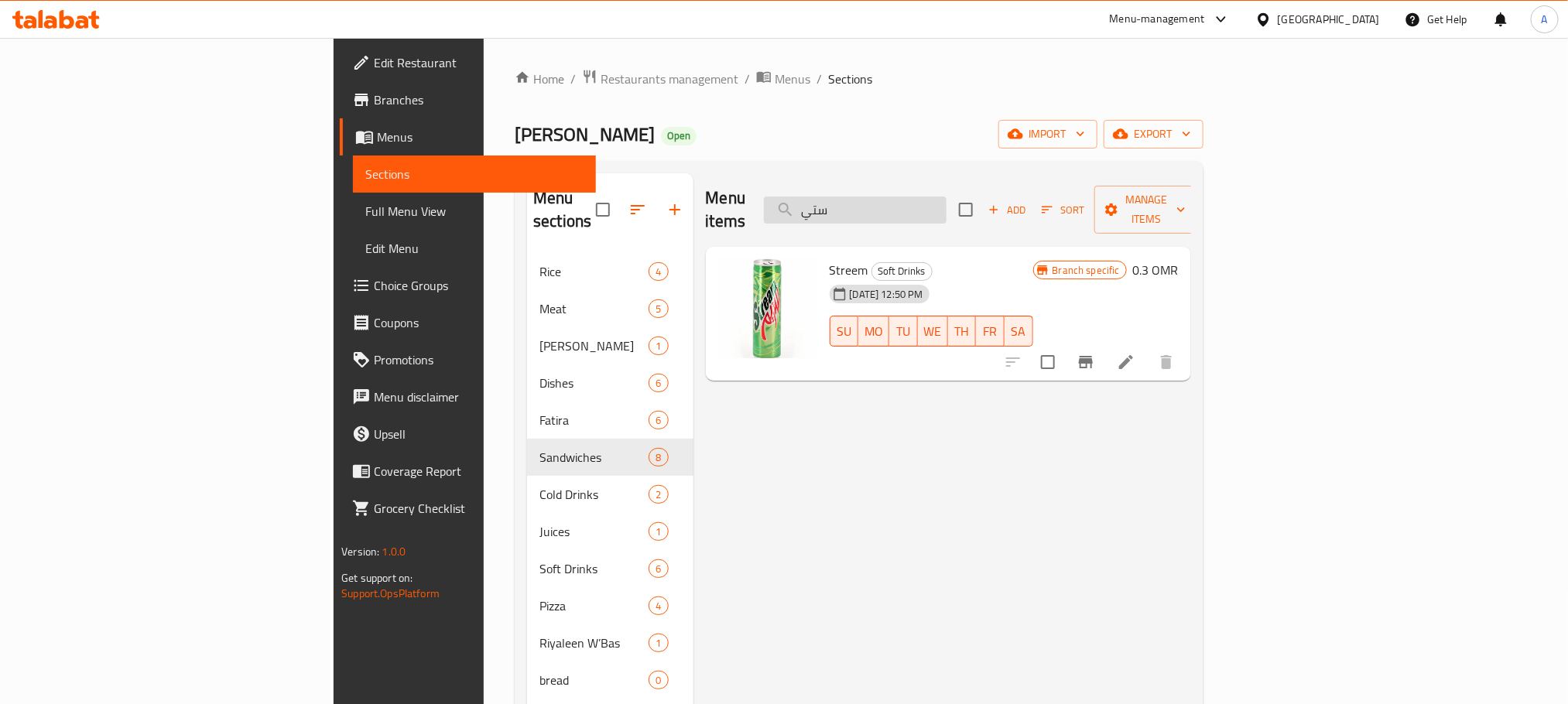
type input "ستيك"
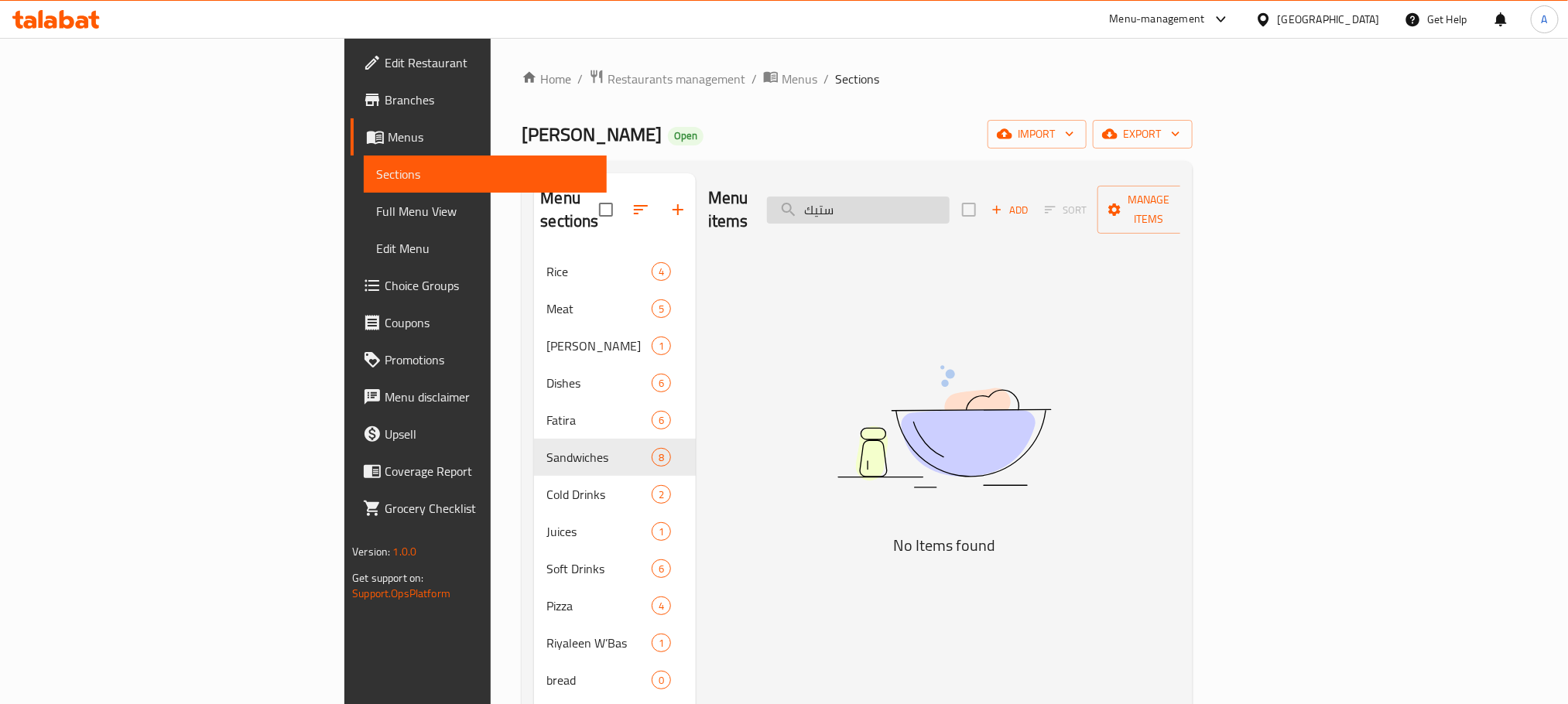
drag, startPoint x: 966, startPoint y: 199, endPoint x: 910, endPoint y: 197, distance: 56.0
click at [910, 197] on input "ستيك" at bounding box center [858, 210] width 182 height 27
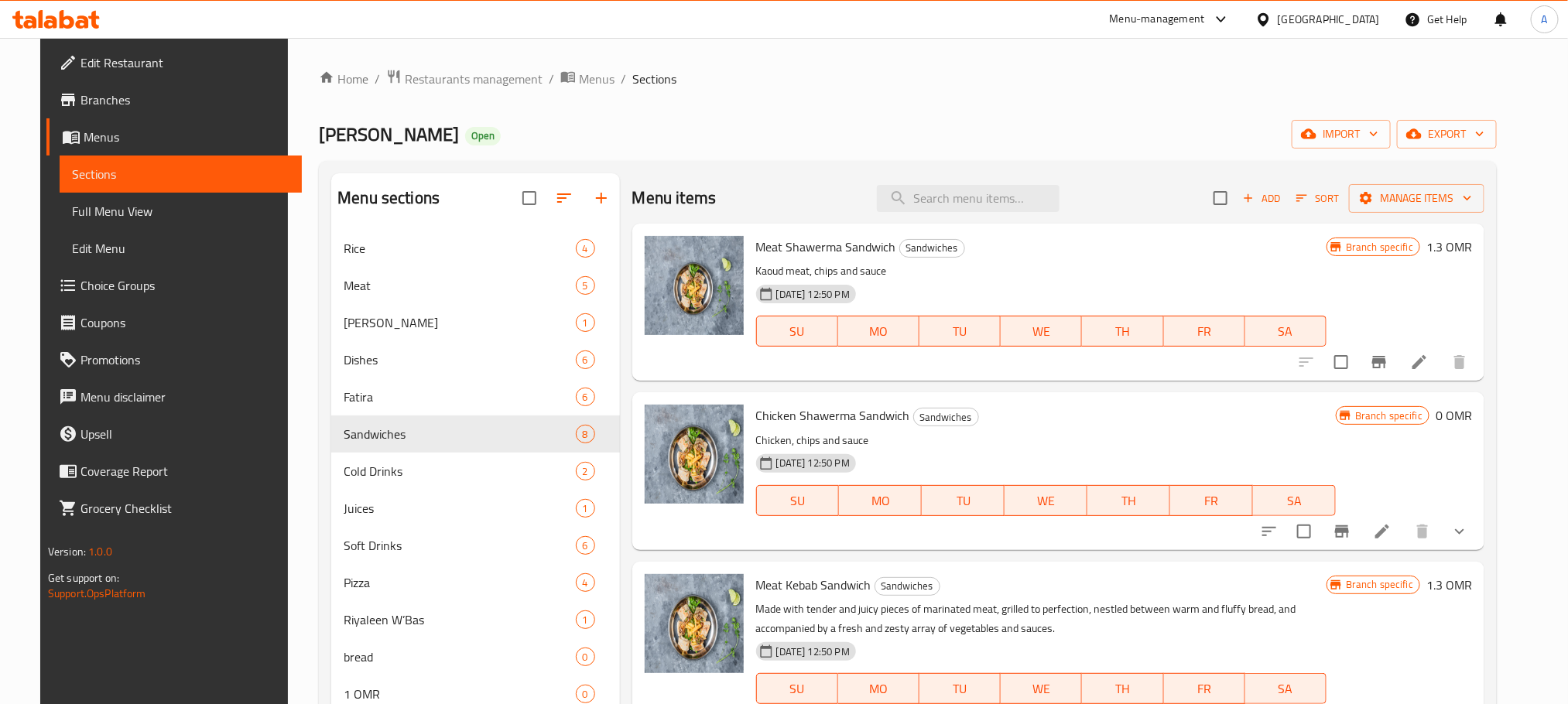
click at [1528, 544] on div "Home / Restaurants management / Menus / Sections Madhabi Bin Amer Open import e…" at bounding box center [907, 478] width 1240 height 883
click at [1470, 130] on span "export" at bounding box center [1447, 134] width 75 height 20
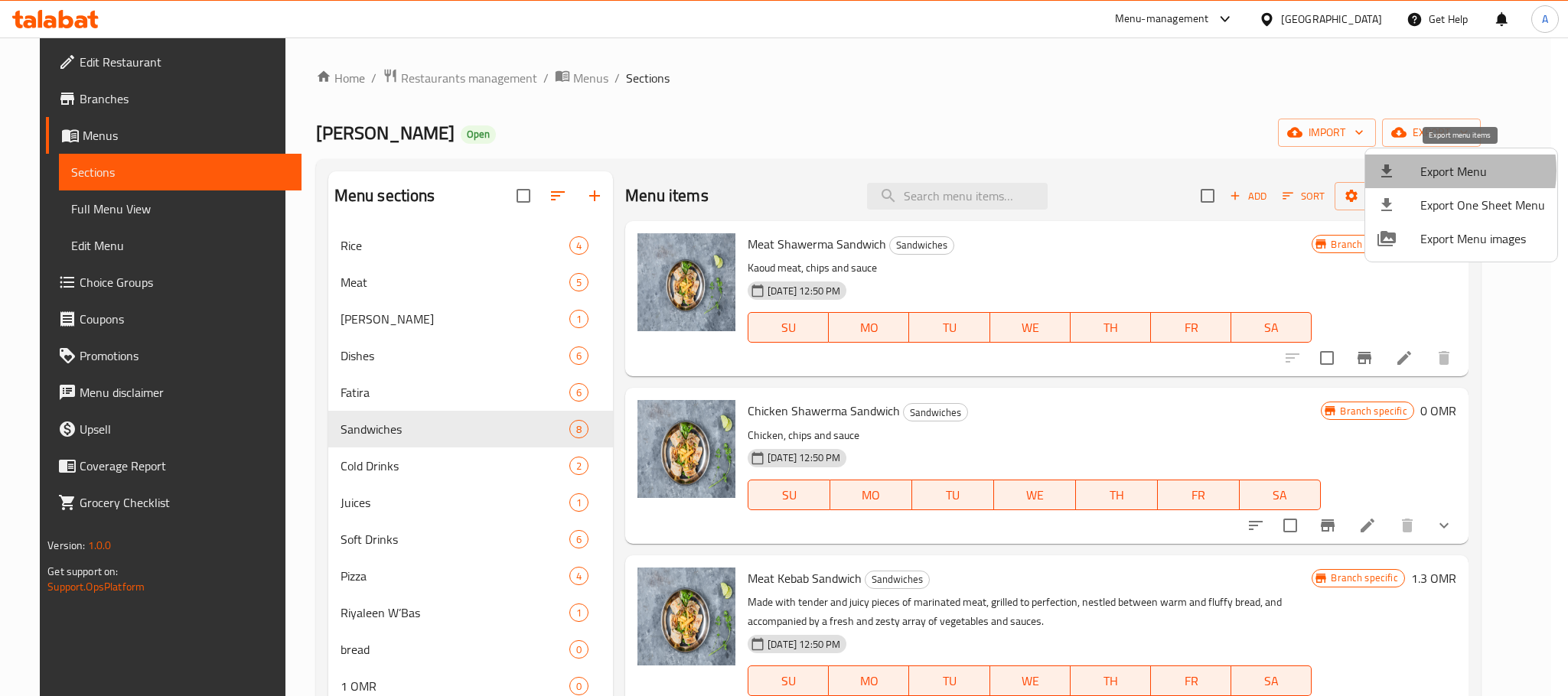
click at [1438, 171] on span "Export Menu" at bounding box center [1482, 172] width 125 height 19
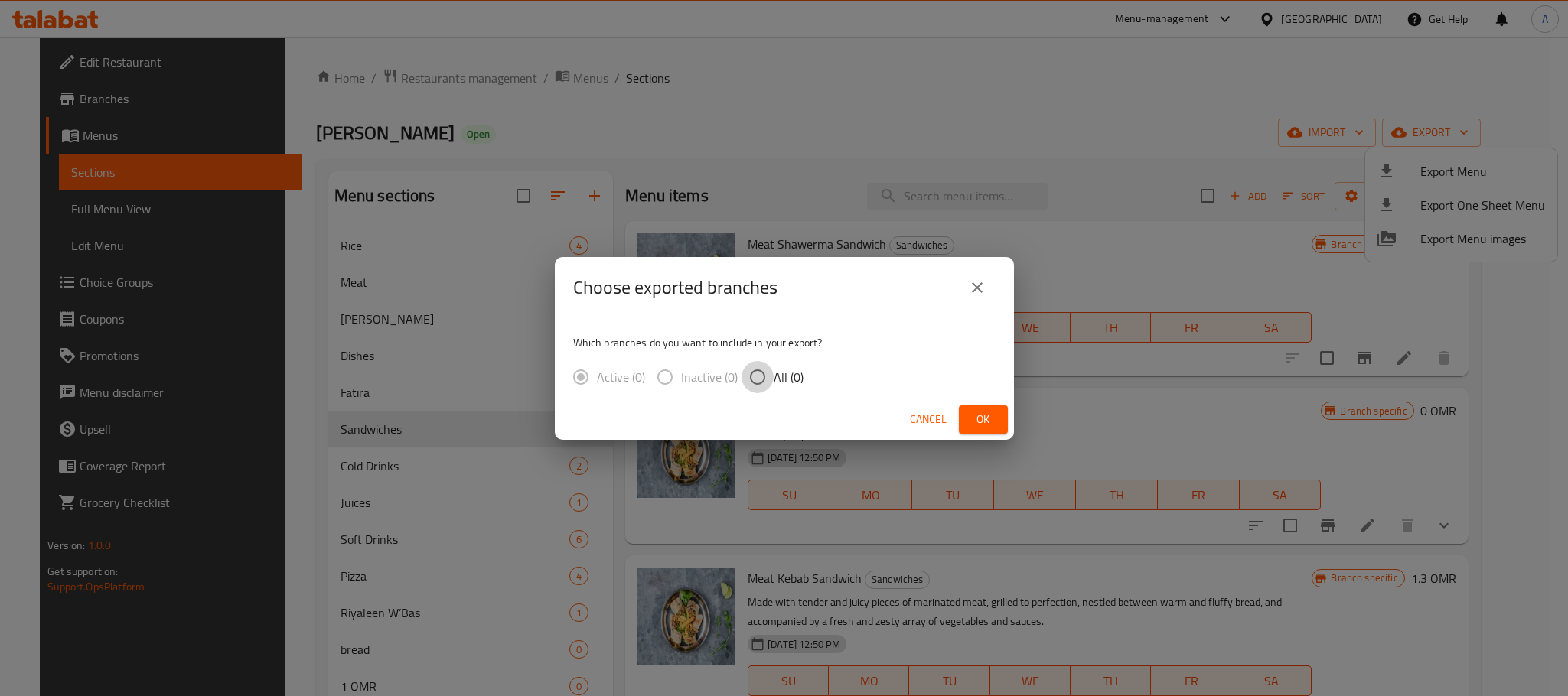
click at [752, 374] on input "All (0)" at bounding box center [758, 377] width 33 height 33
radio input "true"
click at [971, 418] on span "Ok" at bounding box center [983, 419] width 24 height 20
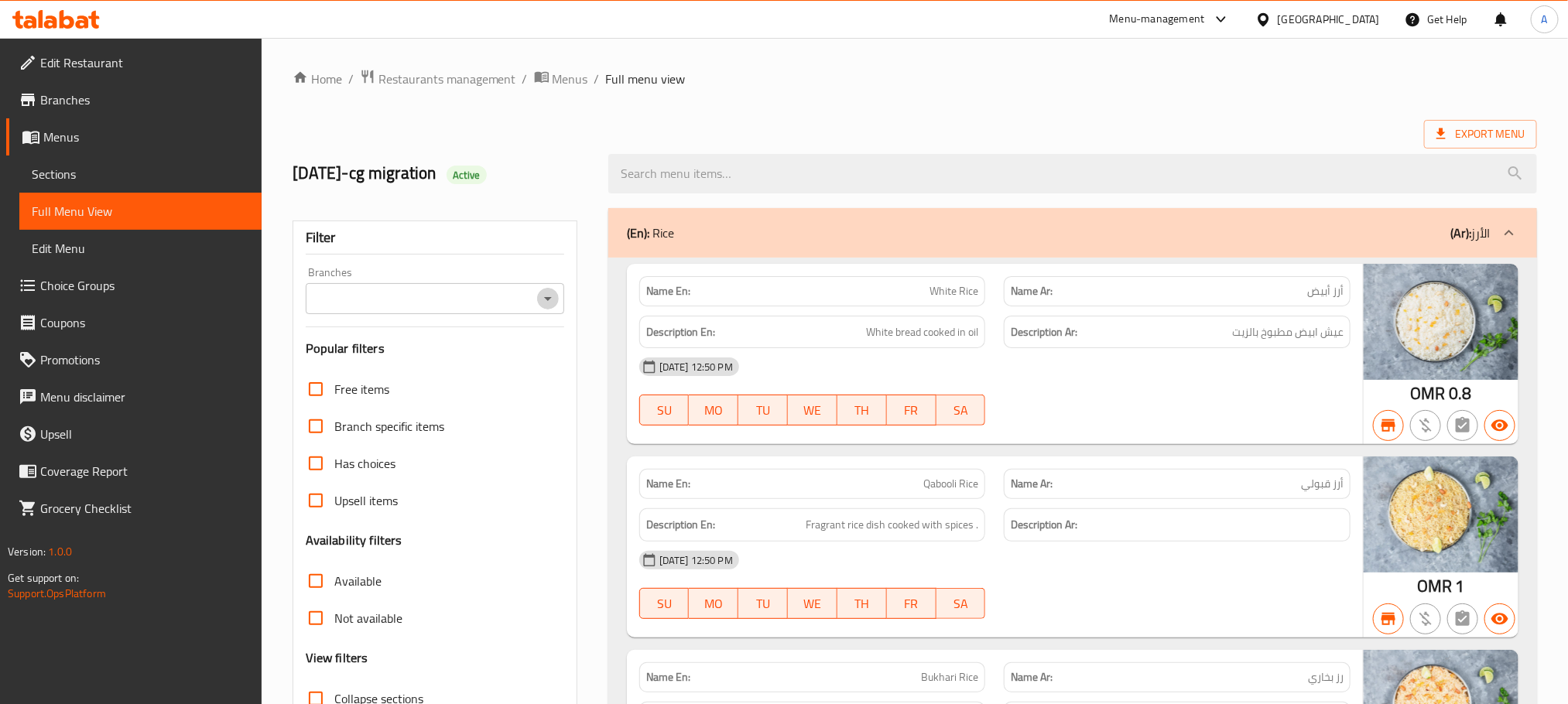
click at [549, 305] on icon "Open" at bounding box center [548, 299] width 19 height 19
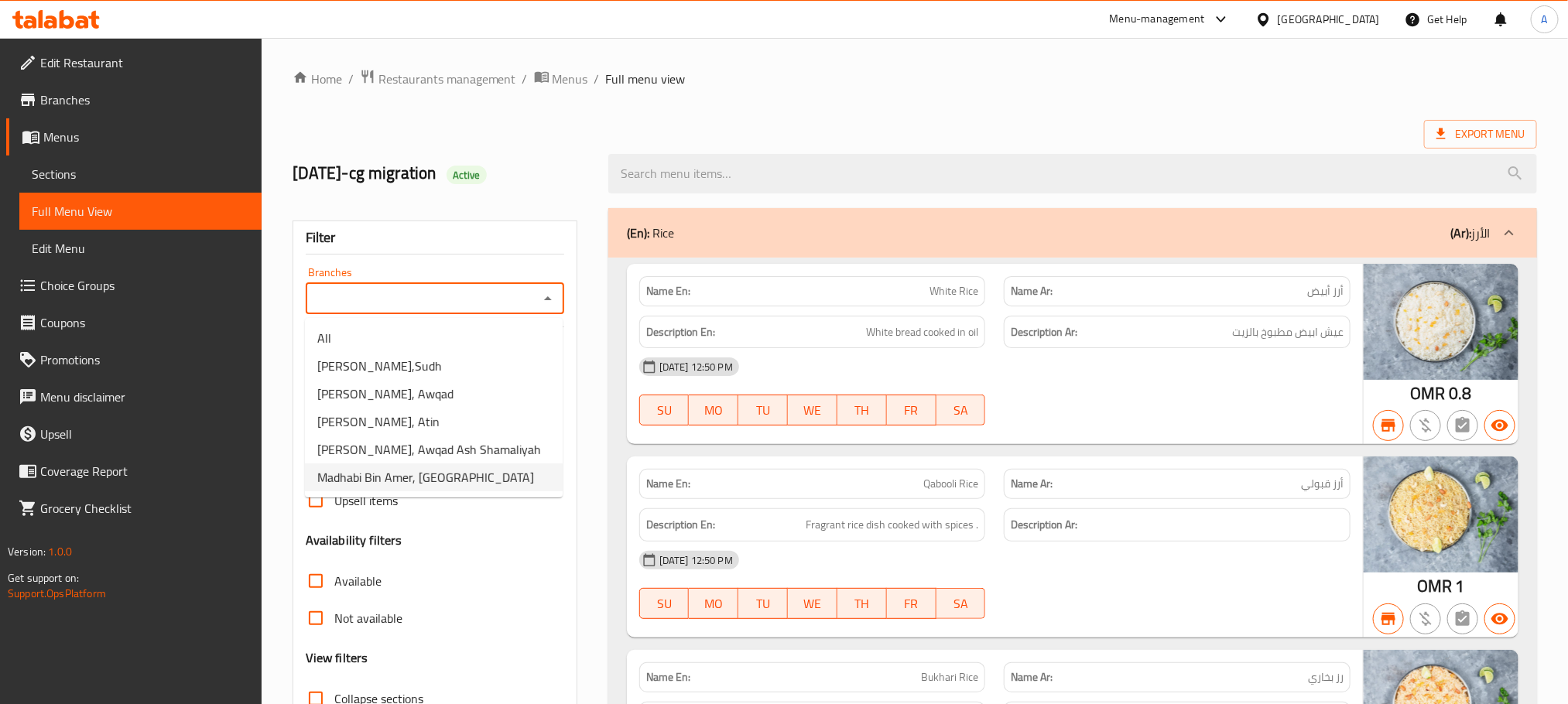
click at [441, 471] on span "[PERSON_NAME] Bin Amer, [GEOGRAPHIC_DATA]" at bounding box center [426, 477] width 217 height 19
type input "[PERSON_NAME] Bin Amer, [GEOGRAPHIC_DATA]"
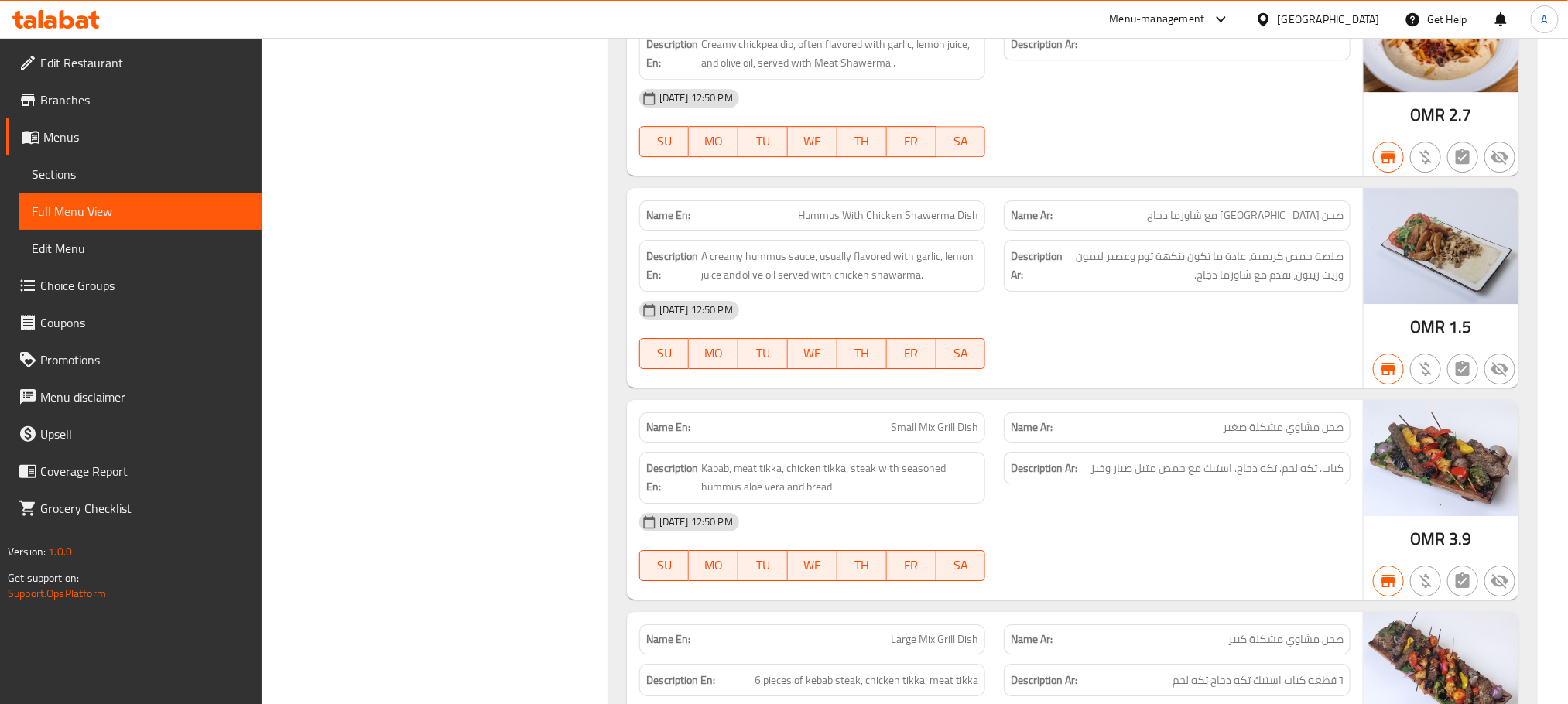
scroll to position [2696, 0]
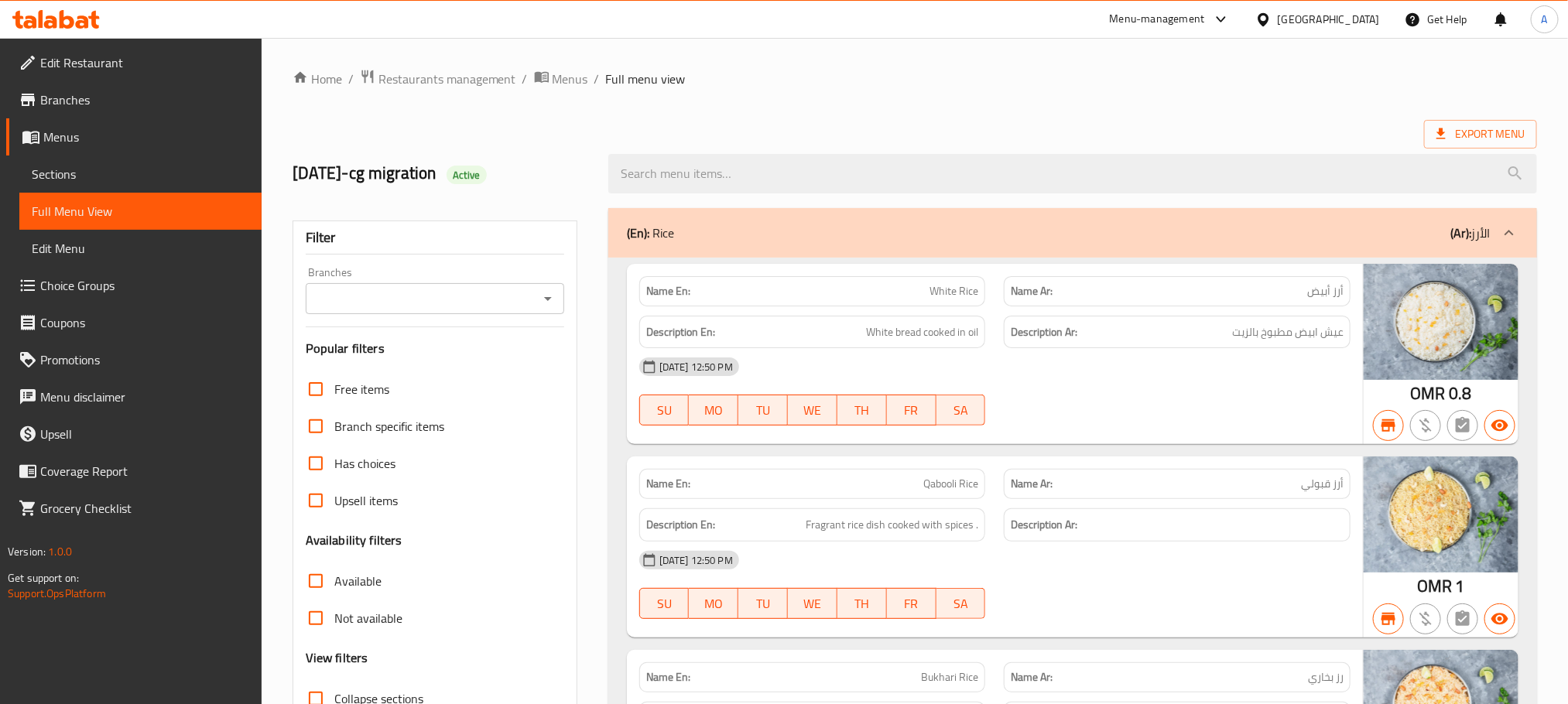
click at [548, 302] on icon "Open" at bounding box center [548, 299] width 19 height 19
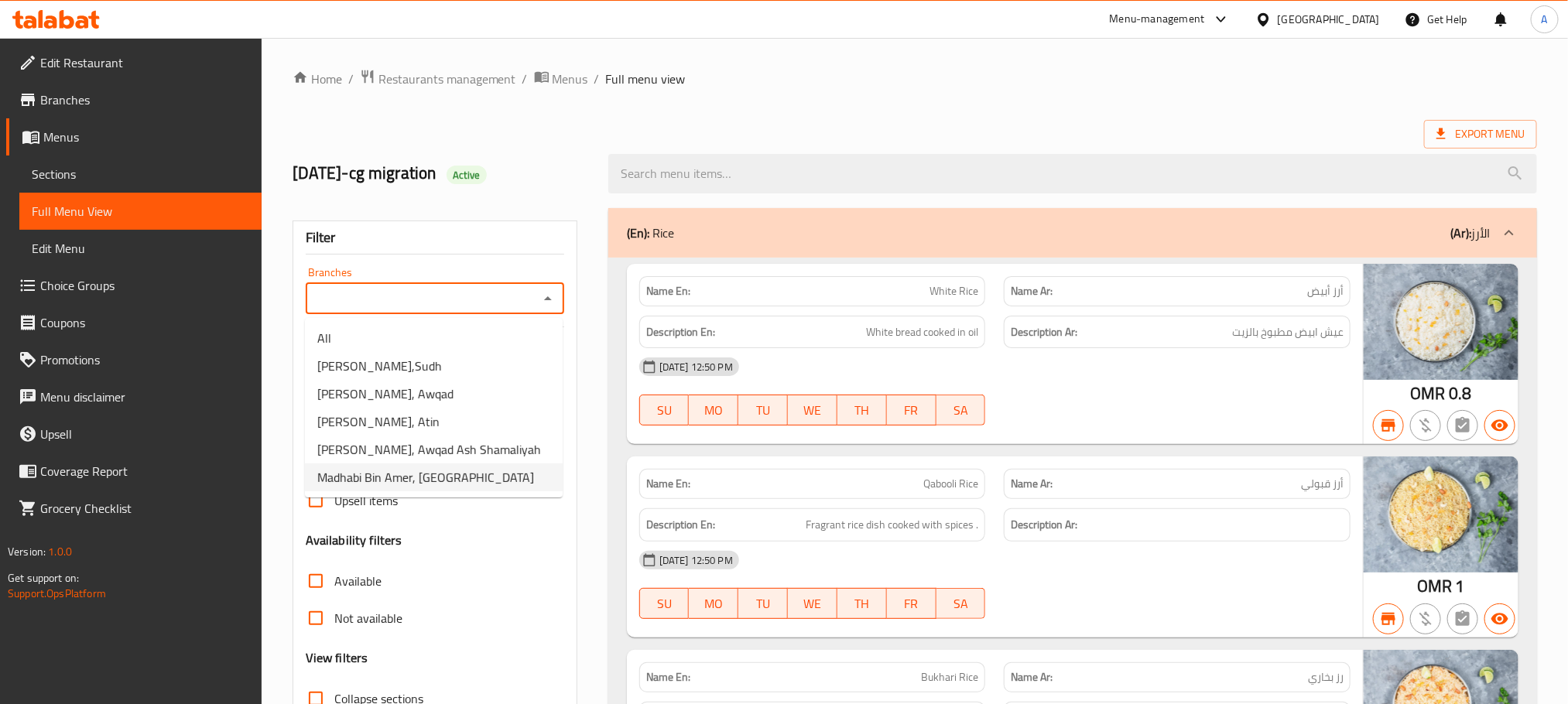
click at [441, 476] on span "[PERSON_NAME] Bin Amer, [GEOGRAPHIC_DATA]" at bounding box center [426, 477] width 217 height 19
type input "[PERSON_NAME] Bin Amer, [GEOGRAPHIC_DATA]"
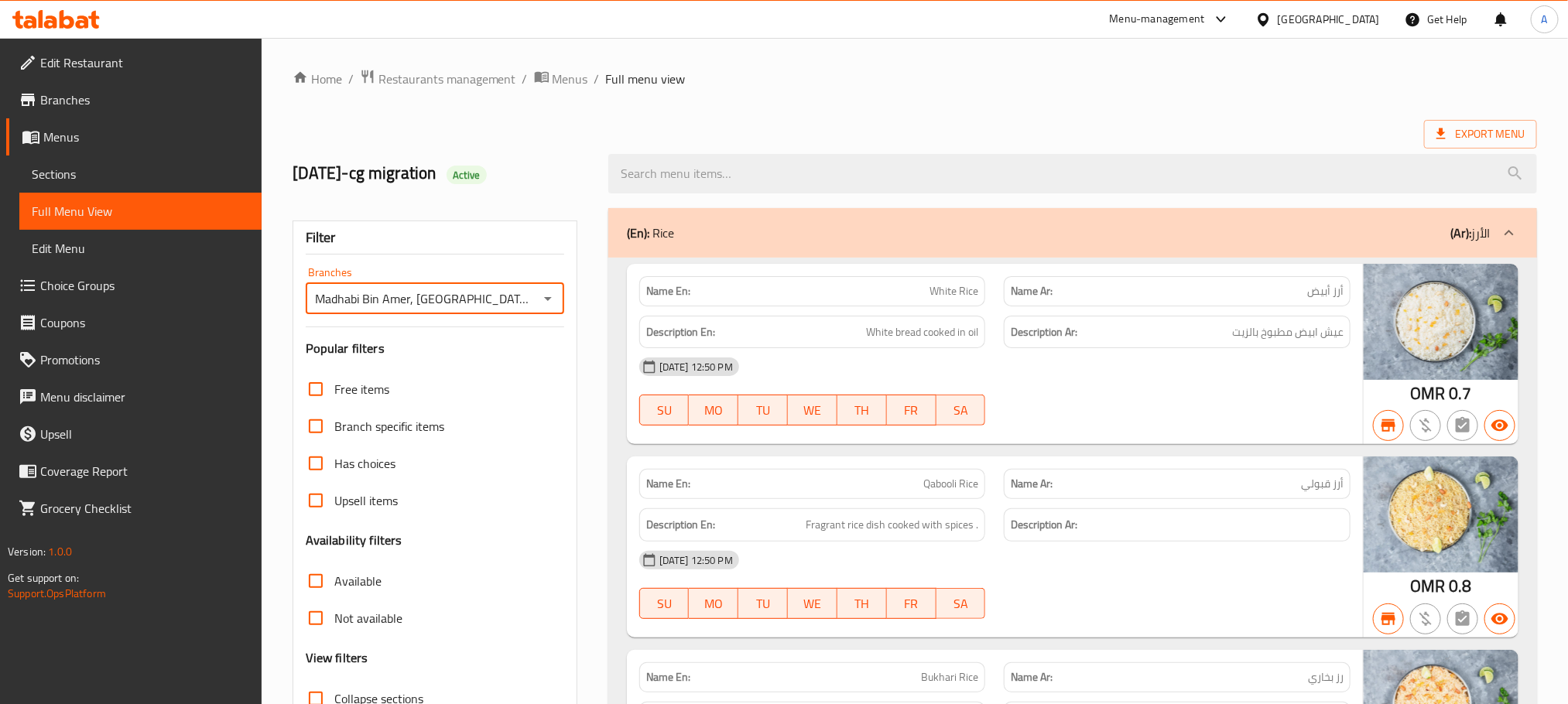
click at [927, 239] on div "(En): Rice (Ar): الأرز" at bounding box center [1058, 233] width 864 height 19
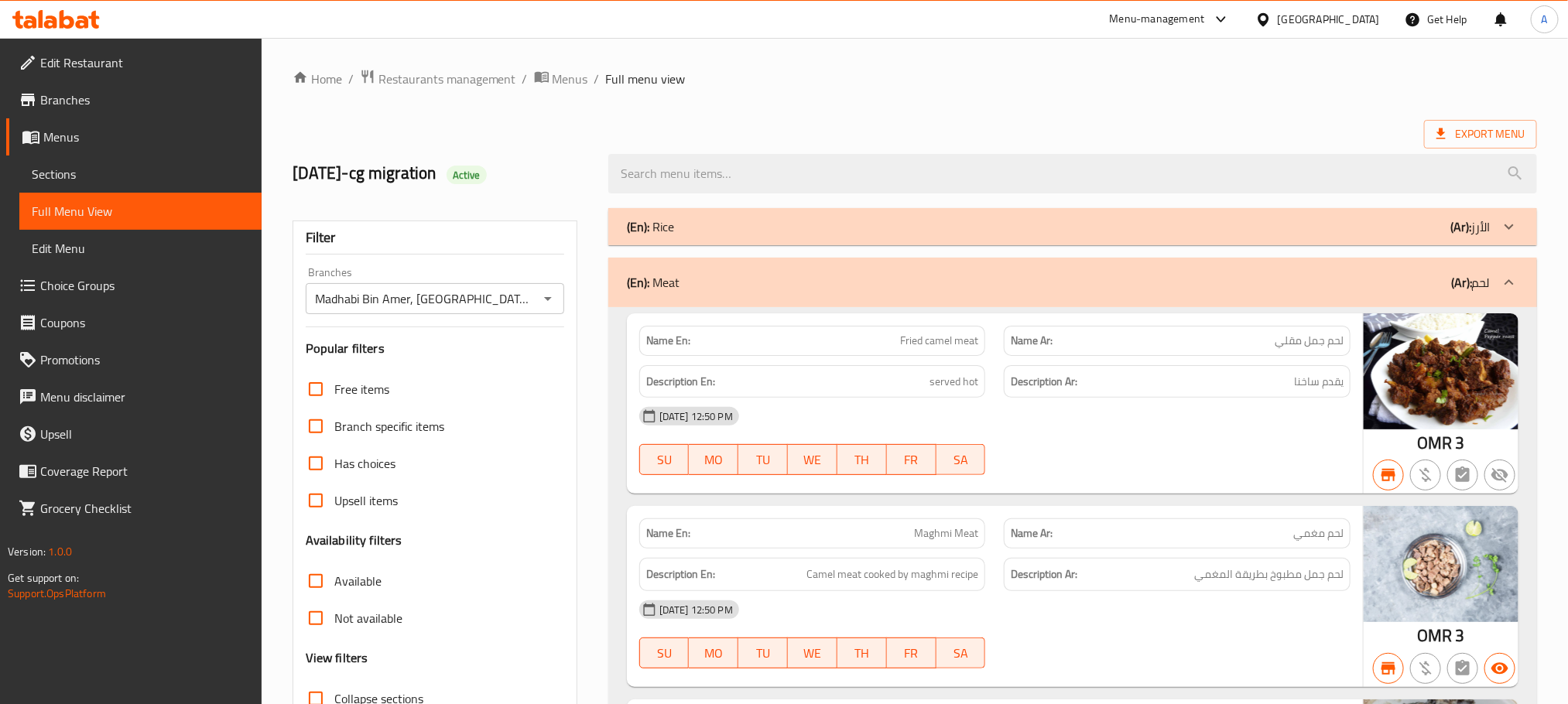
click at [1012, 287] on div "(En): Meat (Ar): لحم" at bounding box center [1058, 283] width 864 height 19
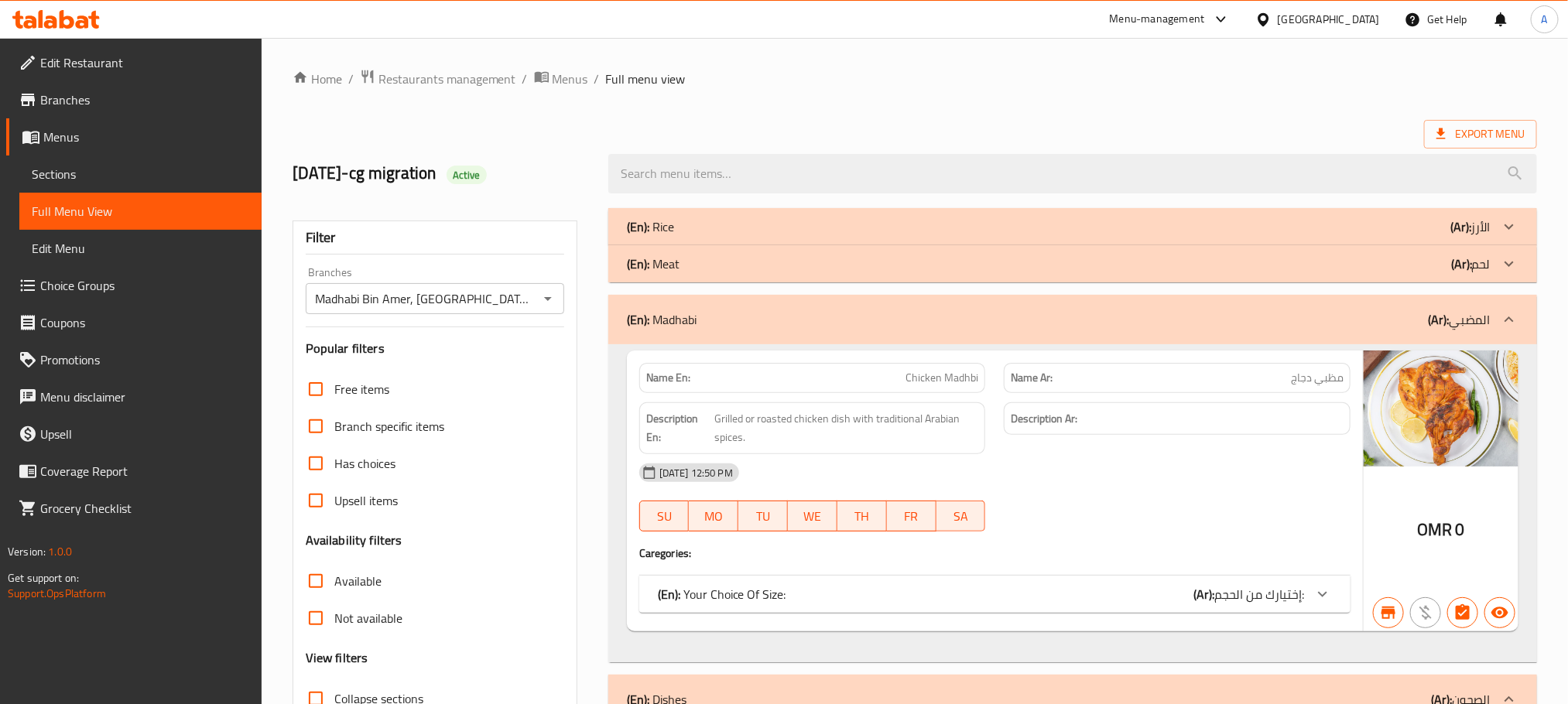
click at [962, 313] on div "(En): Madhabi (Ar): المضبي" at bounding box center [1058, 320] width 864 height 19
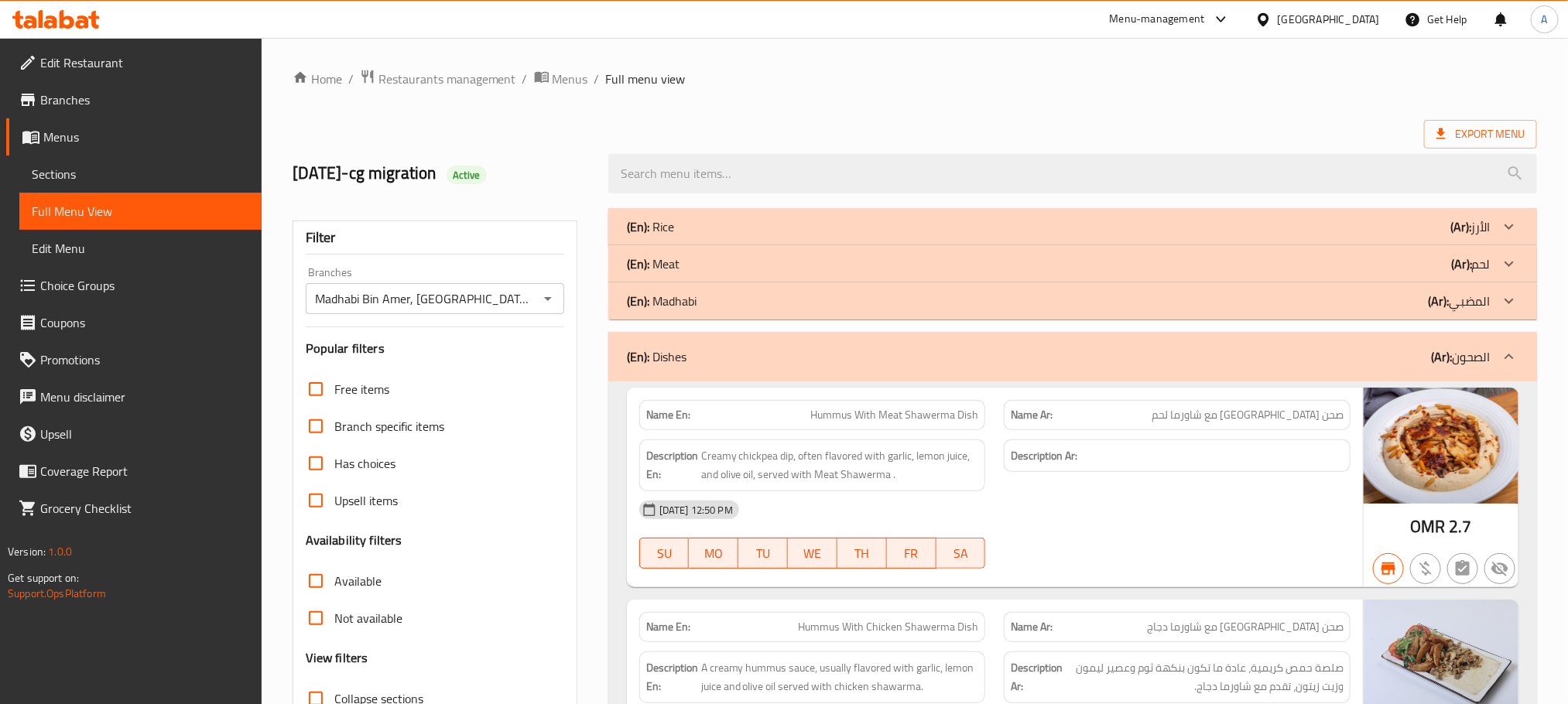
click at [948, 352] on div "(En): Dishes (Ar): الصحون" at bounding box center [1058, 357] width 864 height 19
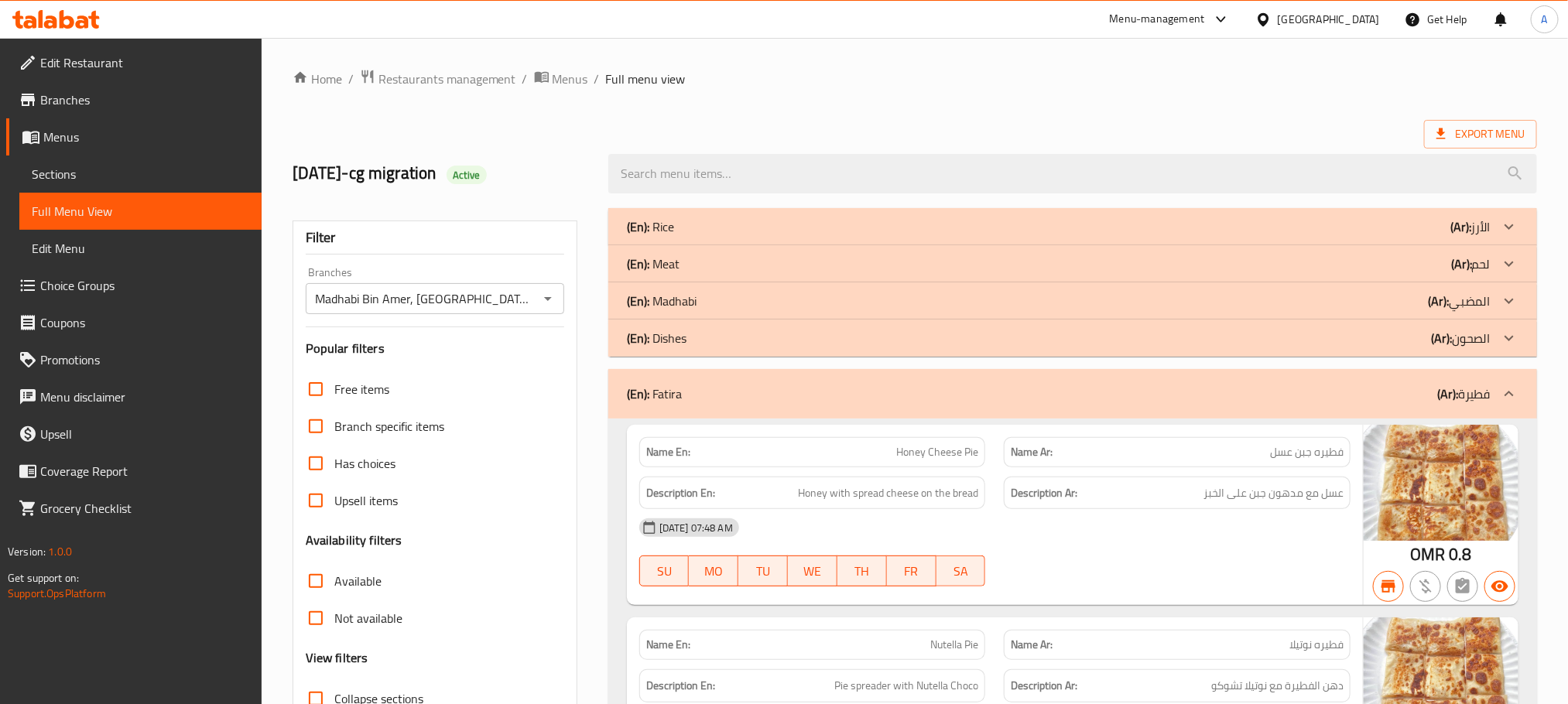
scroll to position [116, 0]
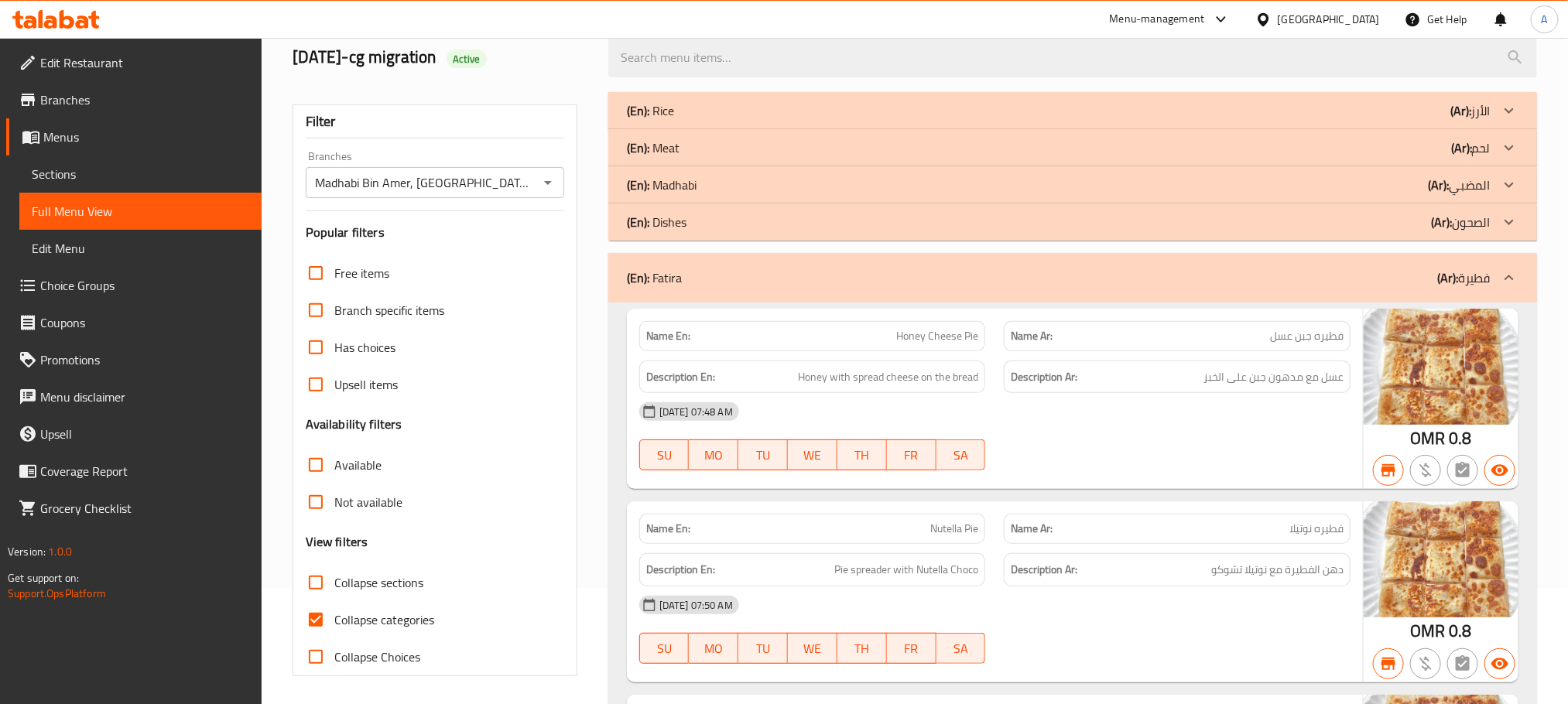
click at [962, 282] on div "(En): Fatira (Ar): فطيرة" at bounding box center [1058, 278] width 864 height 19
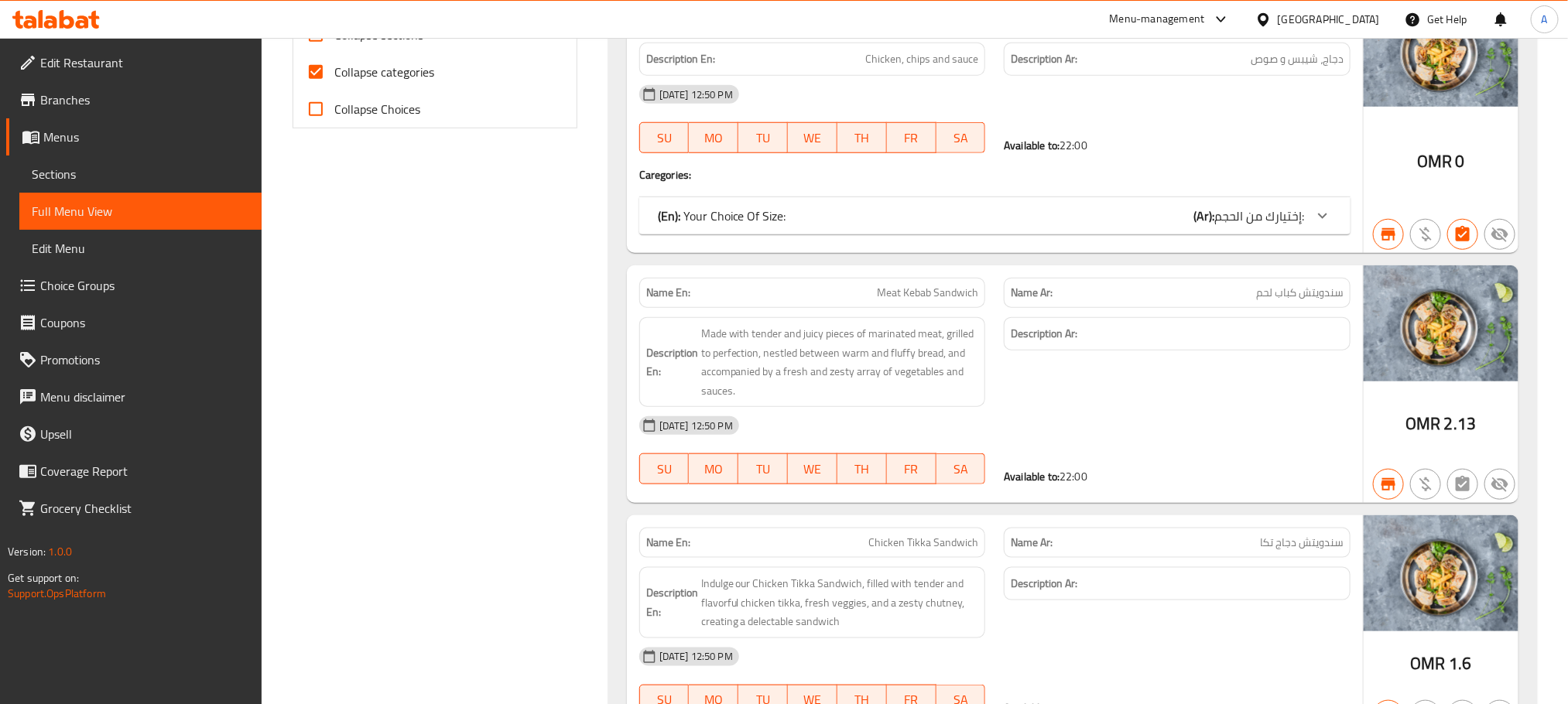
scroll to position [696, 0]
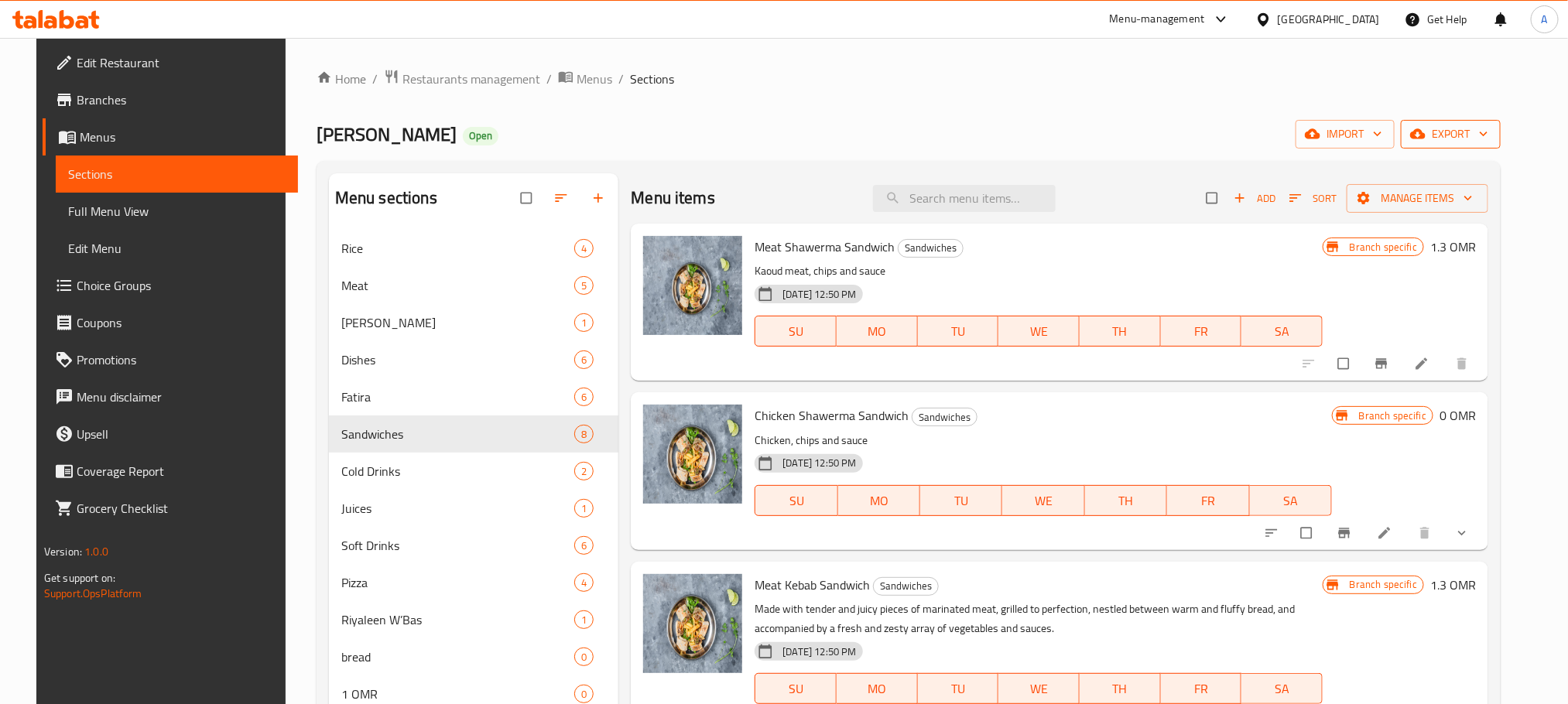
click at [1484, 131] on span "export" at bounding box center [1450, 134] width 75 height 20
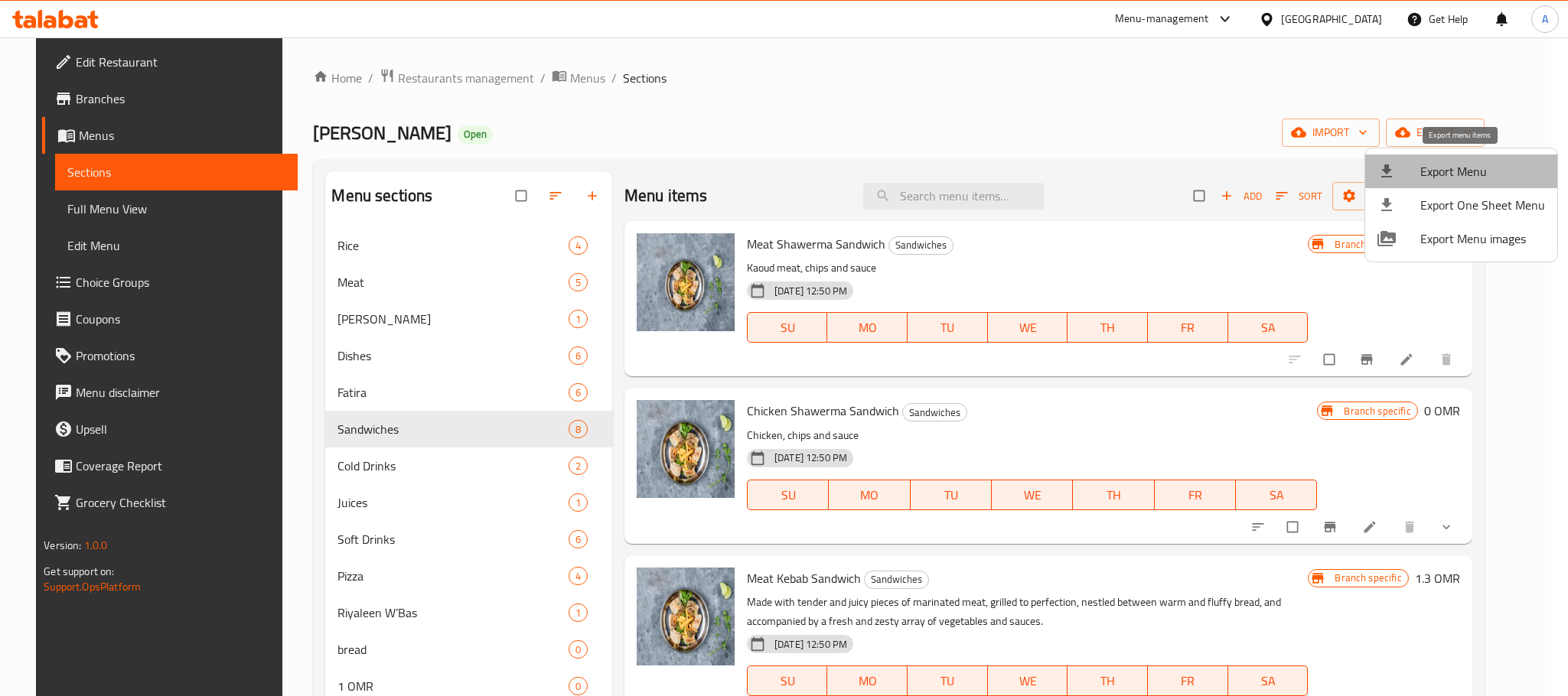
click at [1463, 172] on span "Export Menu" at bounding box center [1482, 172] width 125 height 19
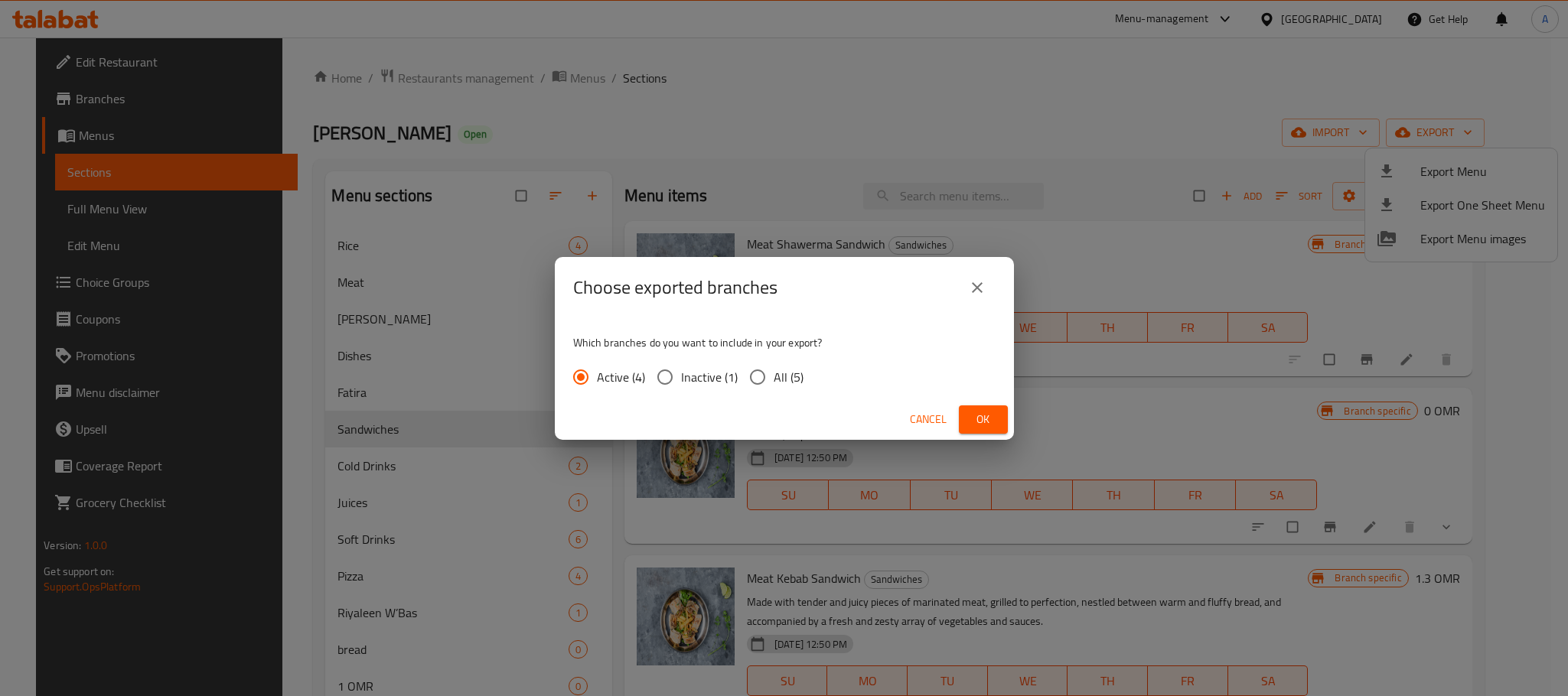
click at [751, 382] on input "All (5)" at bounding box center [758, 377] width 33 height 33
radio input "true"
click at [977, 414] on span "Ok" at bounding box center [983, 419] width 24 height 20
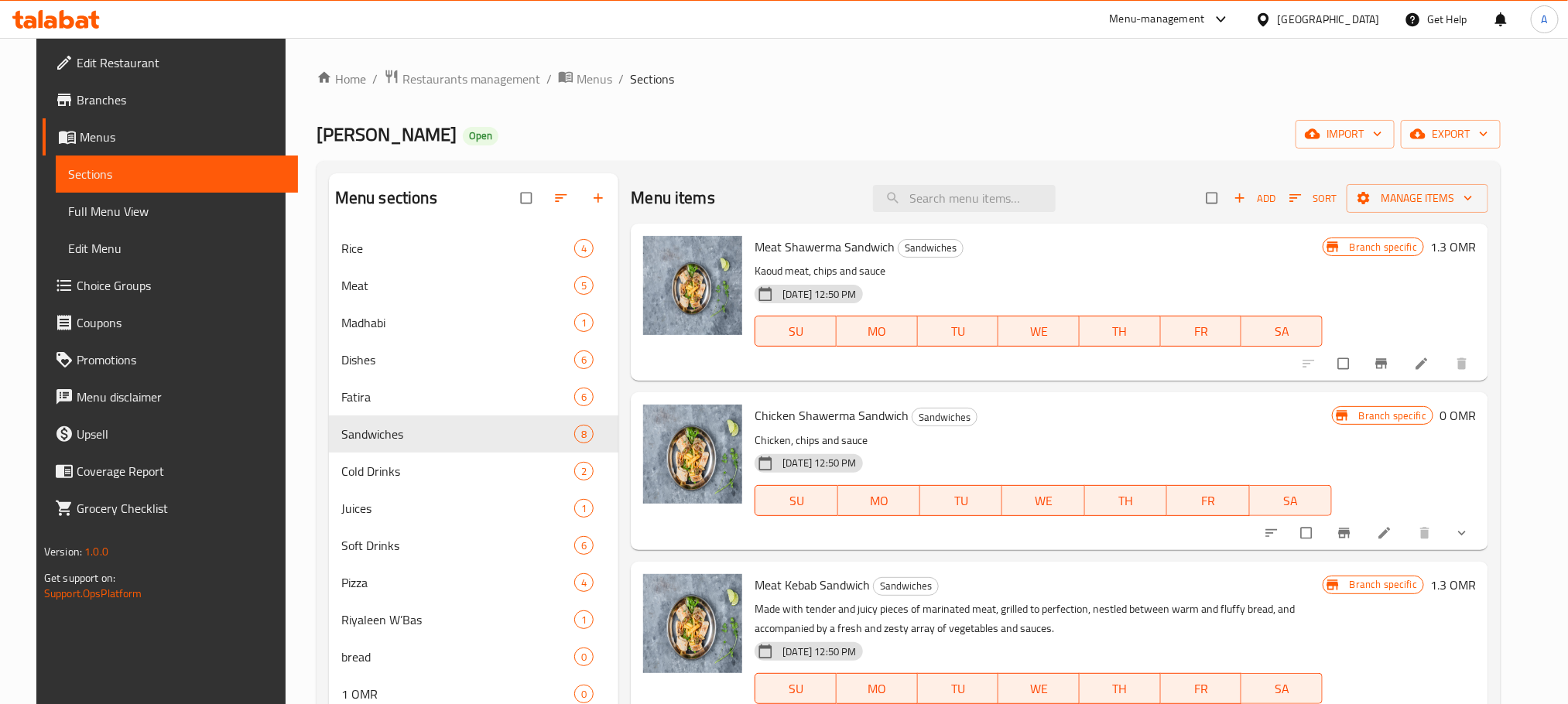
click at [1359, 25] on div "[GEOGRAPHIC_DATA]" at bounding box center [1328, 20] width 102 height 17
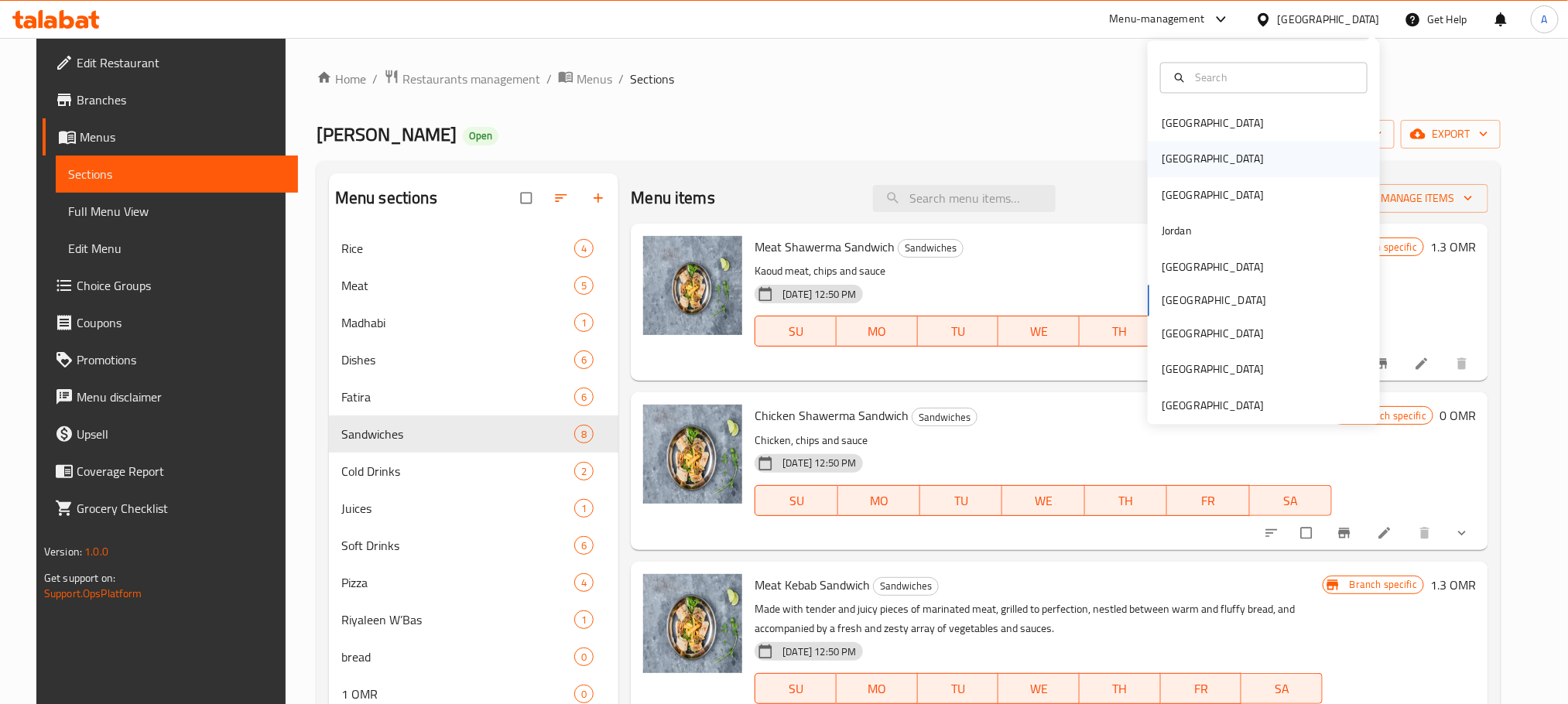
click at [1162, 155] on div "[GEOGRAPHIC_DATA]" at bounding box center [1213, 160] width 102 height 17
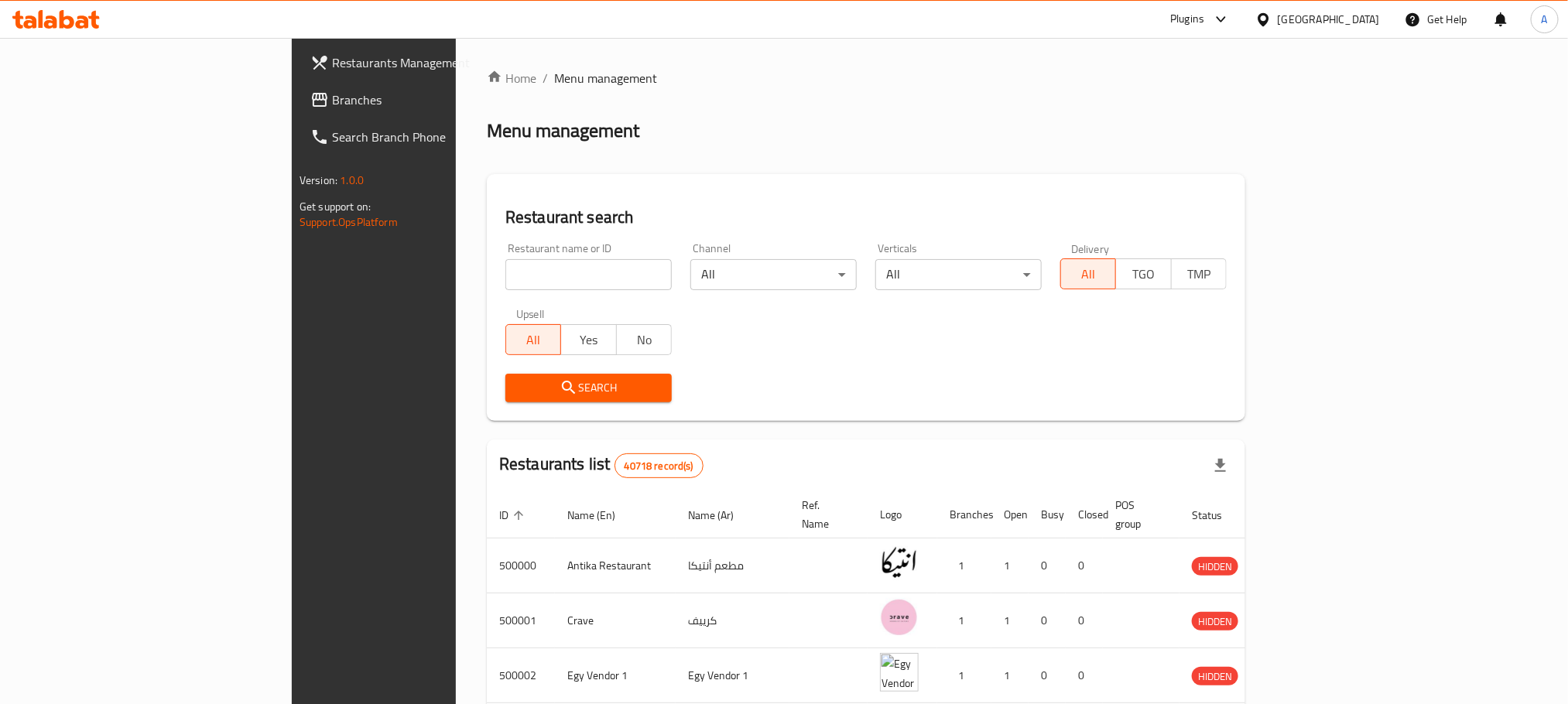
click at [332, 103] on span "Branches" at bounding box center [436, 100] width 209 height 19
